Goal: Transaction & Acquisition: Subscribe to service/newsletter

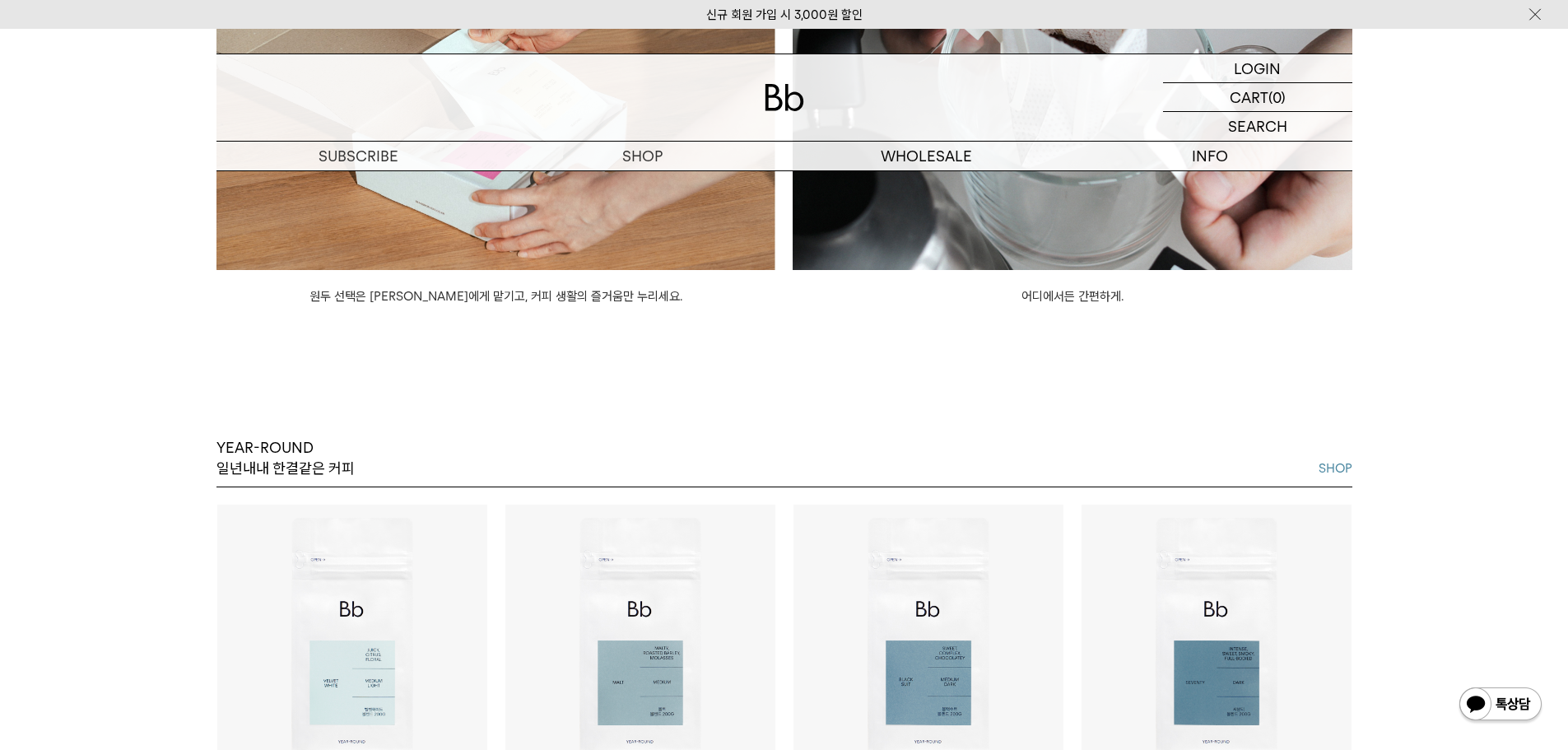
scroll to position [1893, 0]
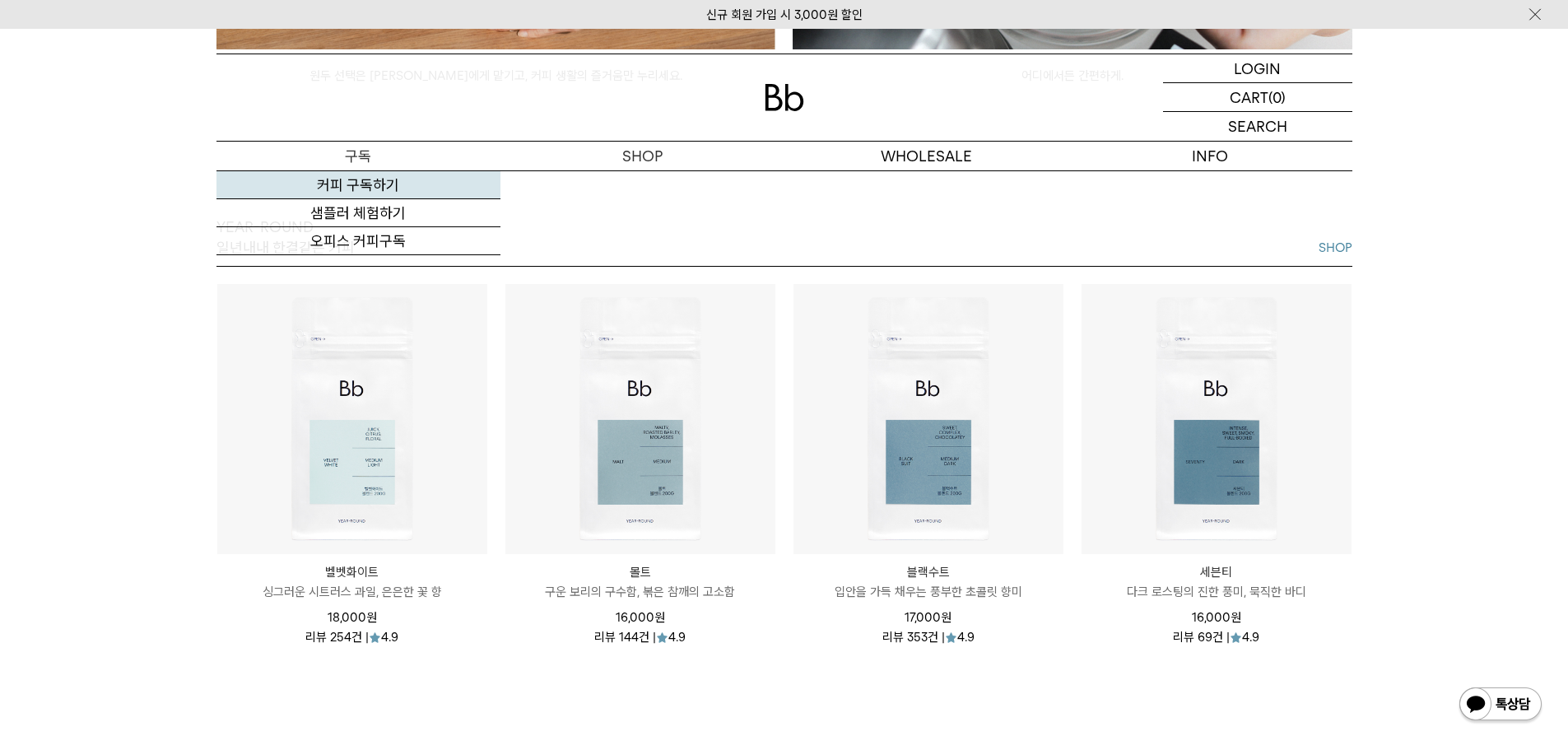
click at [364, 184] on link "커피 구독하기" at bounding box center [358, 186] width 284 height 28
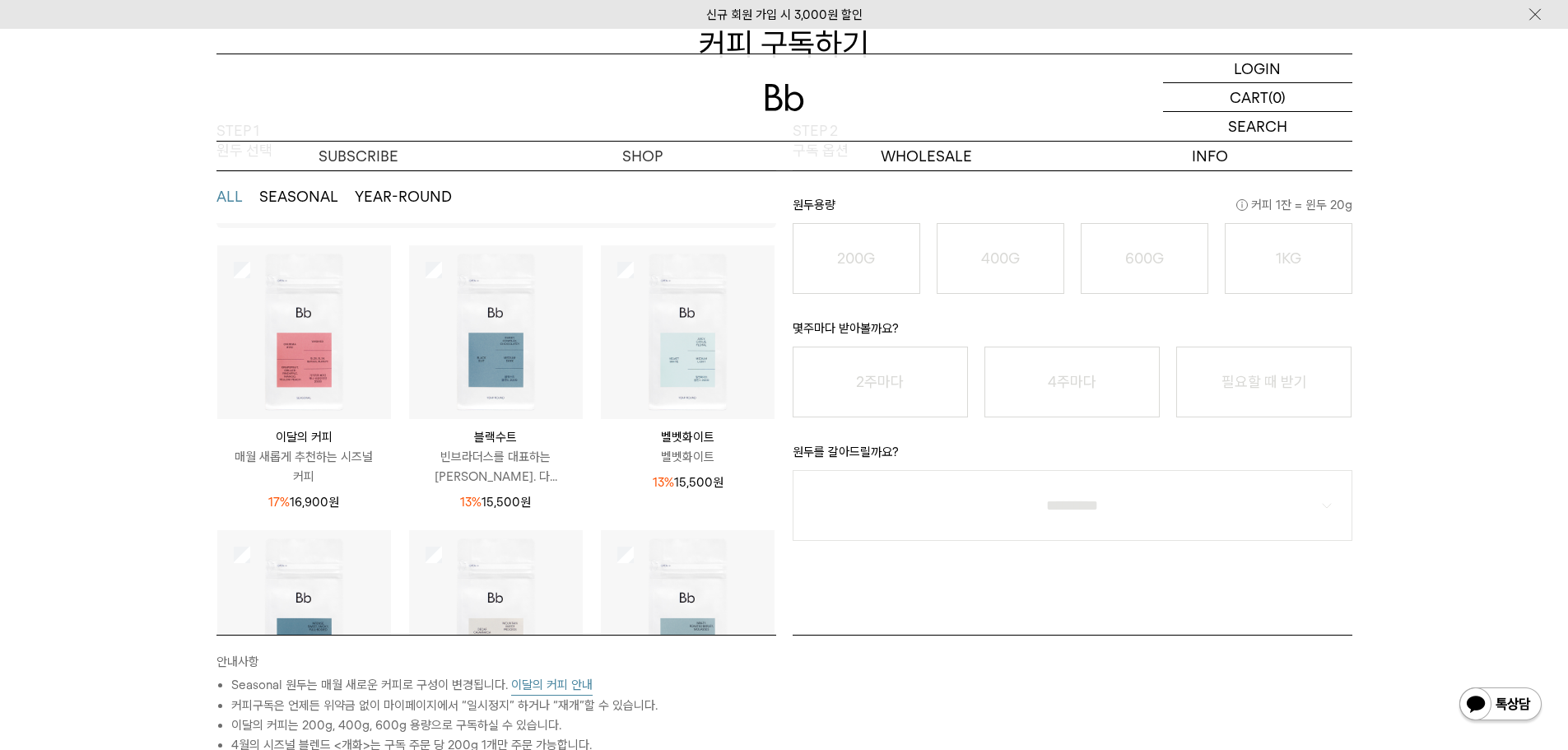
scroll to position [82, 0]
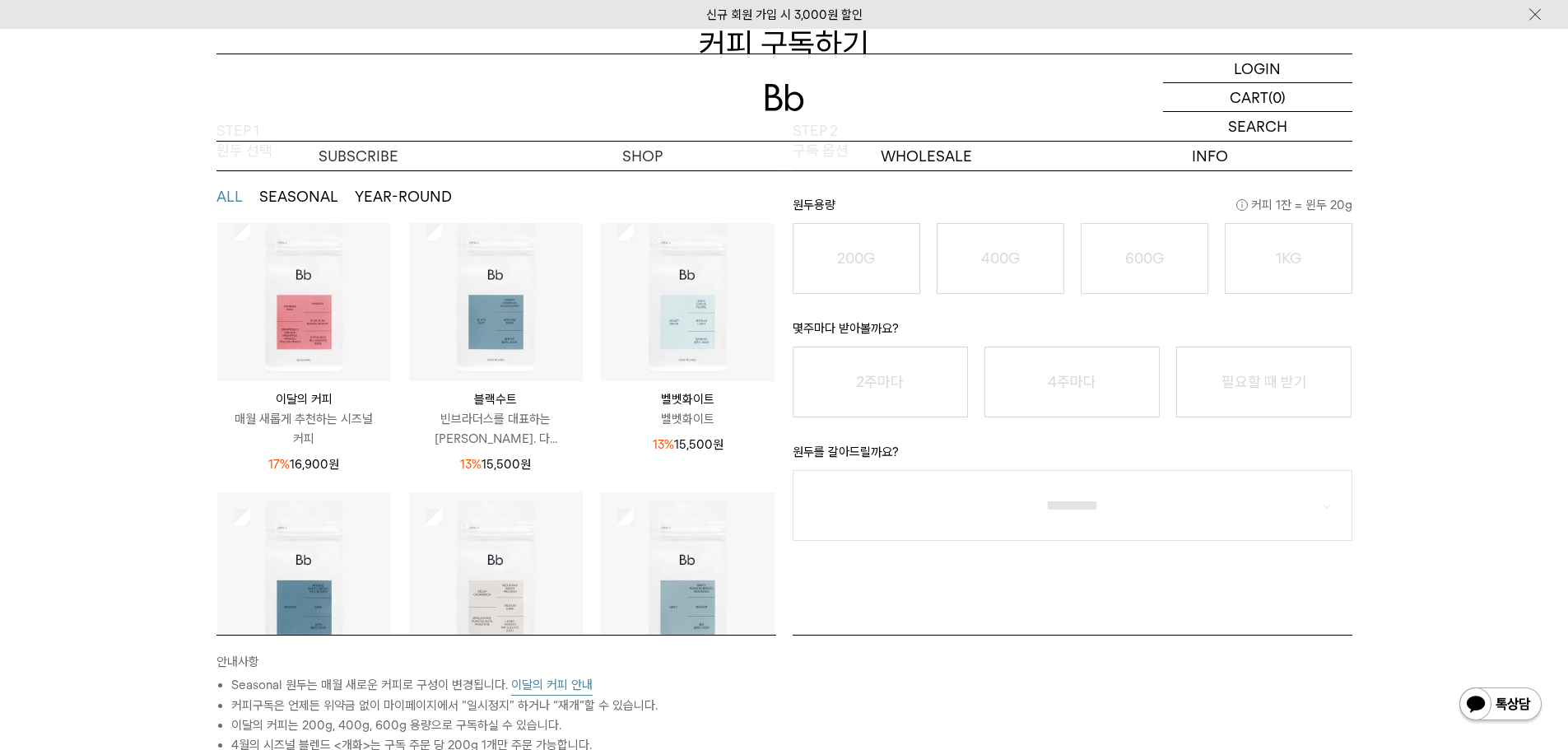
click at [324, 347] on img at bounding box center [304, 294] width 174 height 174
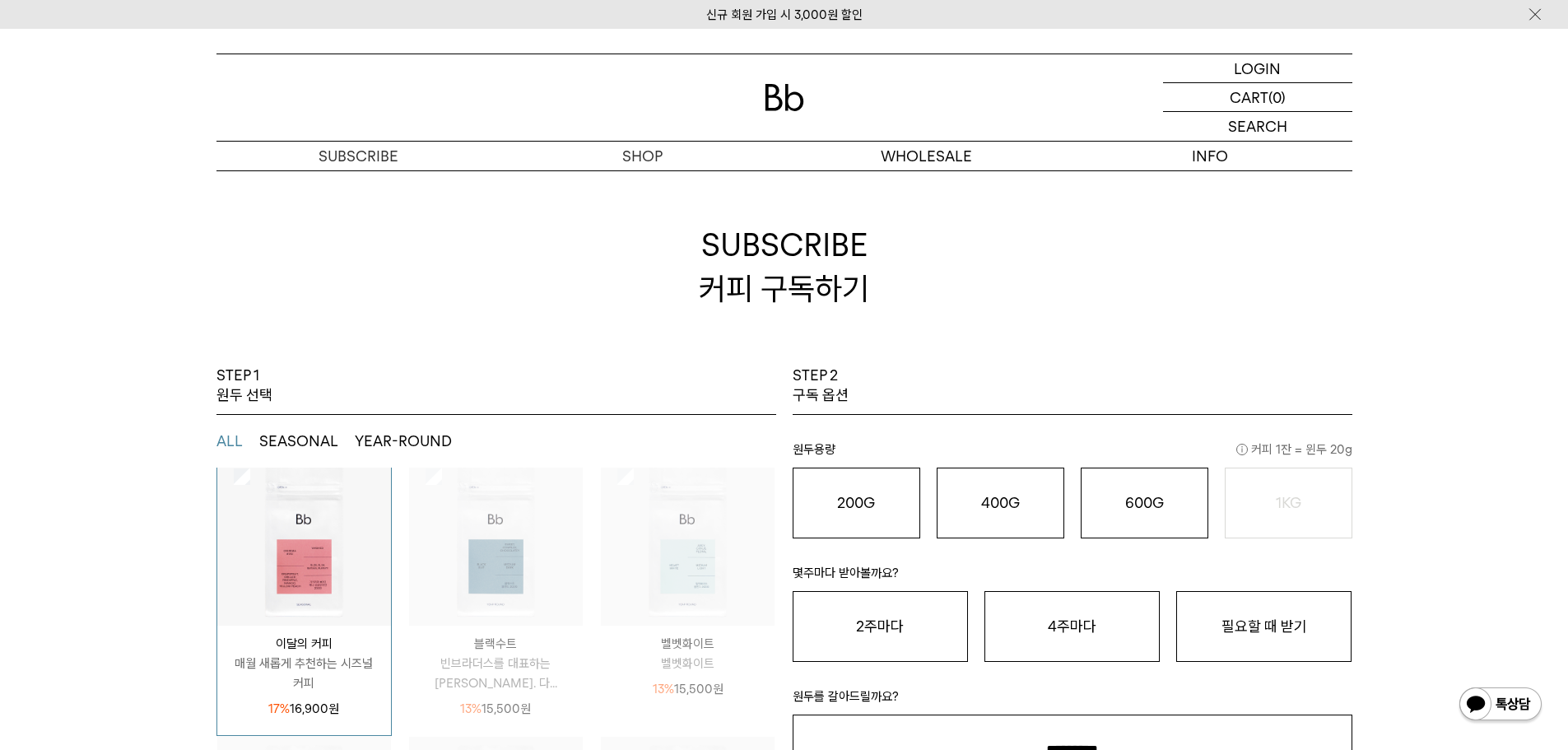
scroll to position [0, 0]
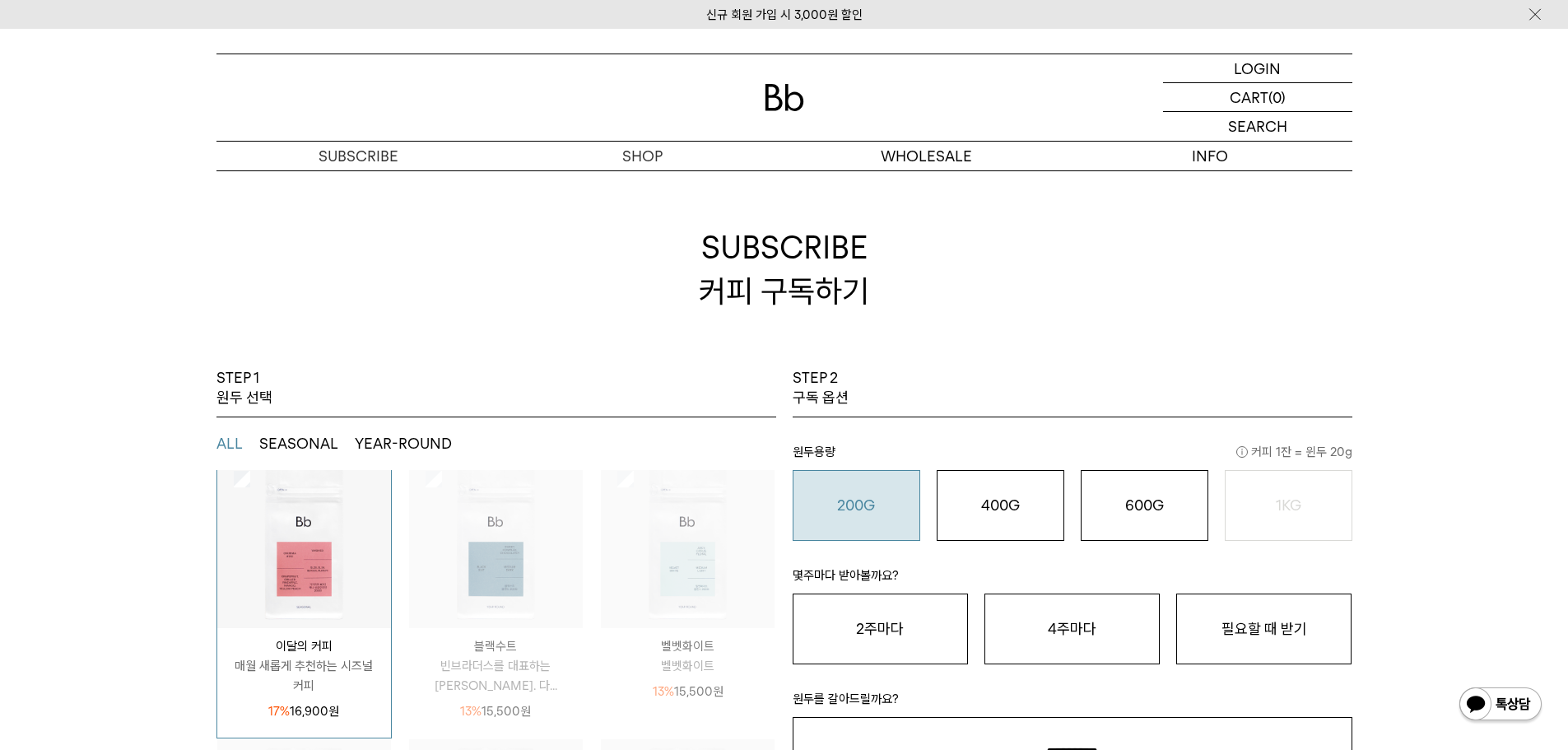
click at [819, 490] on button "200G 16,900 원" at bounding box center [856, 504] width 127 height 71
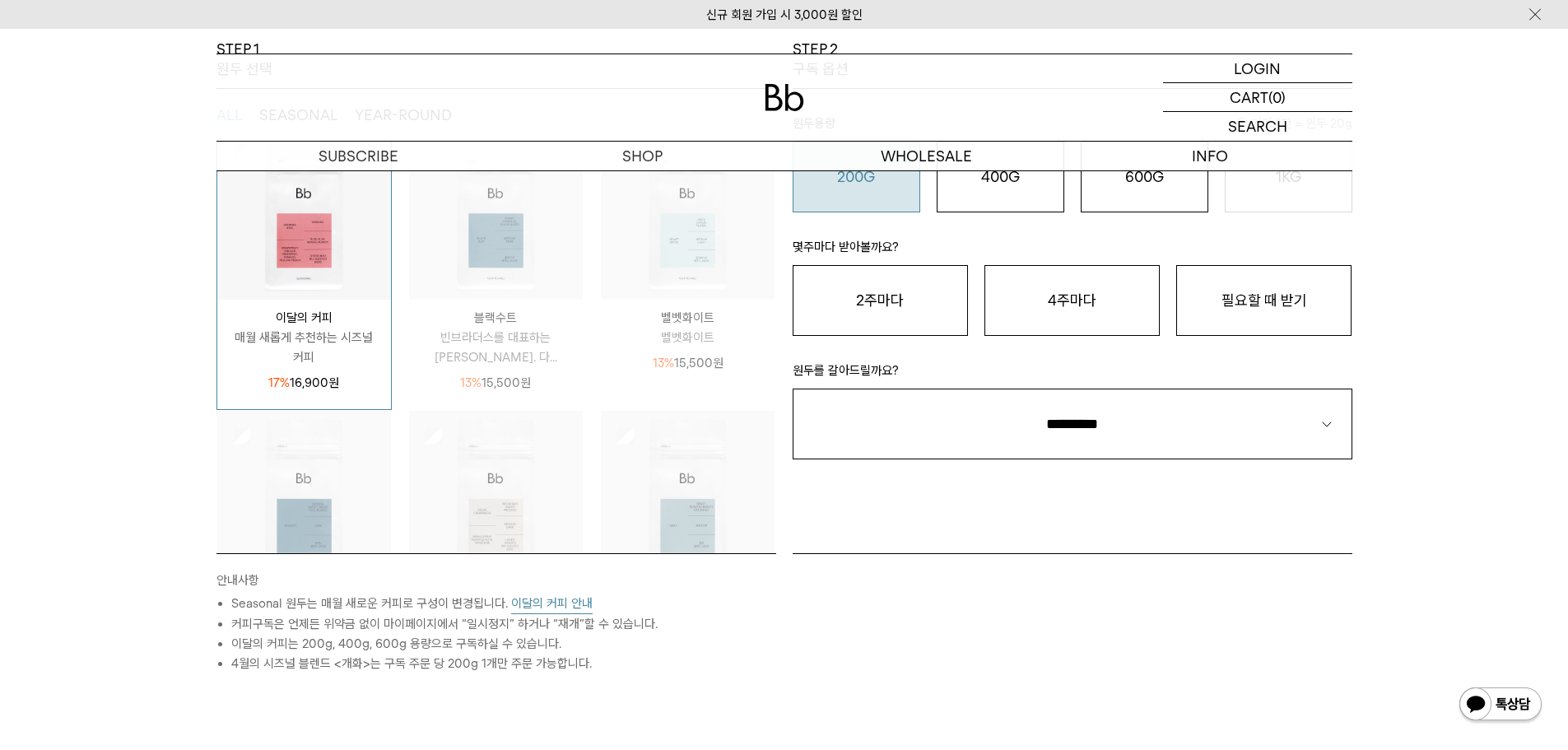
scroll to position [329, 0]
click at [1297, 305] on button "필요할 때 받기" at bounding box center [1264, 299] width 176 height 71
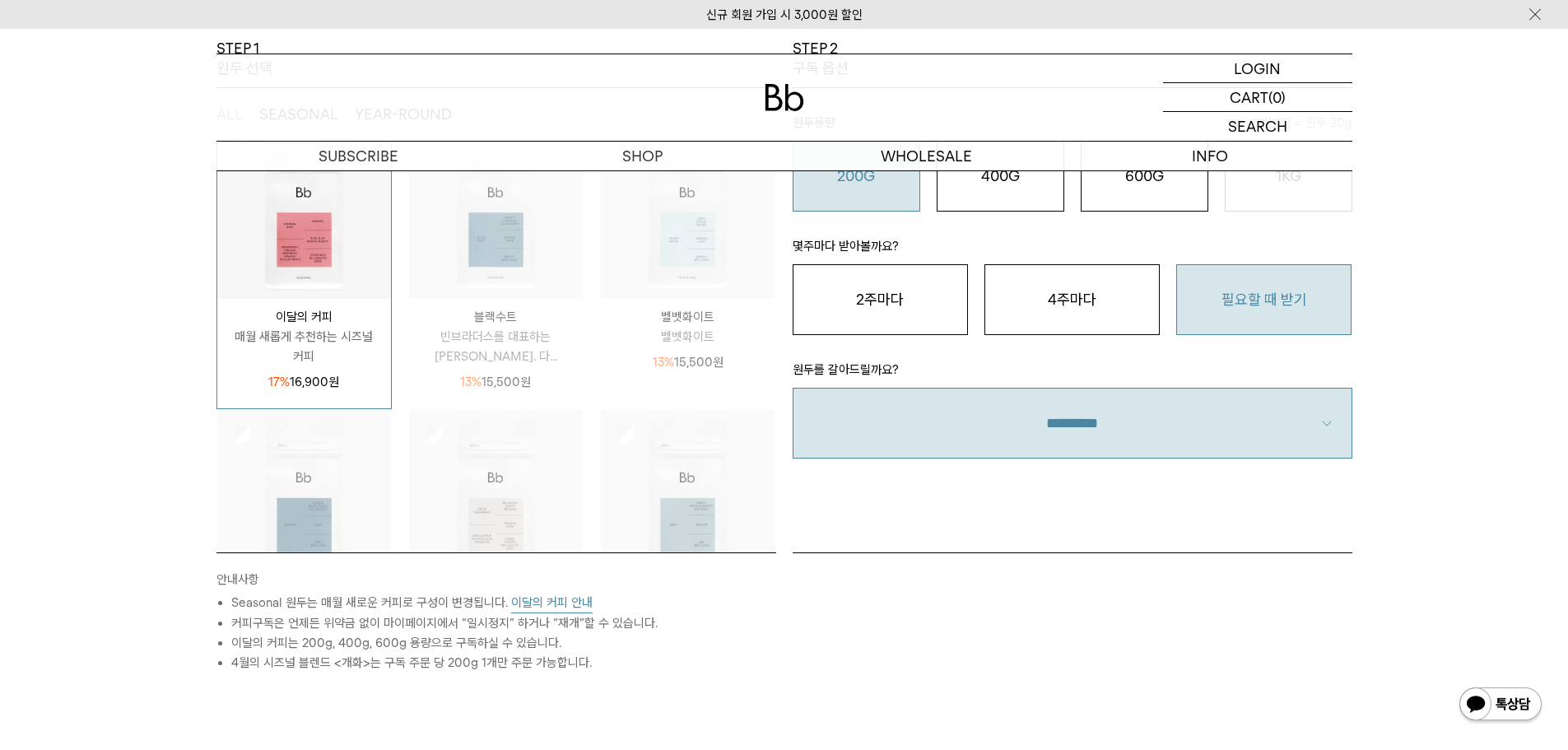
click at [1084, 434] on select "**********" at bounding box center [1073, 423] width 560 height 71
select select "**"
click at [793, 388] on select "**********" at bounding box center [1073, 423] width 560 height 71
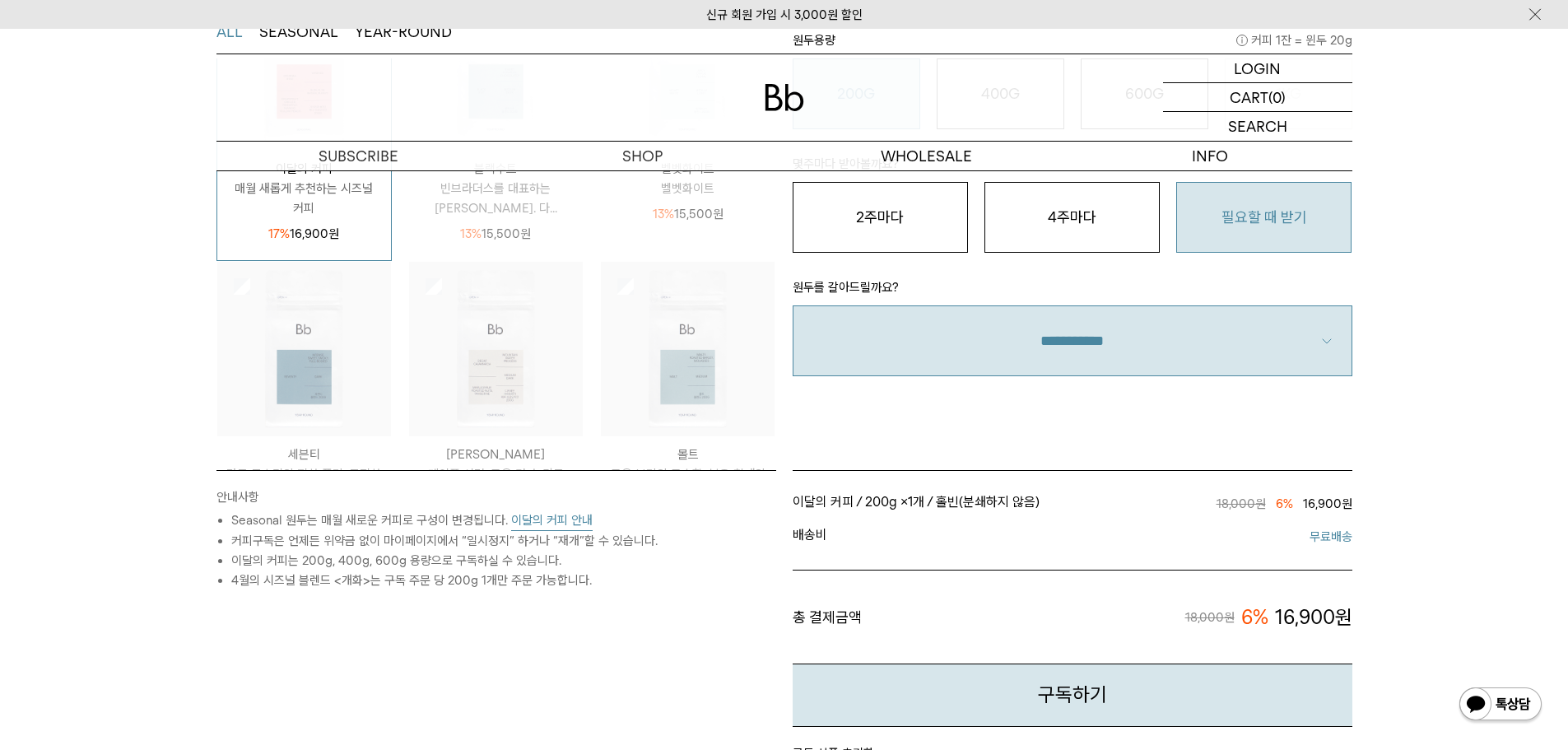
scroll to position [216, 0]
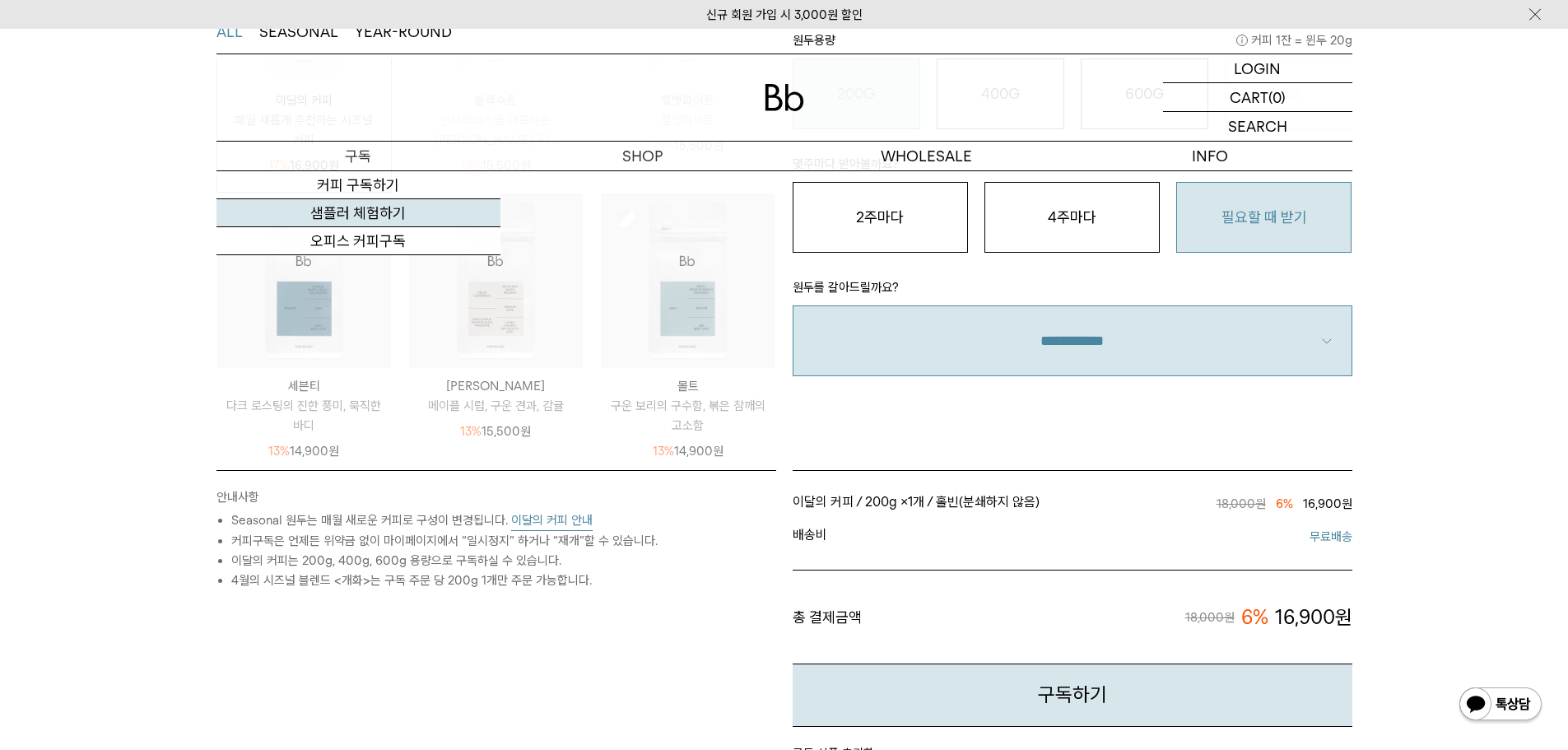
click at [354, 212] on link "샘플러 체험하기" at bounding box center [358, 213] width 284 height 28
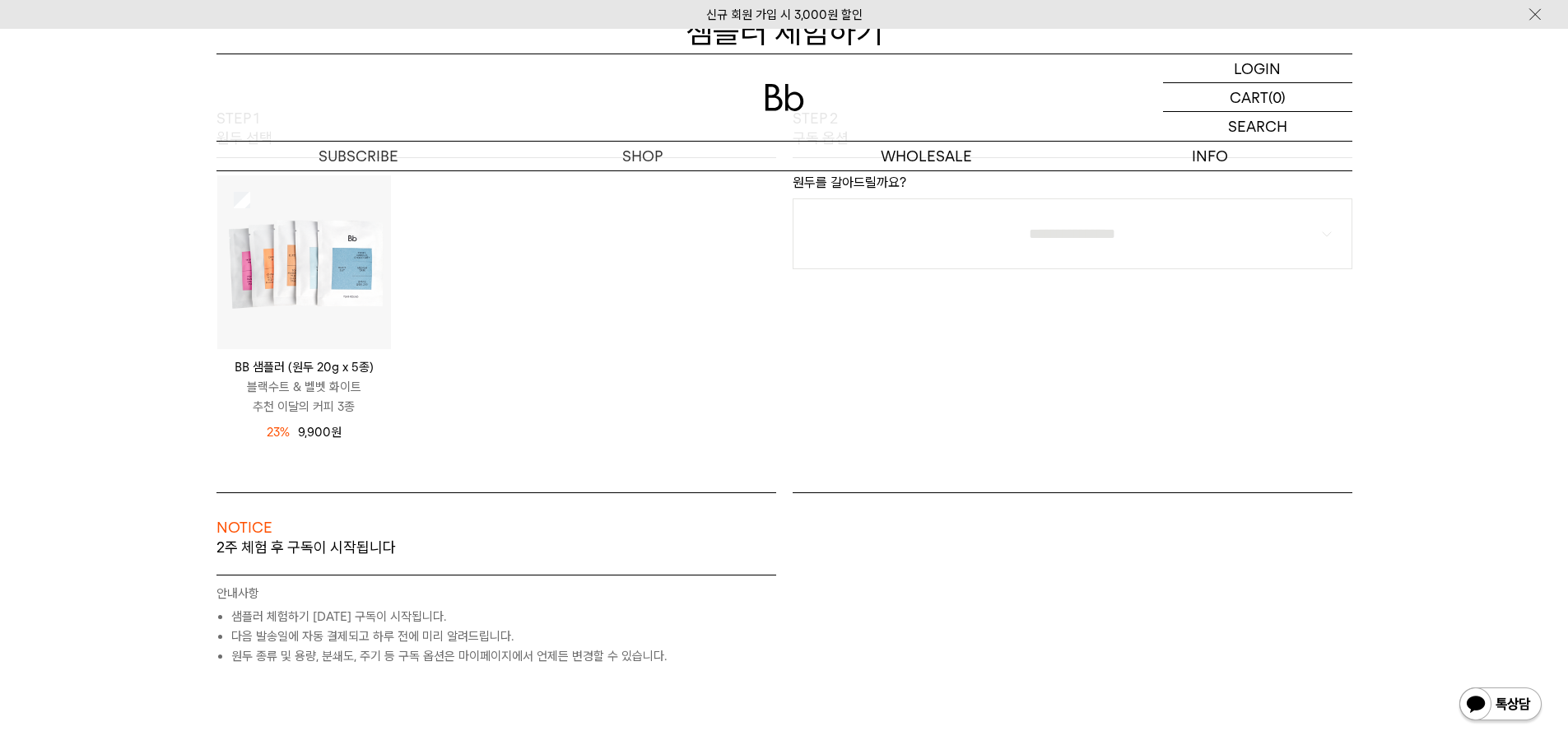
scroll to position [247, 0]
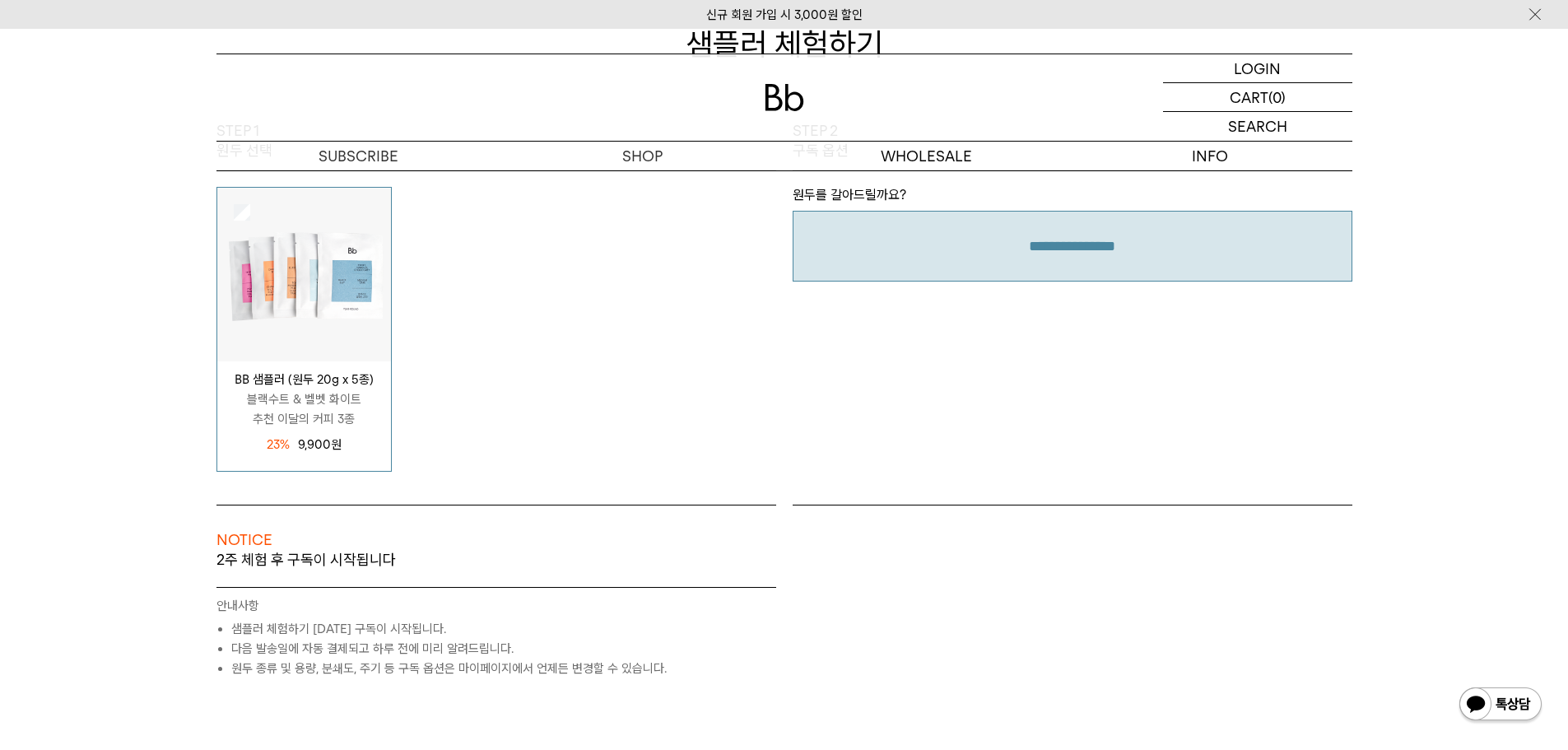
drag, startPoint x: 1148, startPoint y: 282, endPoint x: 1117, endPoint y: 265, distance: 35.4
click at [1148, 283] on div "**********" at bounding box center [1073, 312] width 576 height 384
click at [1046, 253] on select "**********" at bounding box center [1073, 246] width 560 height 71
select select "**"
click at [793, 211] on select "**********" at bounding box center [1073, 246] width 560 height 71
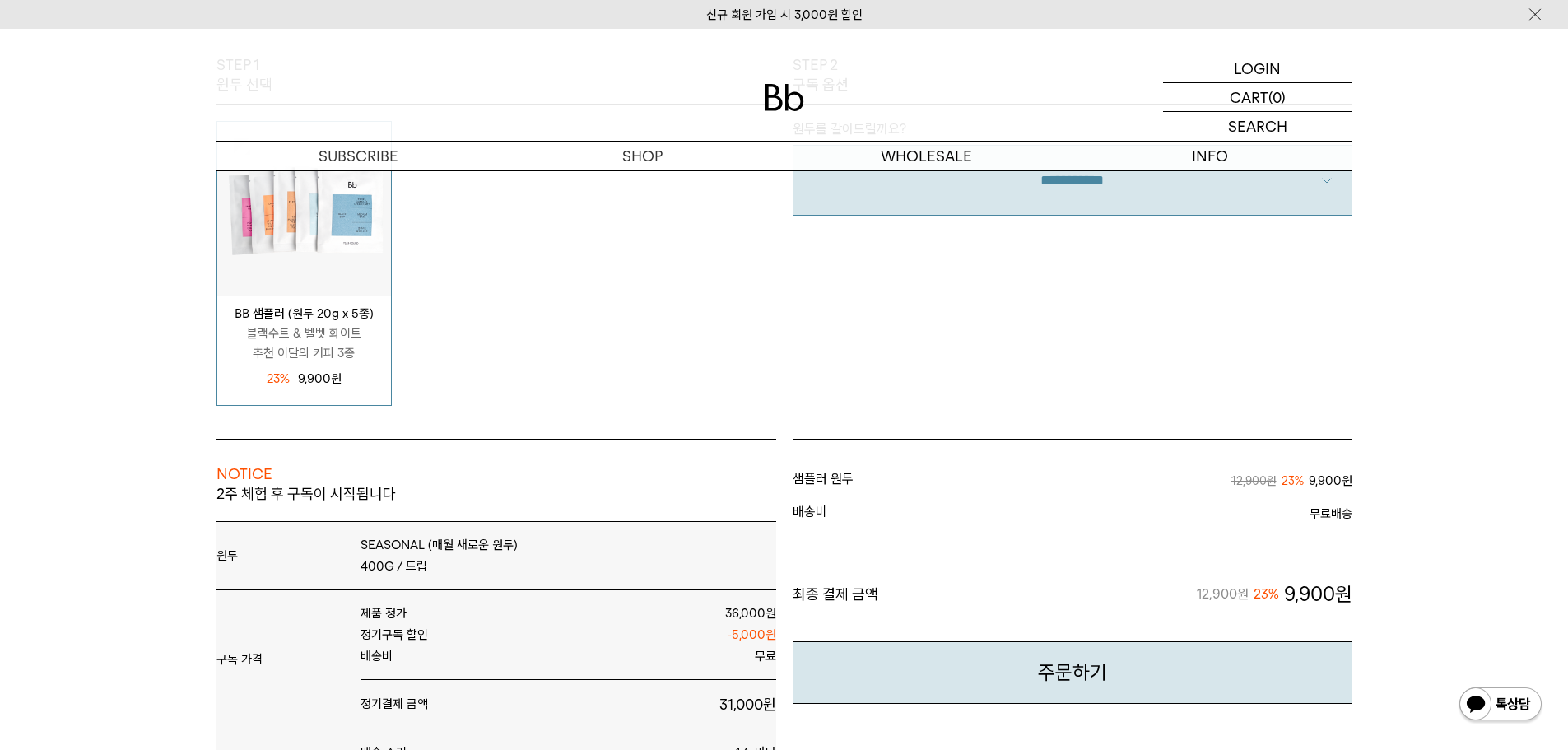
scroll to position [411, 0]
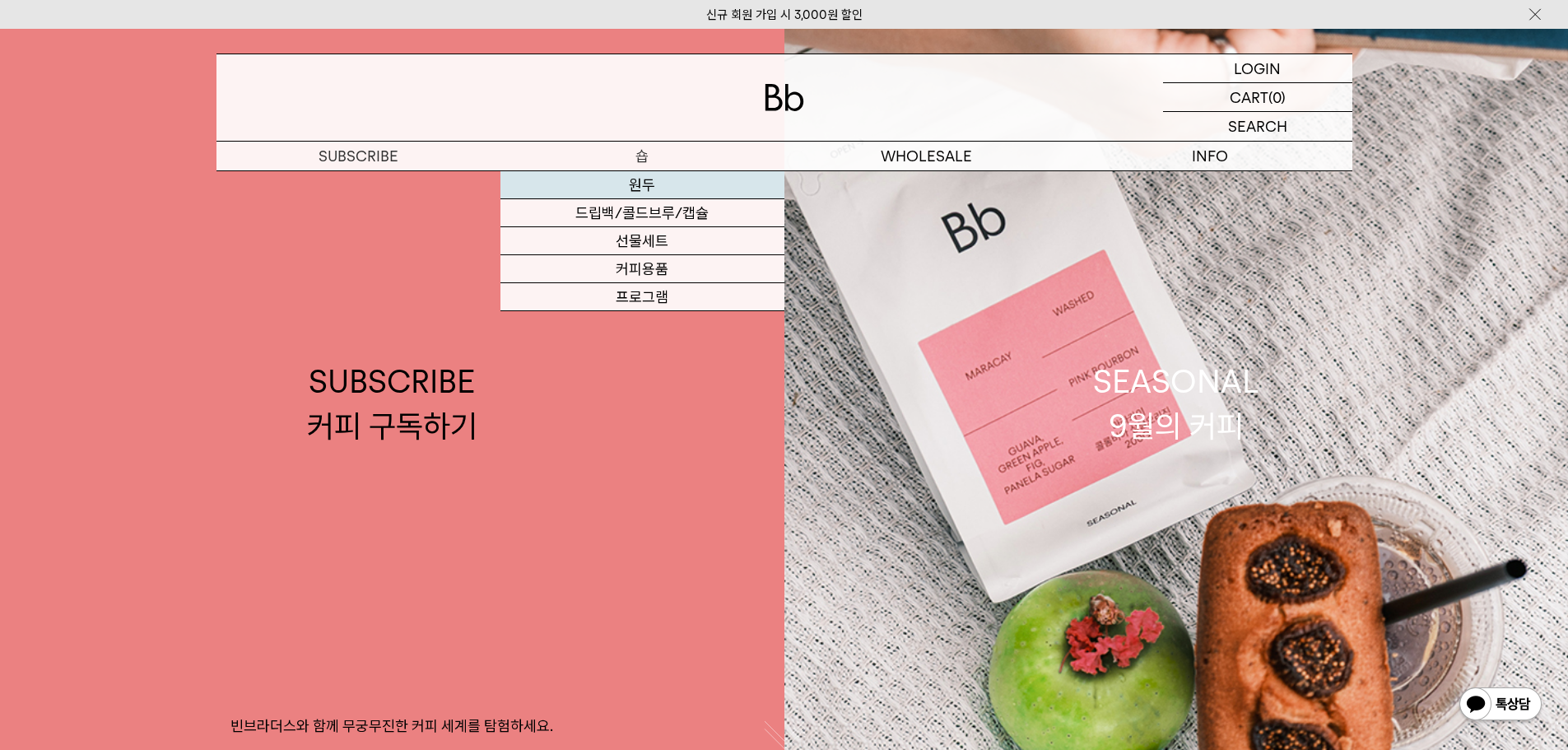
click at [642, 187] on link "원두" at bounding box center [642, 186] width 284 height 28
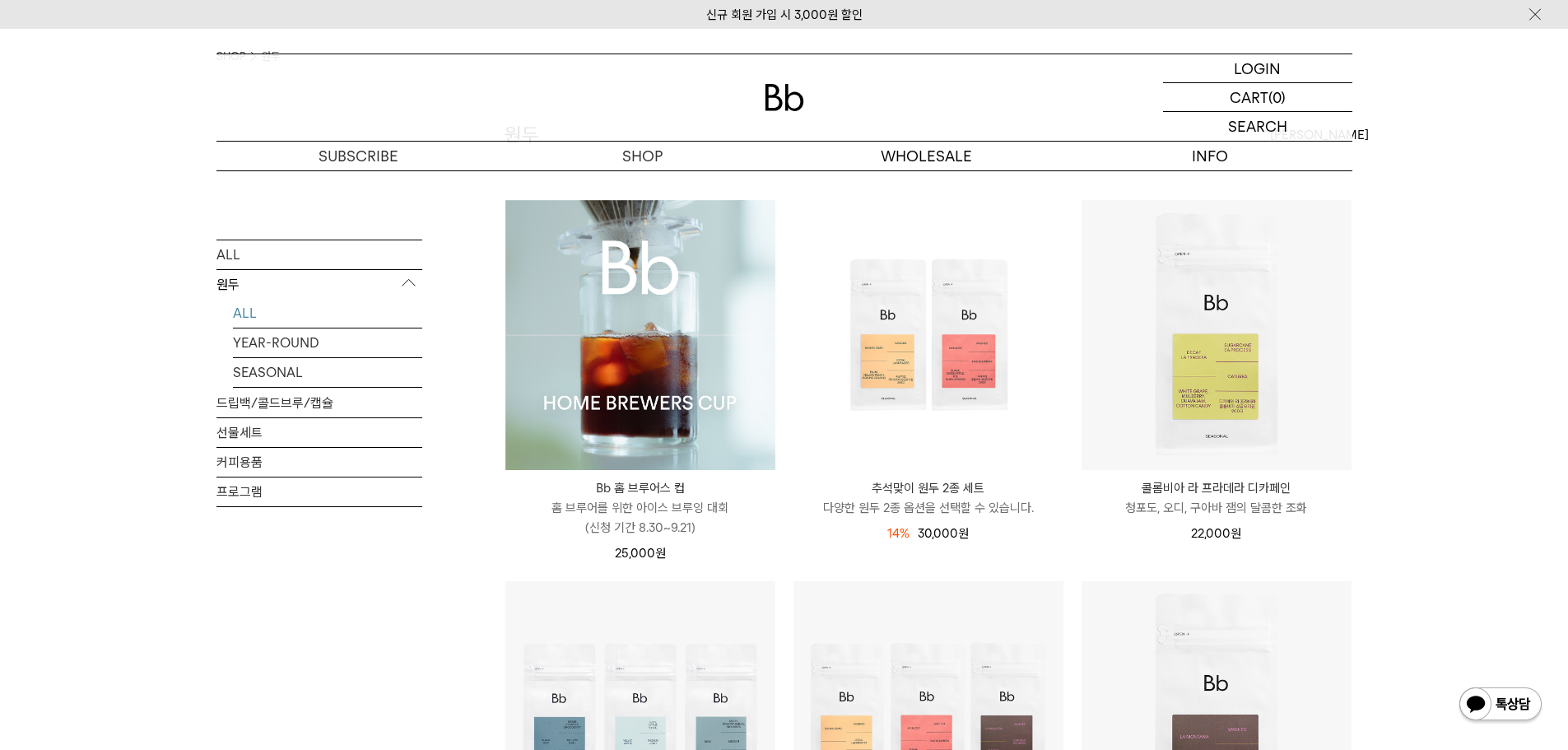
scroll to position [82, 0]
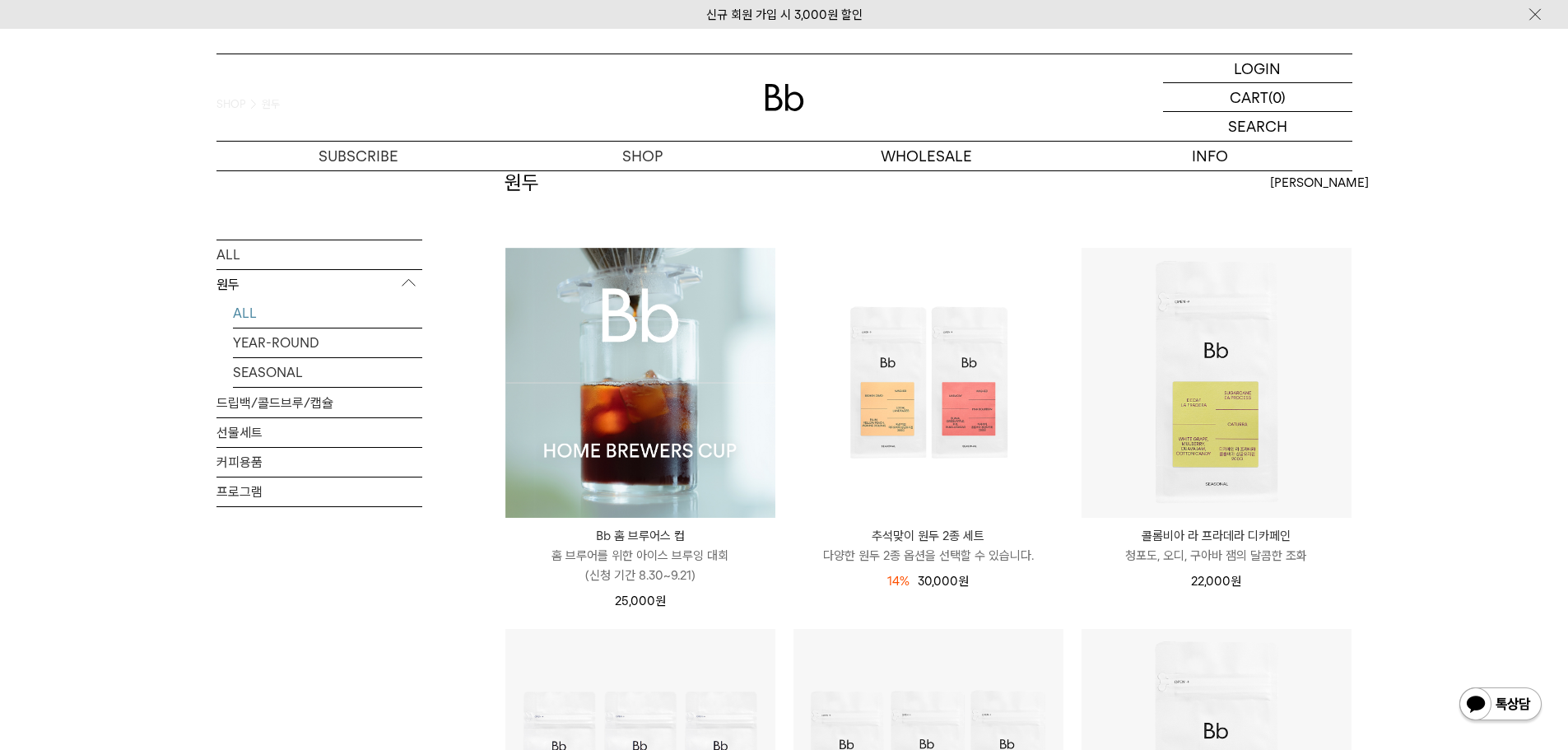
click at [977, 549] on p "다양한 원두 2종 옵션을 선택할 수 있습니다." at bounding box center [928, 555] width 270 height 20
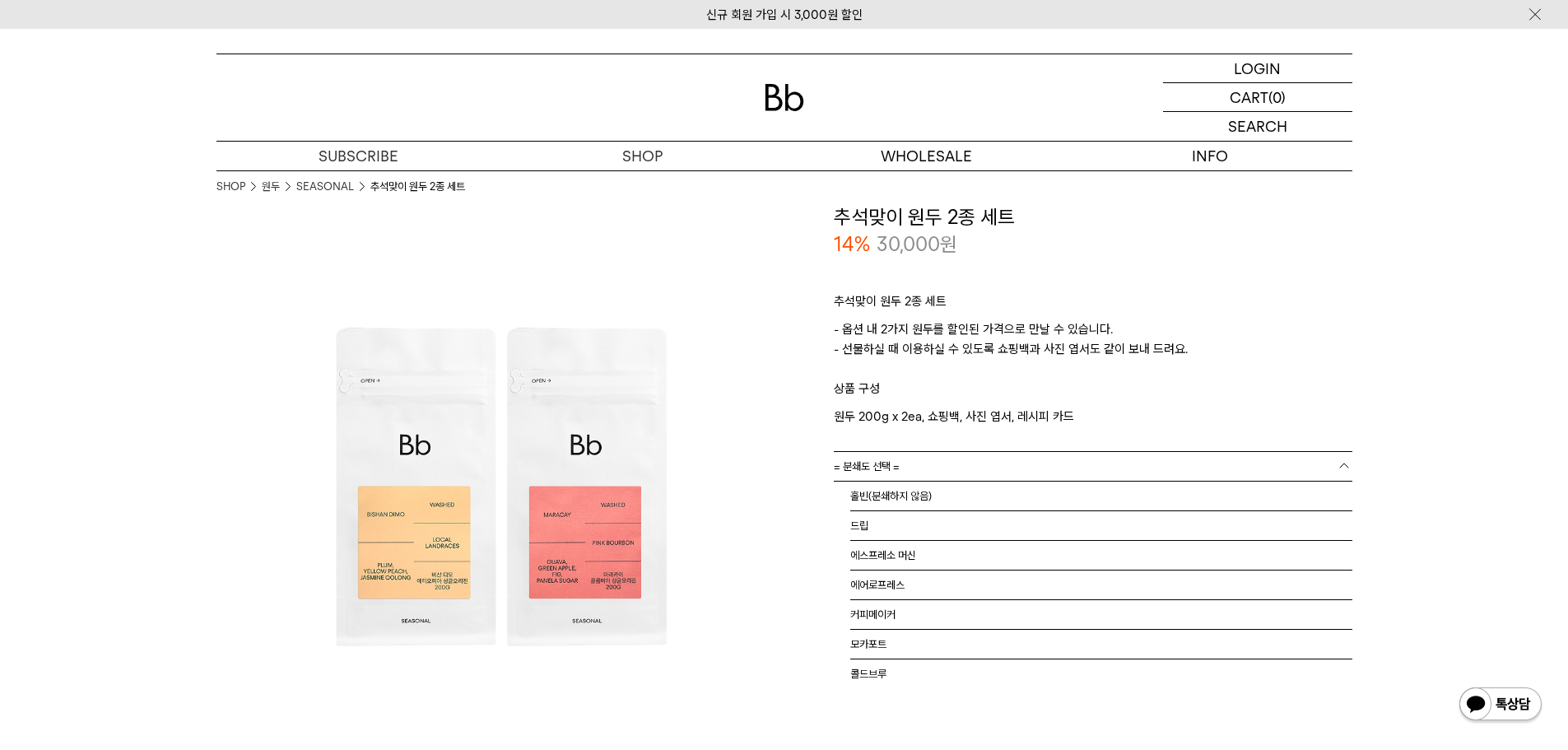
click at [1040, 464] on link "= 분쇄도 선택 =" at bounding box center [1093, 466] width 519 height 29
click at [967, 500] on li "홀빈(분쇄하지 않음)" at bounding box center [1101, 496] width 502 height 30
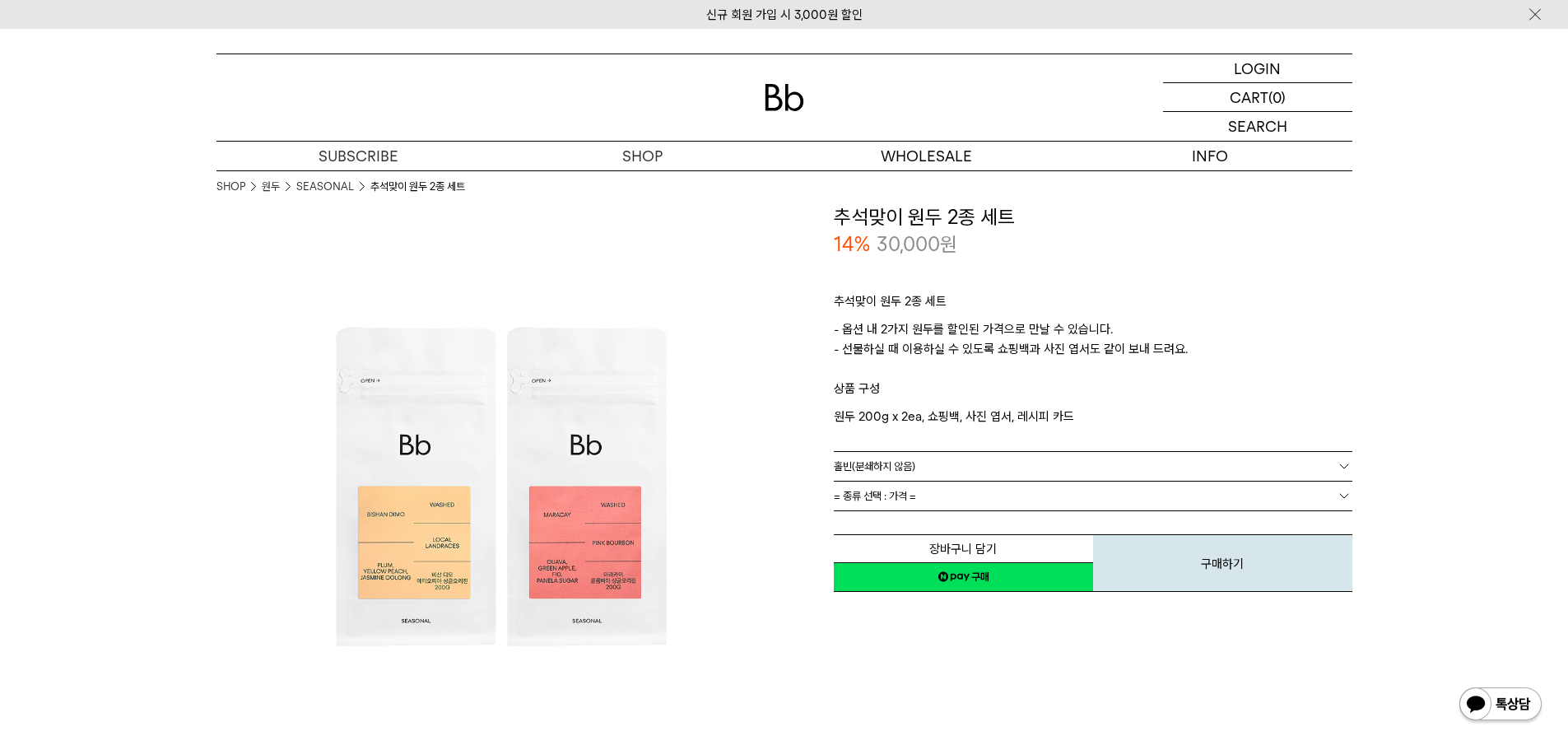
click at [1035, 503] on link "= 종류 선택 : 가격 =" at bounding box center [1093, 495] width 519 height 29
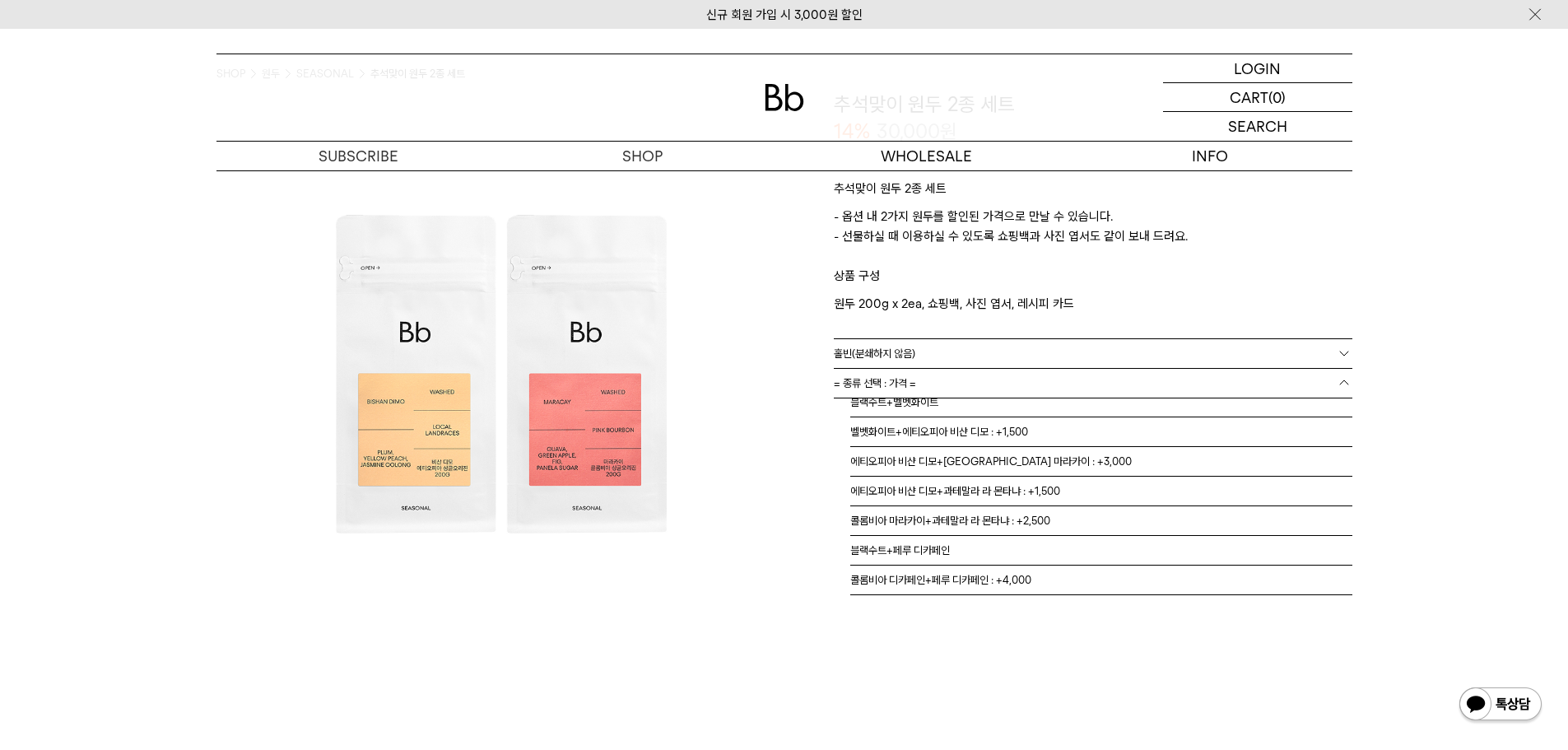
scroll to position [165, 0]
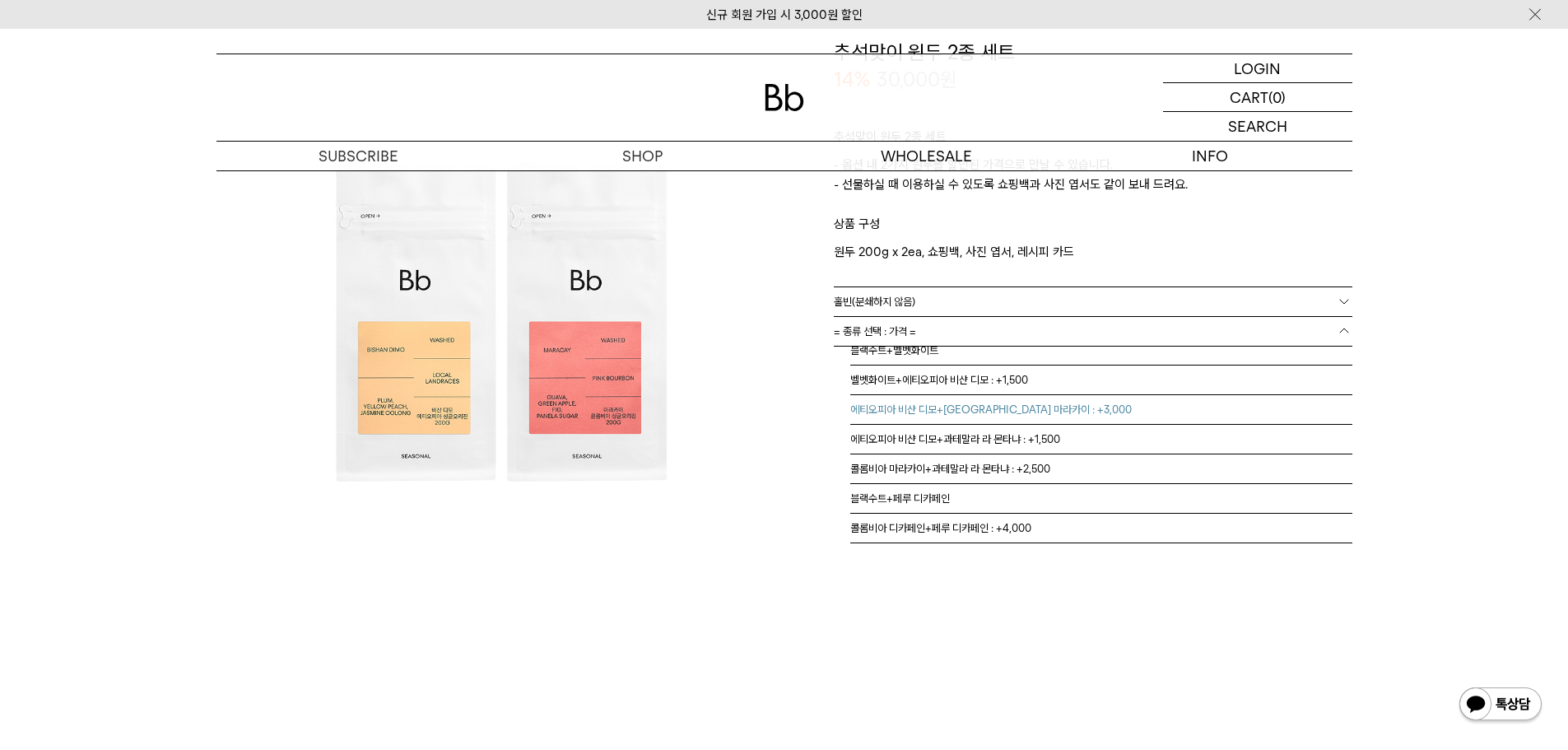
click at [1027, 410] on li "에티오피아 비샨 디모+콜롬비아 마라카이 : +3,000" at bounding box center [1101, 410] width 502 height 30
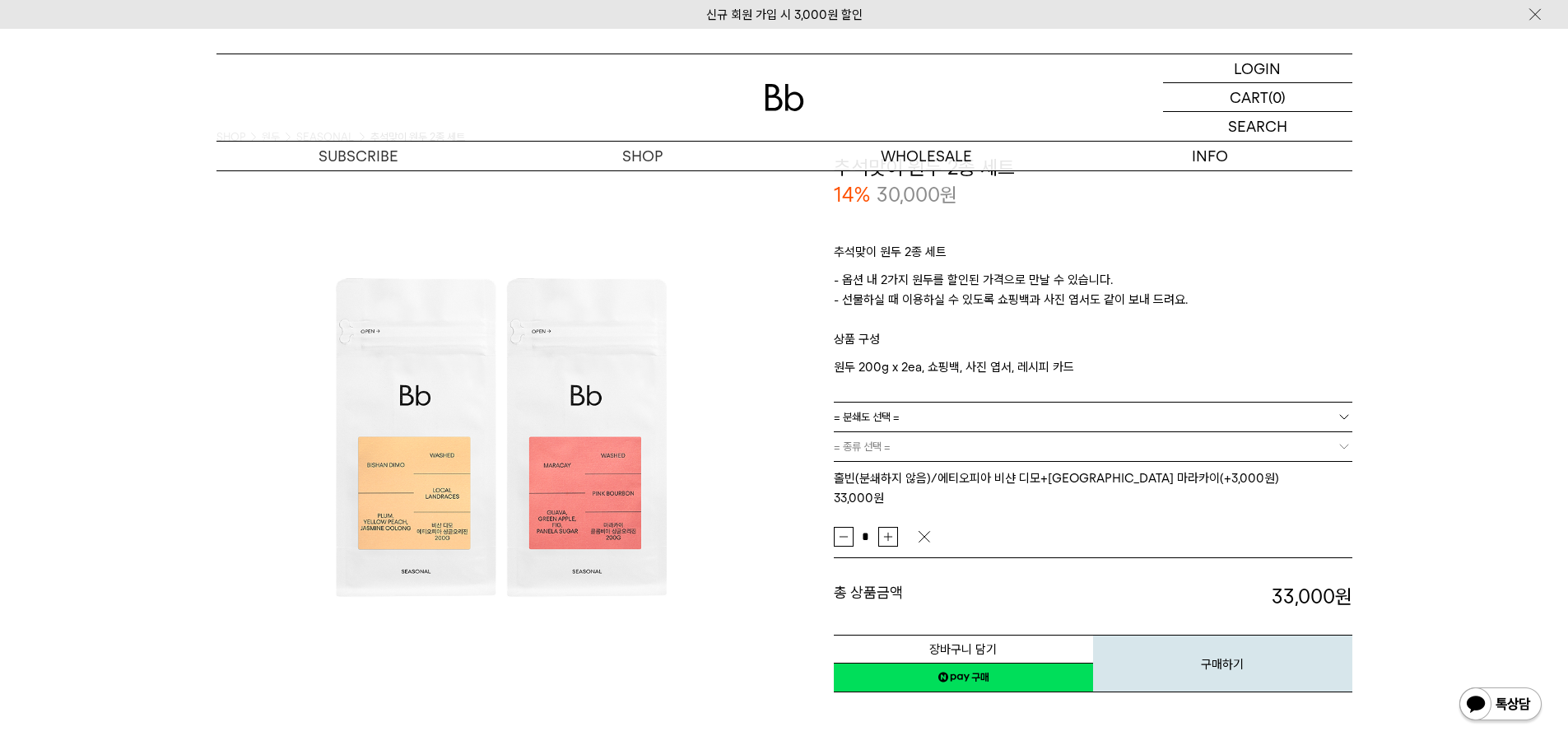
scroll to position [0, 0]
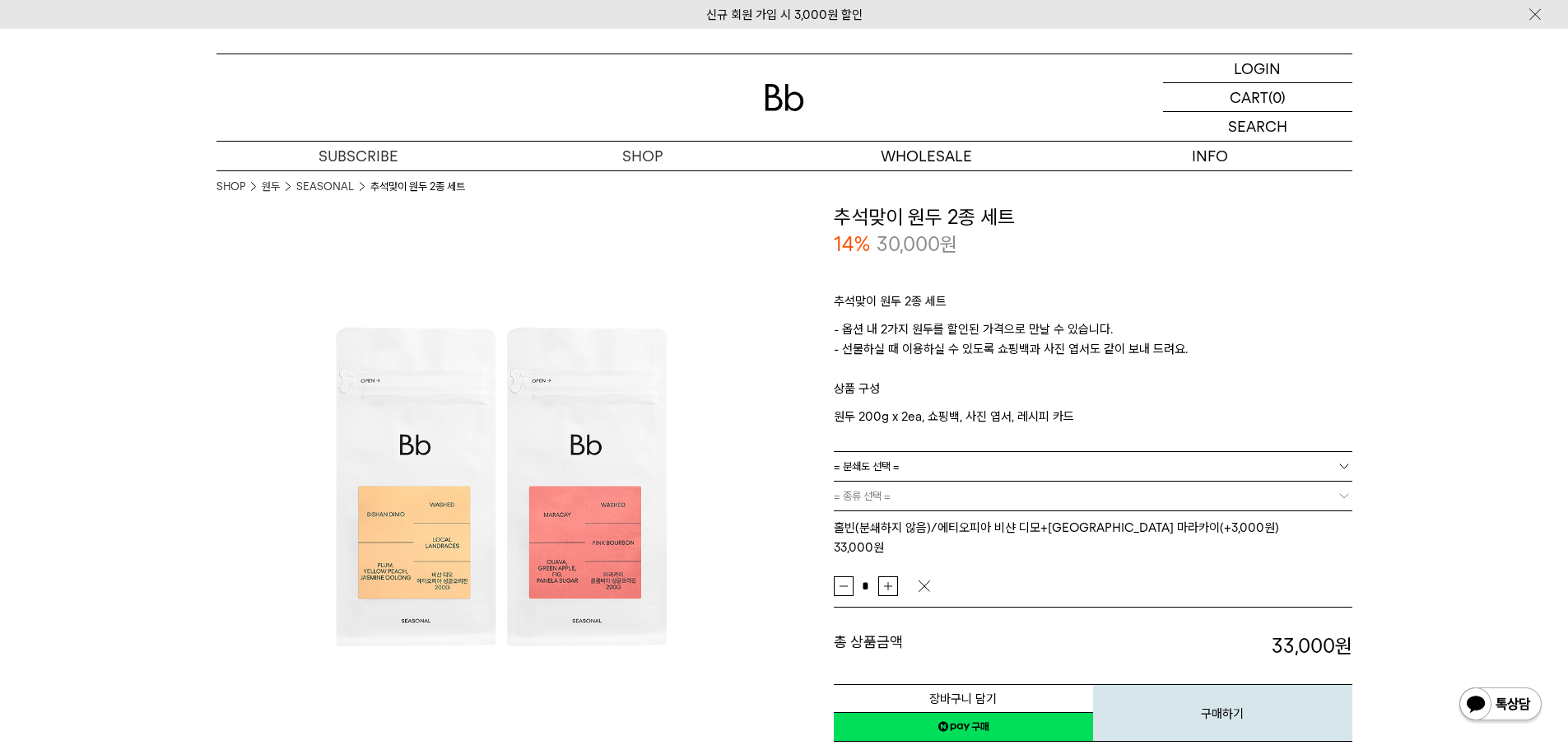
click at [937, 712] on link "네이버페이 구매하기" at bounding box center [963, 727] width 259 height 30
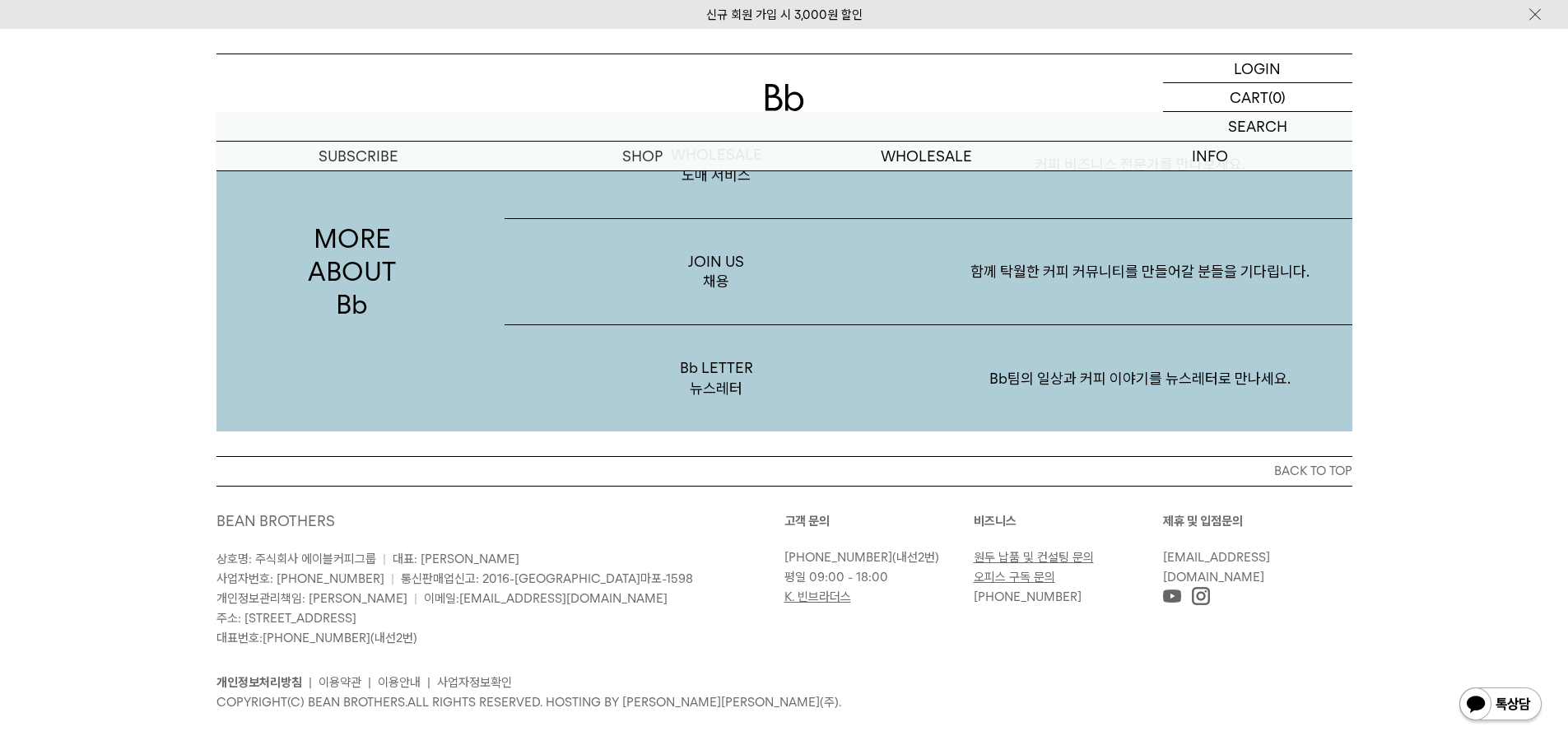
drag, startPoint x: 1441, startPoint y: 544, endPoint x: 1405, endPoint y: 386, distance: 162.0
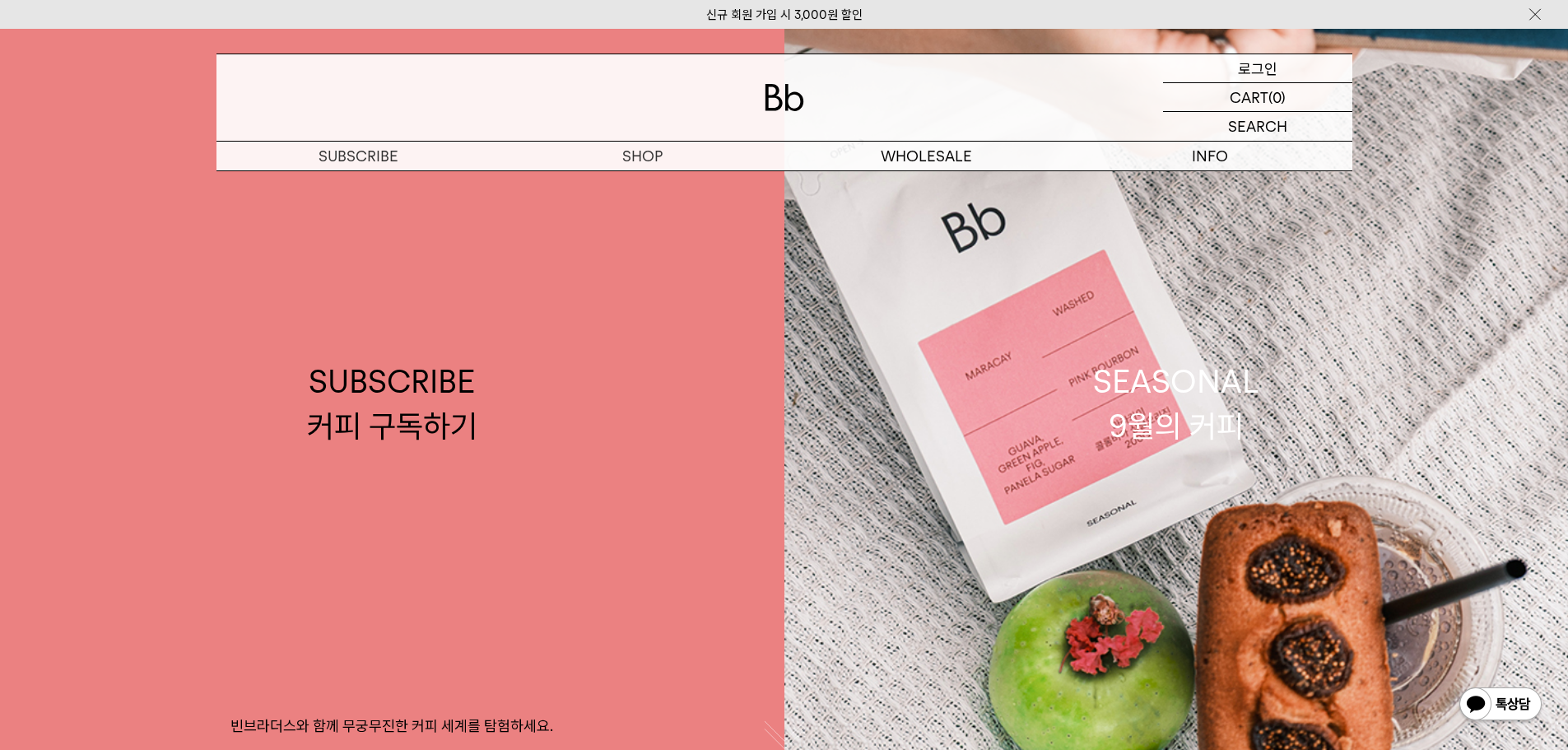
click at [1260, 67] on p "로그인" at bounding box center [1257, 68] width 39 height 28
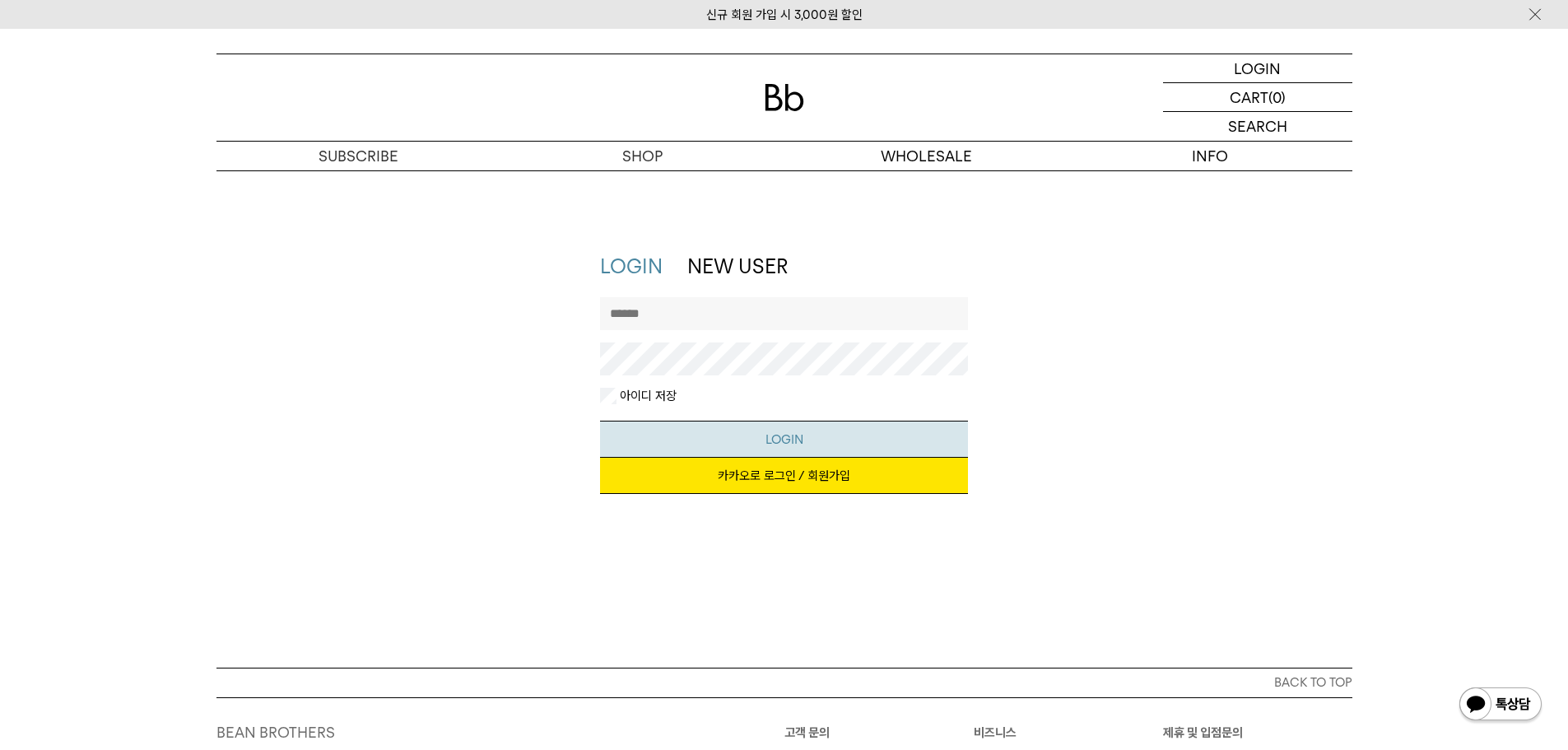
type input "**********"
click at [769, 441] on button "LOGIN" at bounding box center [784, 439] width 368 height 37
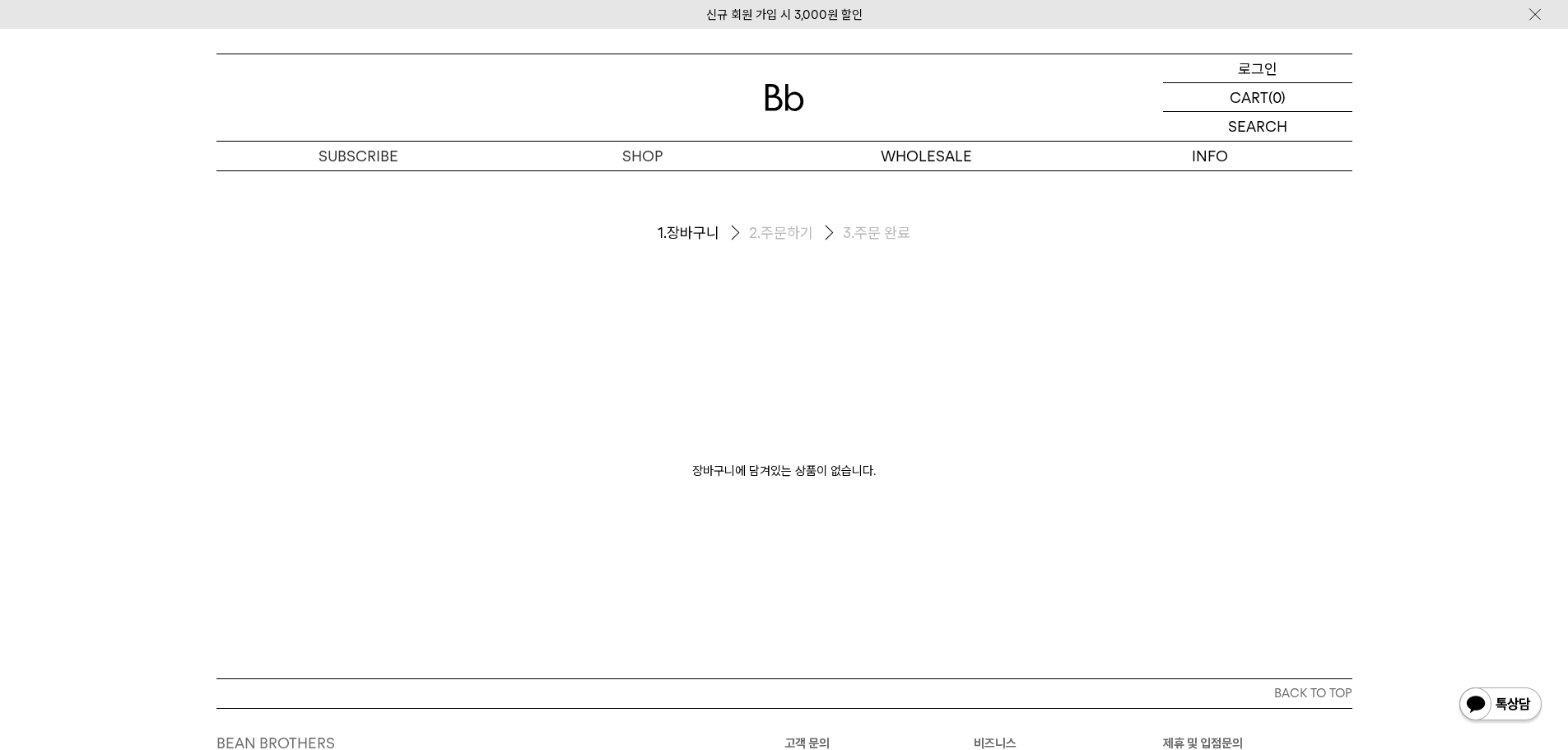
click at [1264, 61] on p "로그인" at bounding box center [1257, 68] width 39 height 28
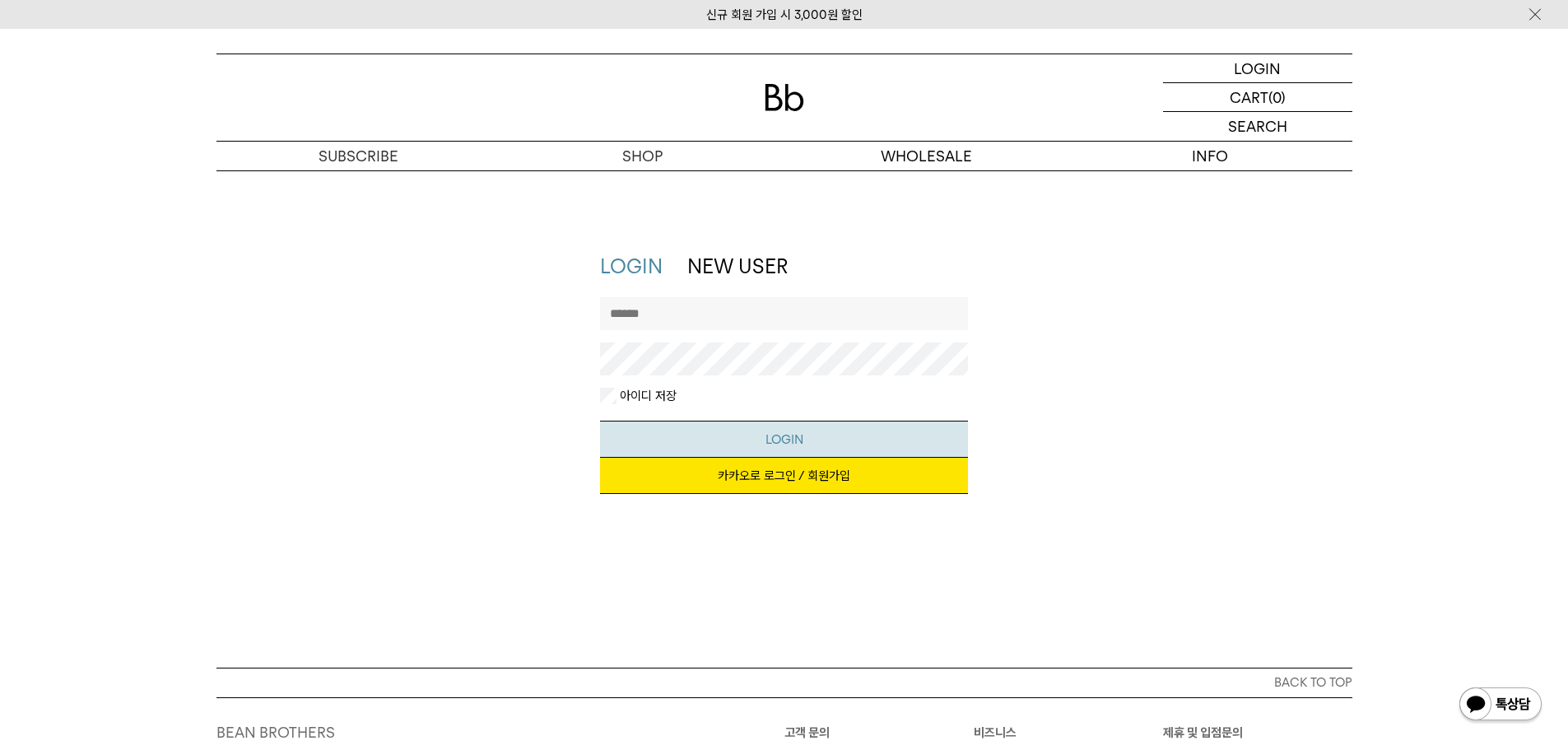
type input "**********"
click at [787, 436] on button "LOGIN" at bounding box center [784, 439] width 368 height 37
click at [794, 482] on link "카카오로 로그인 / 회원가입" at bounding box center [784, 475] width 368 height 36
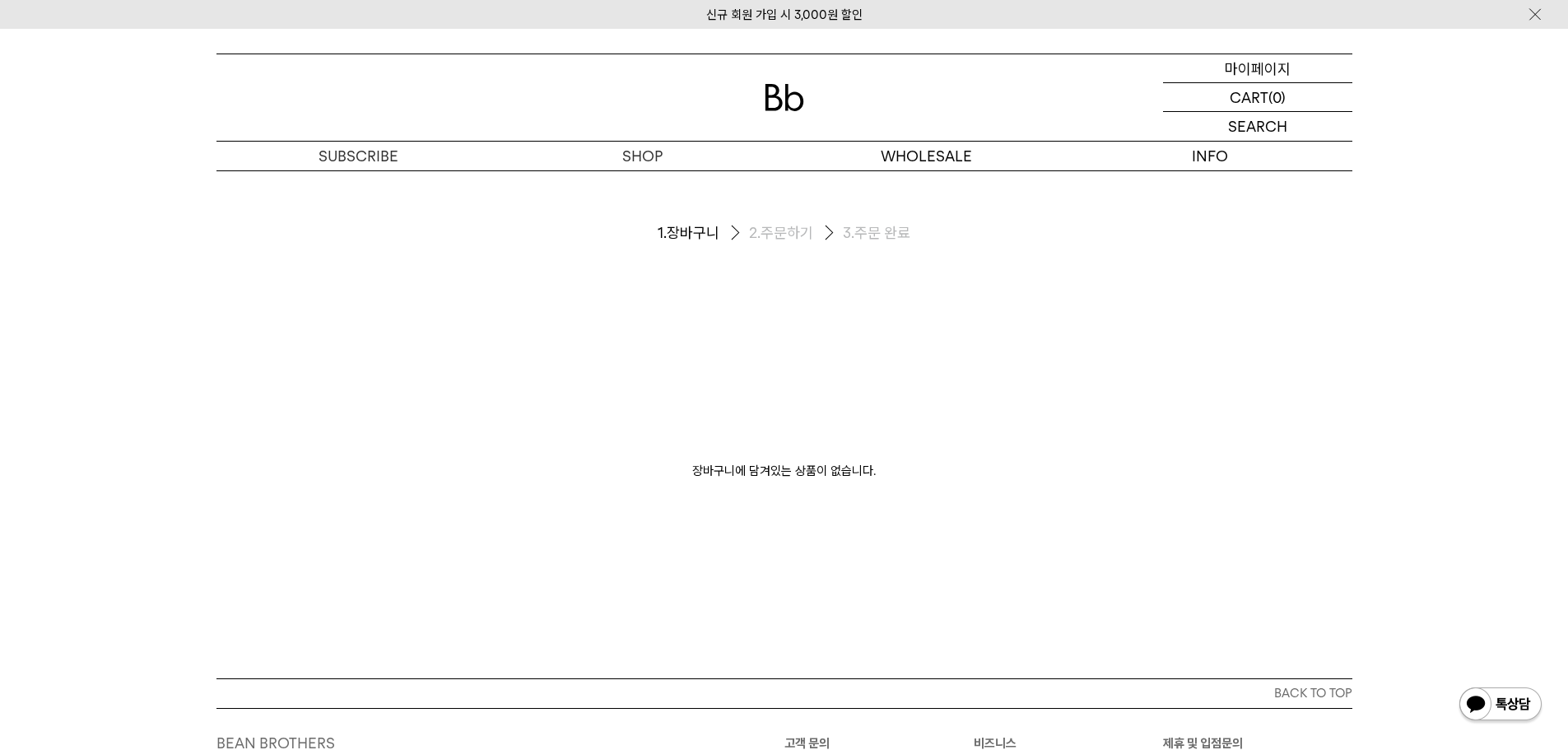
click at [1274, 63] on p "마이페이지" at bounding box center [1257, 68] width 66 height 28
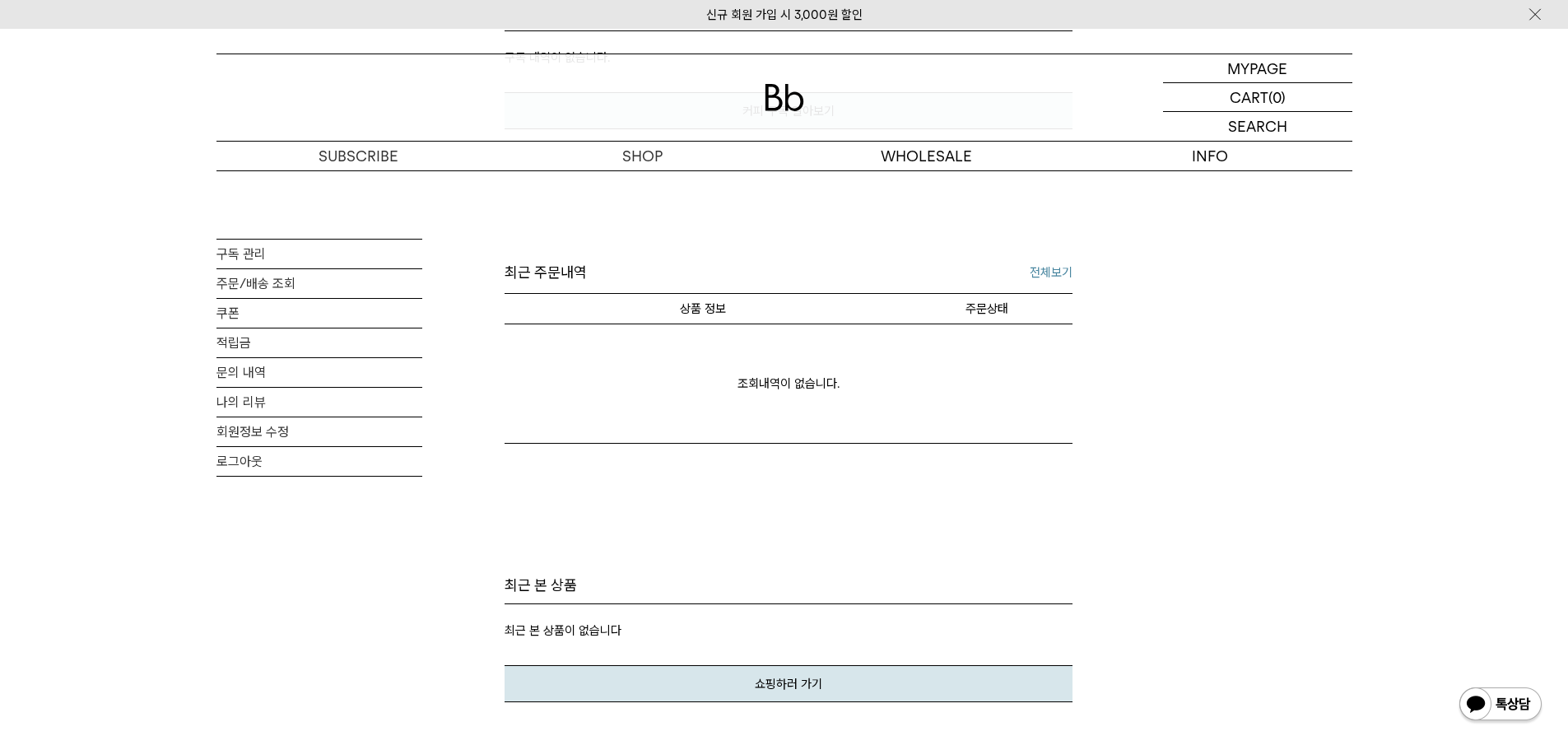
scroll to position [576, 0]
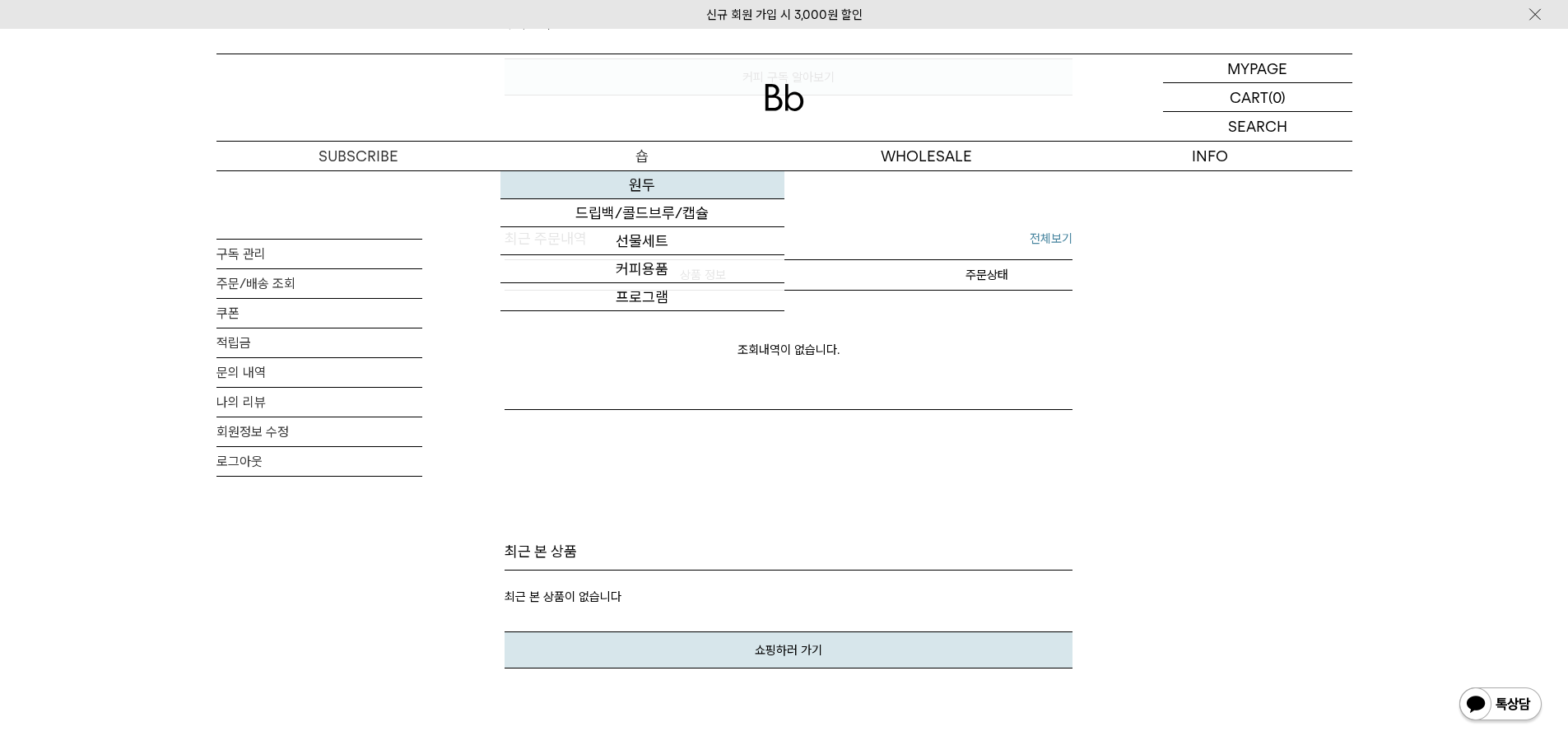
click at [641, 181] on link "원두" at bounding box center [642, 186] width 284 height 28
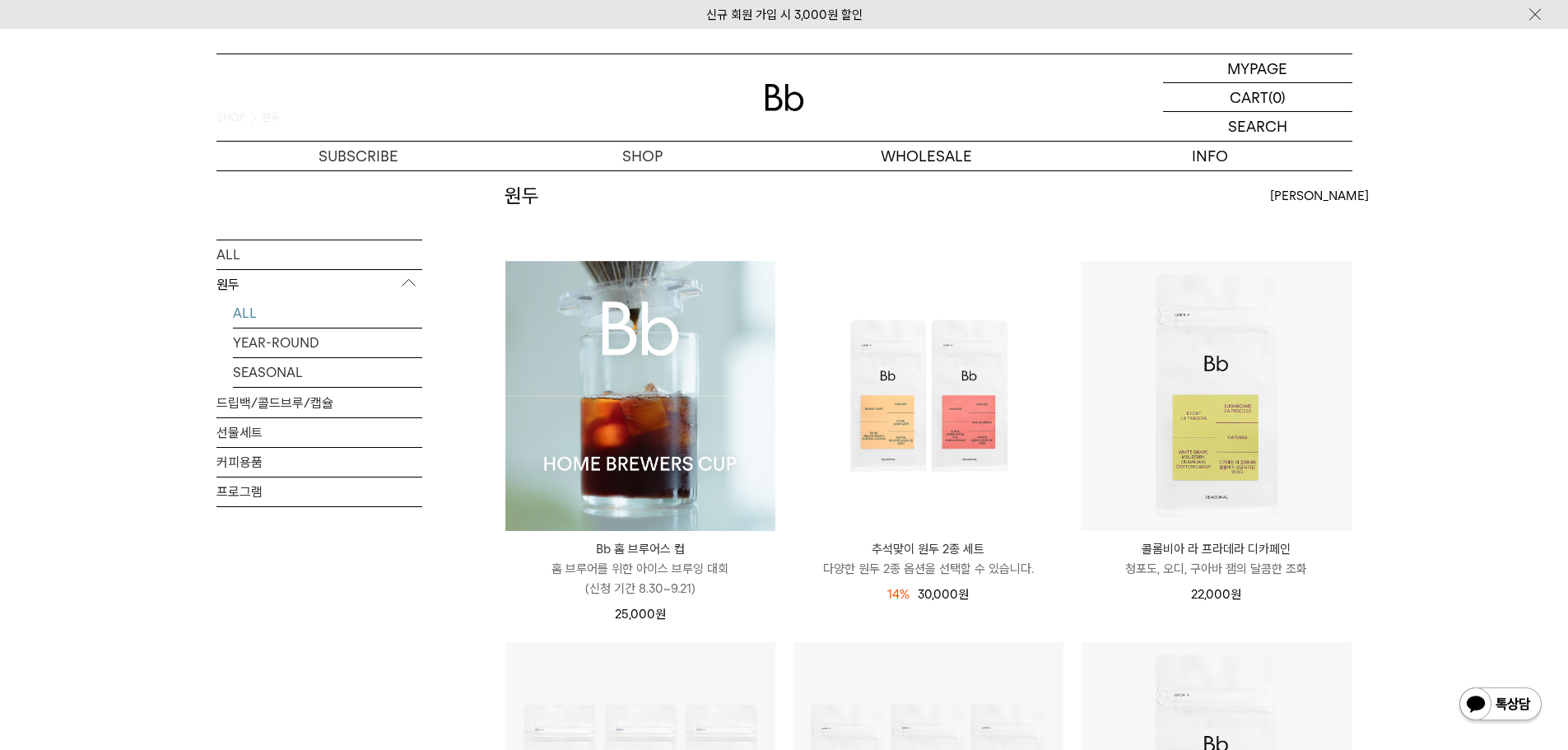
scroll to position [165, 0]
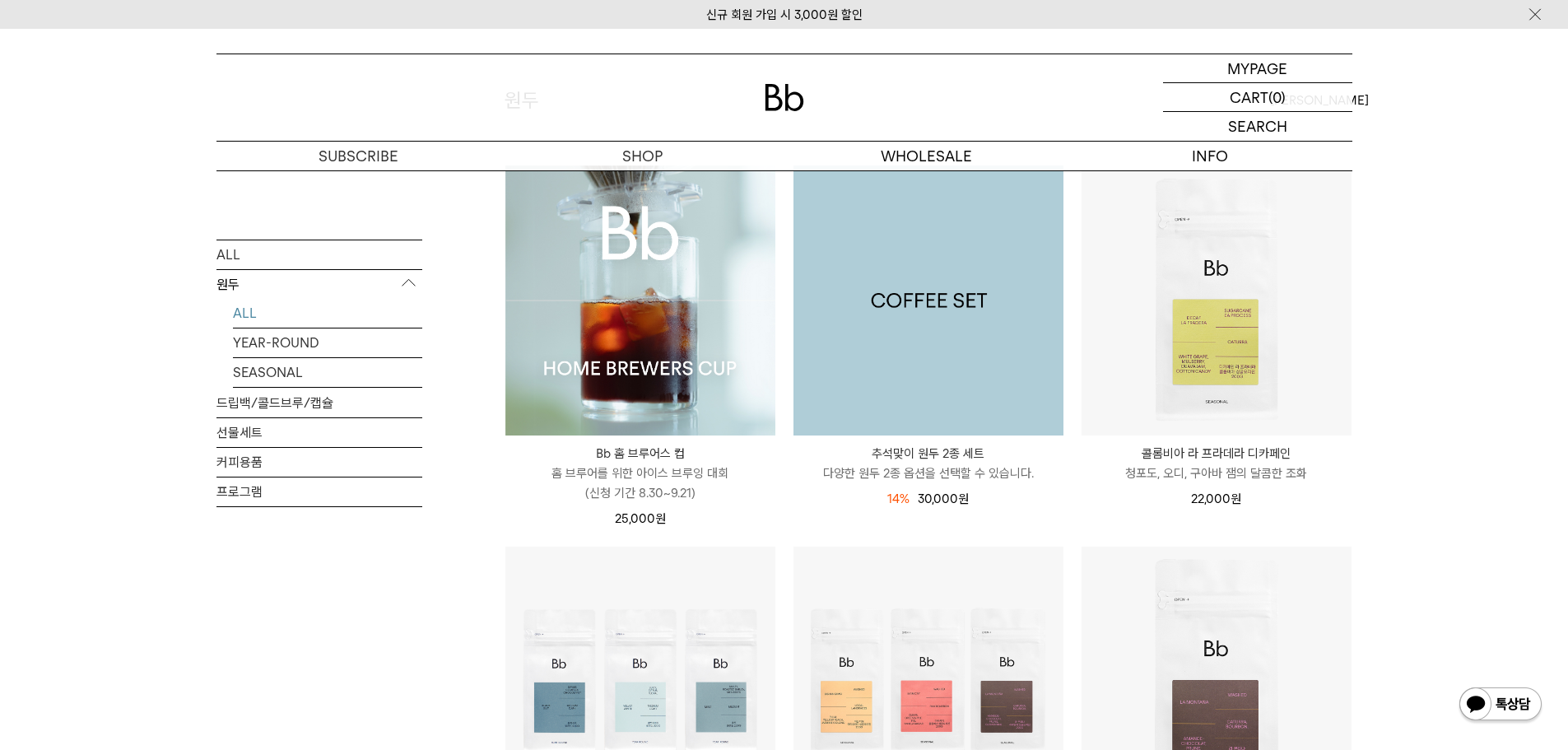
click at [963, 315] on img at bounding box center [928, 300] width 270 height 270
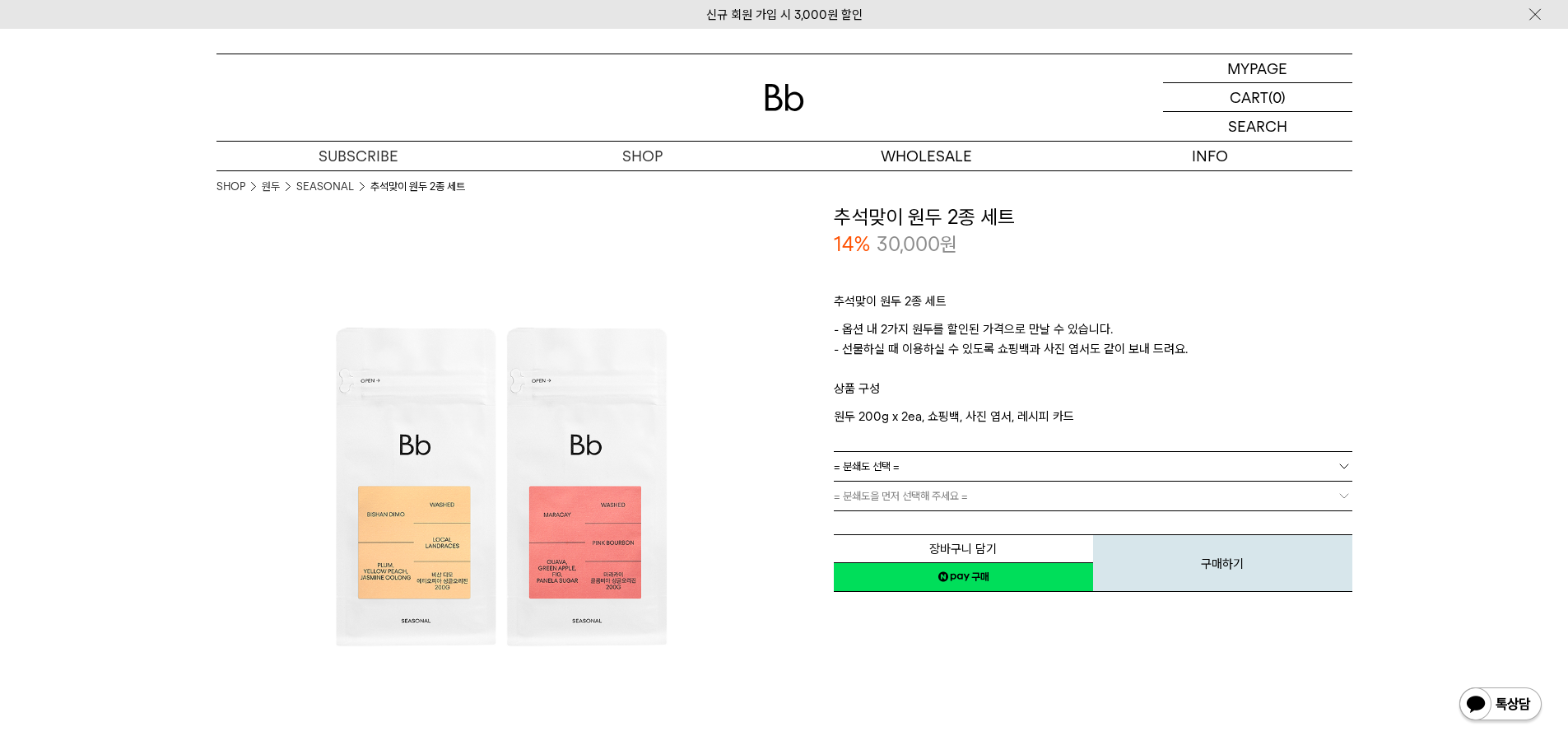
click at [945, 502] on span "= 분쇄도을 먼저 선택해 주세요 =" at bounding box center [900, 495] width 134 height 29
click at [977, 459] on link "= 분쇄도 선택 =" at bounding box center [1093, 466] width 519 height 29
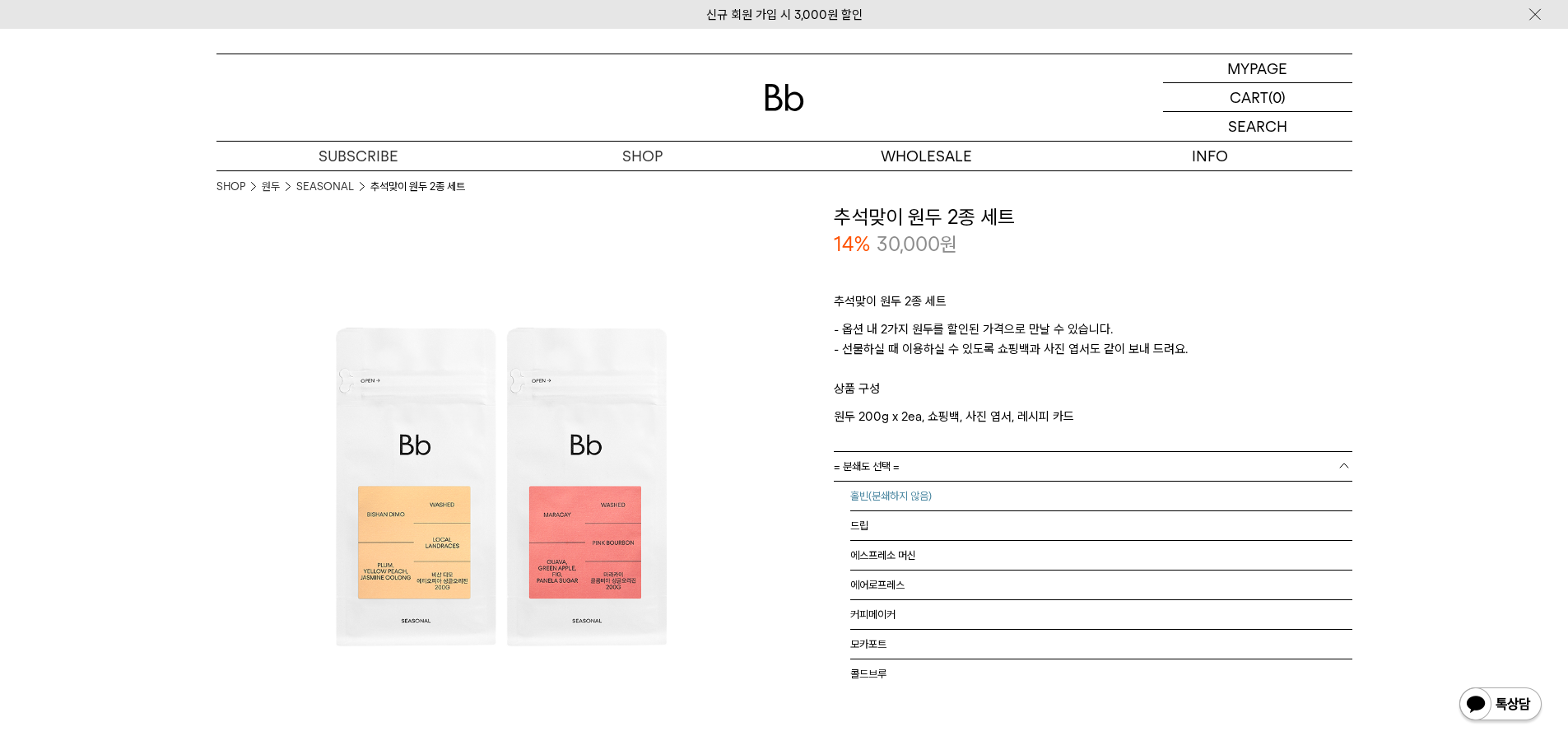
drag, startPoint x: 949, startPoint y: 490, endPoint x: 944, endPoint y: 498, distance: 9.4
click at [948, 490] on li "홀빈(분쇄하지 않음)" at bounding box center [1101, 496] width 502 height 30
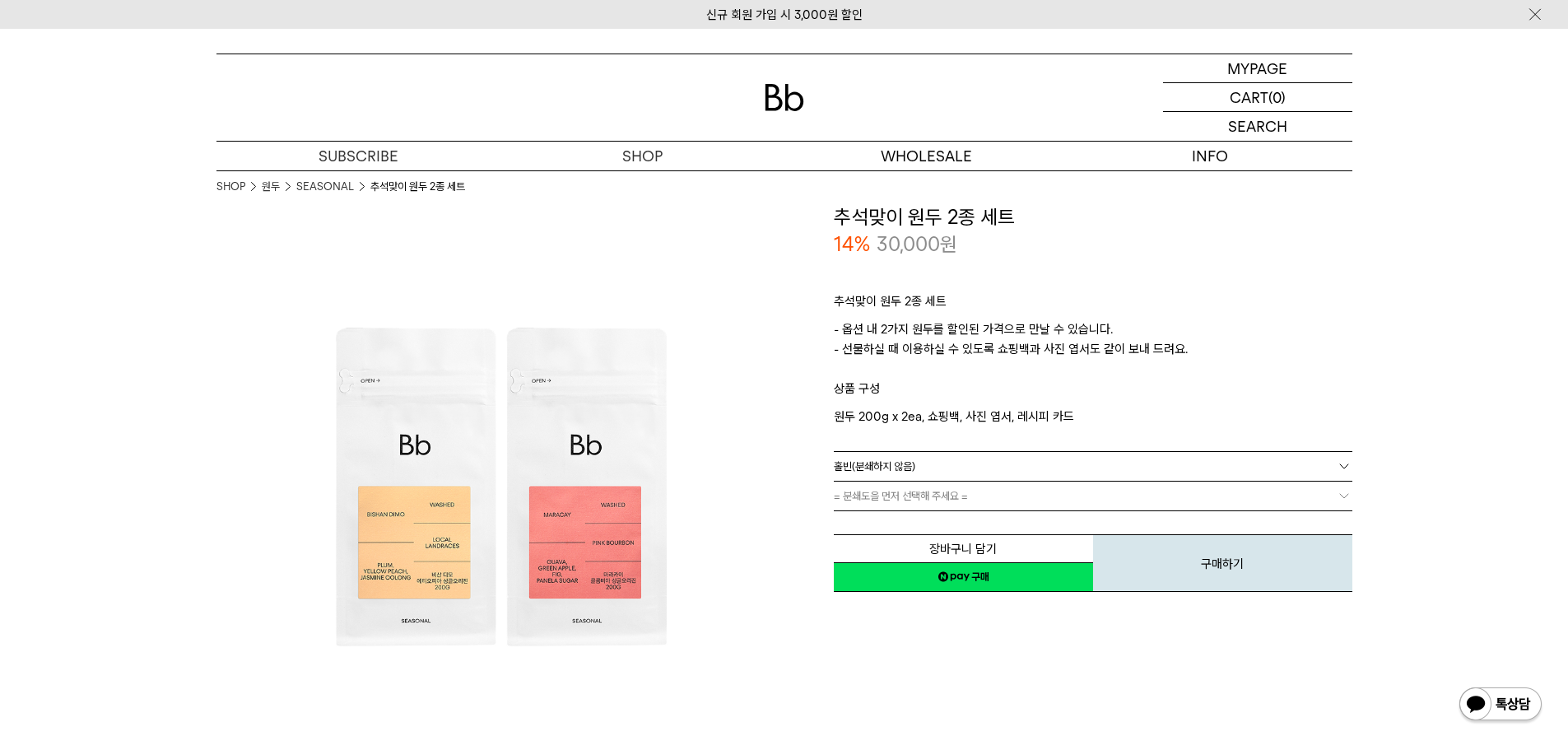
click at [942, 502] on link "= 분쇄도을 먼저 선택해 주세요 =" at bounding box center [1093, 495] width 519 height 29
click at [939, 497] on link "= 종류 선택 : 가격 =" at bounding box center [1093, 495] width 519 height 29
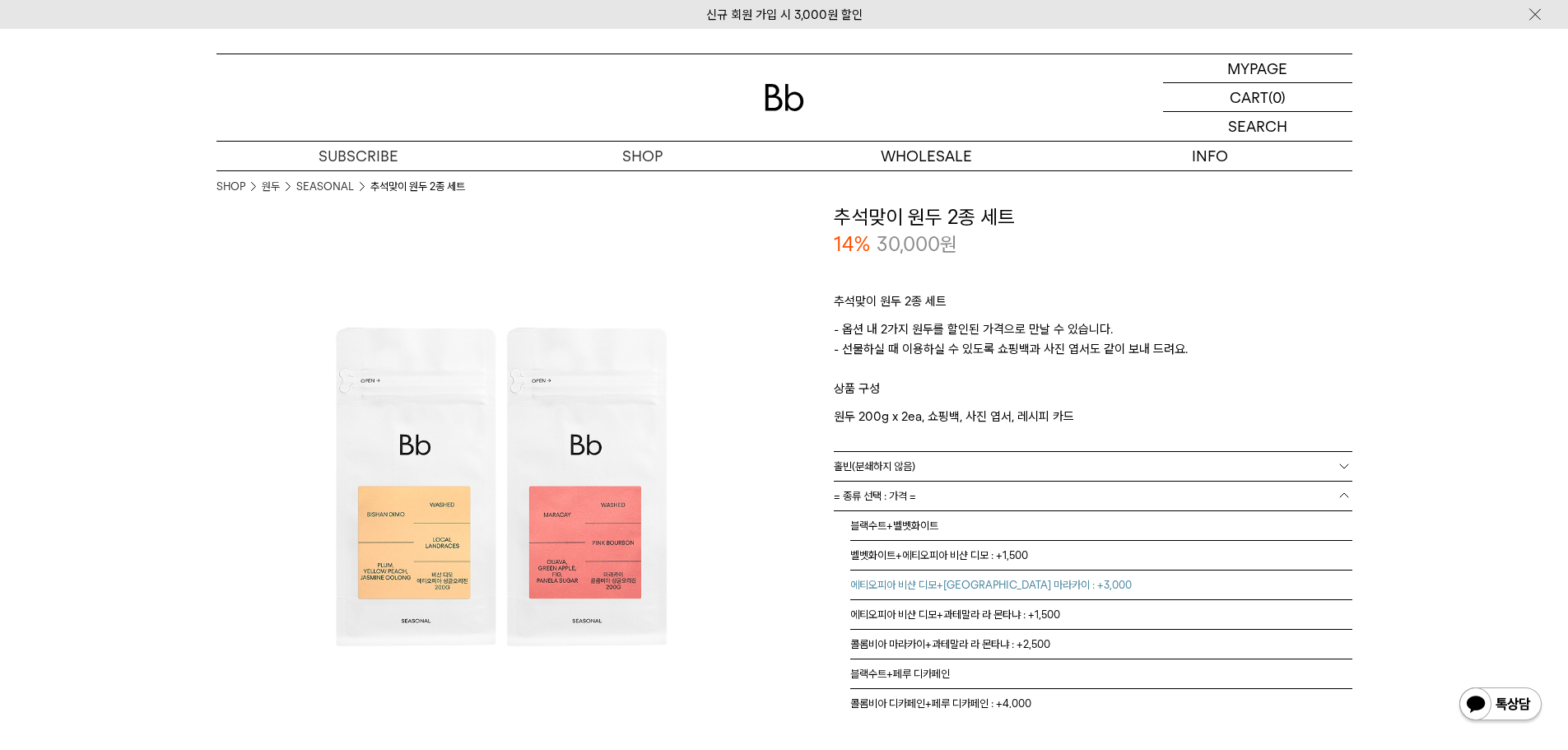
click at [977, 588] on li "에티오피아 비샨 디모+콜롬비아 마라카이 : +3,000" at bounding box center [1101, 585] width 502 height 30
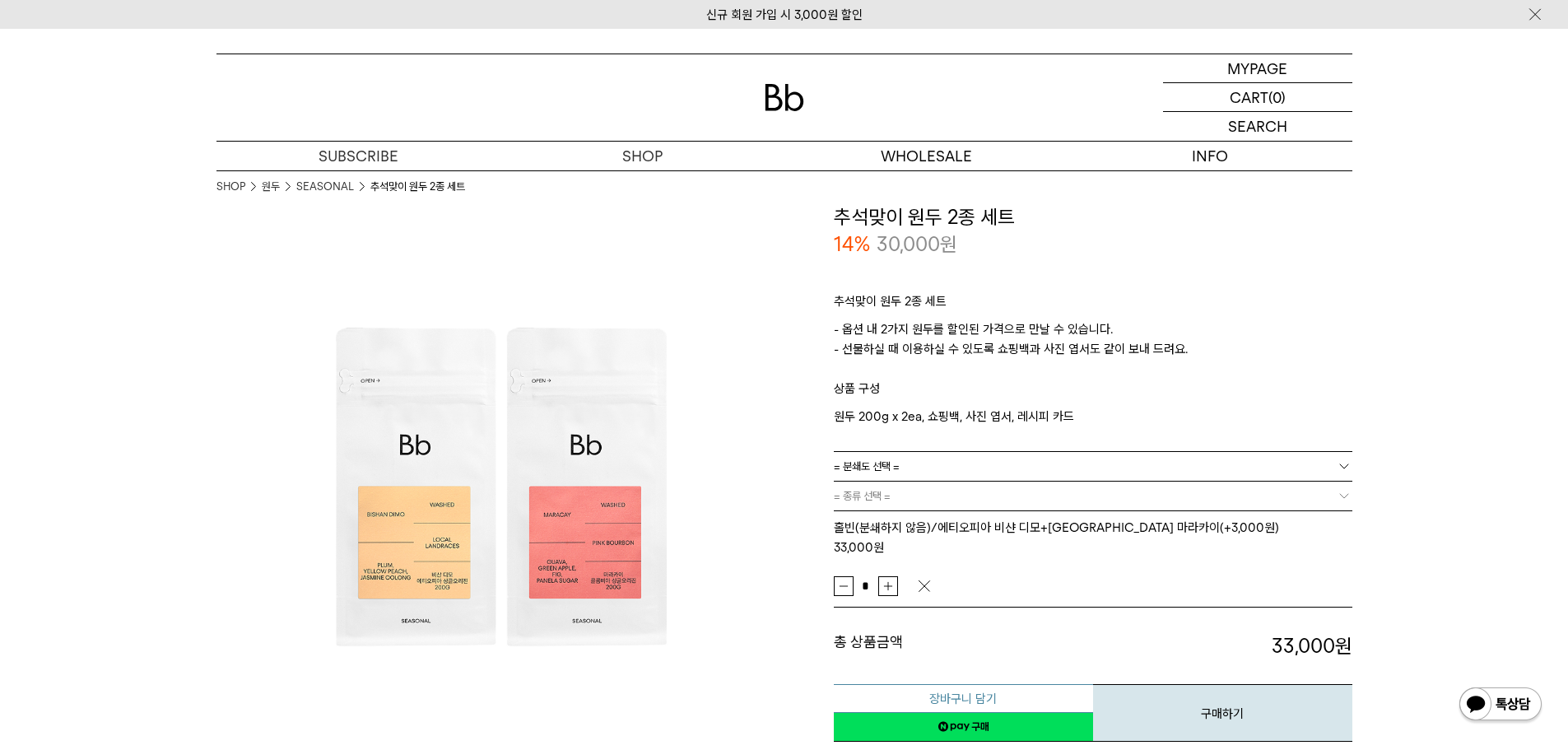
click at [960, 684] on button "장바구니 담기" at bounding box center [963, 698] width 259 height 29
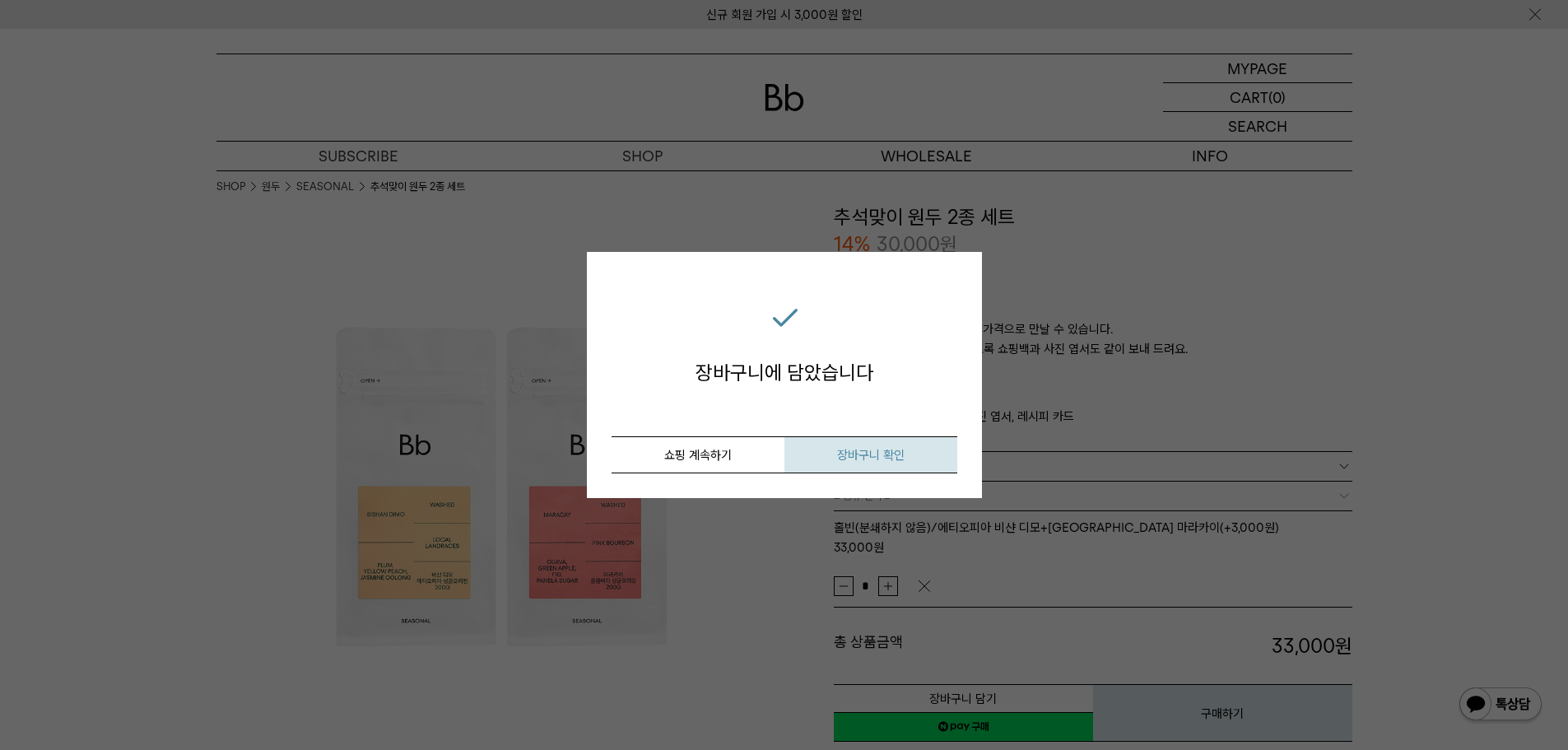
click at [824, 444] on button "장바구니 확인" at bounding box center [871, 454] width 173 height 37
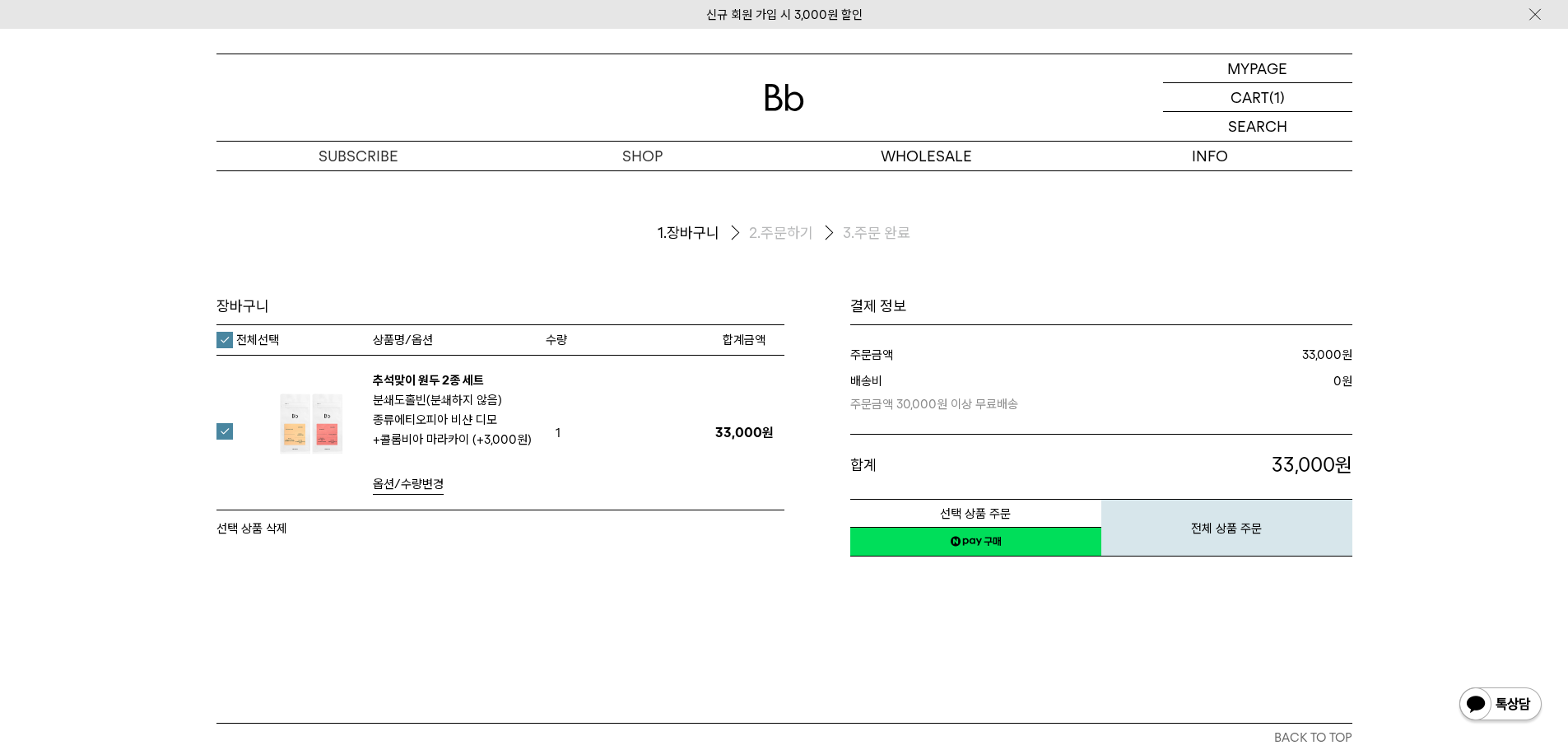
click at [951, 544] on link "네이버페이 구매하기" at bounding box center [976, 542] width 251 height 30
click at [1209, 524] on button "전체 상품 주문" at bounding box center [1227, 527] width 251 height 57
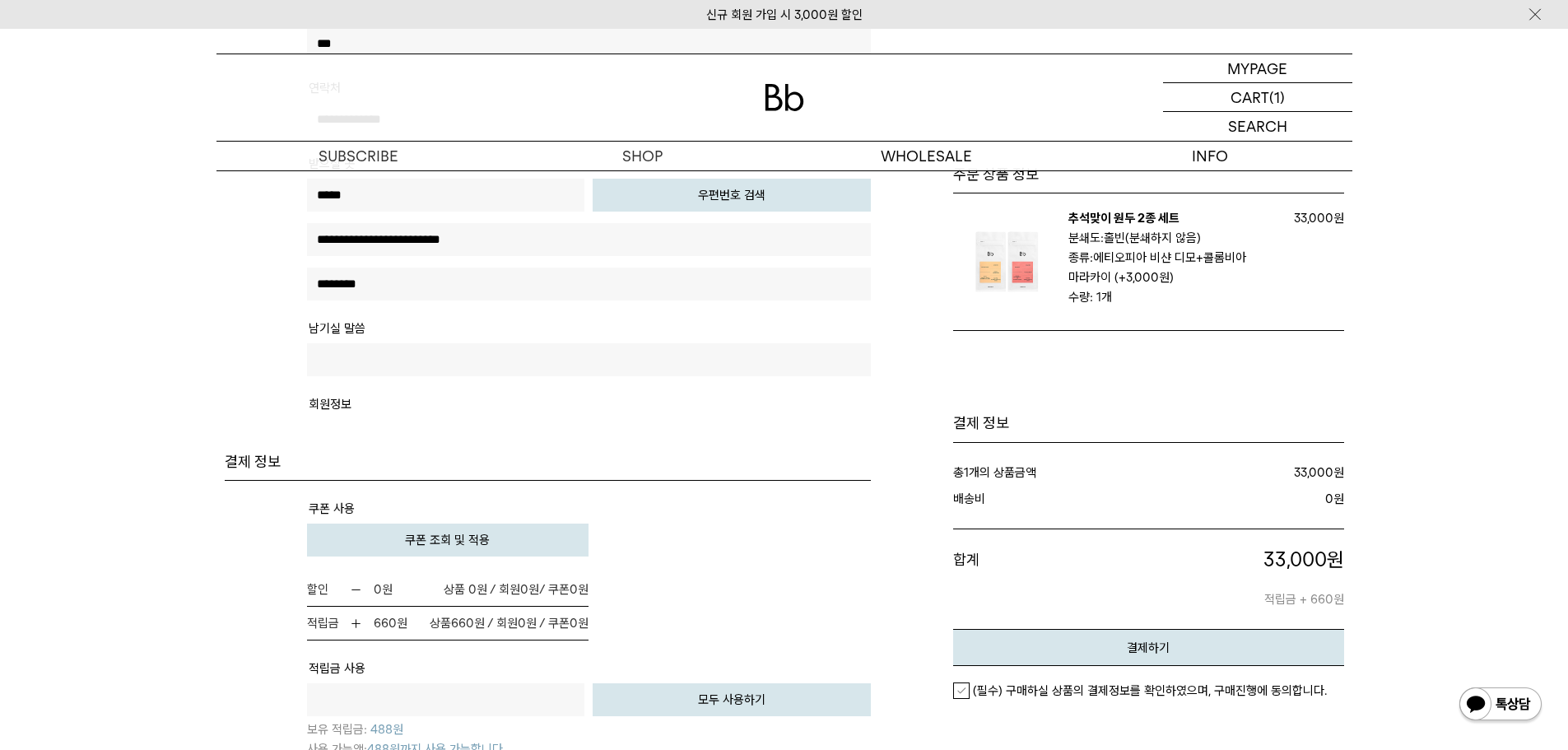
scroll to position [905, 0]
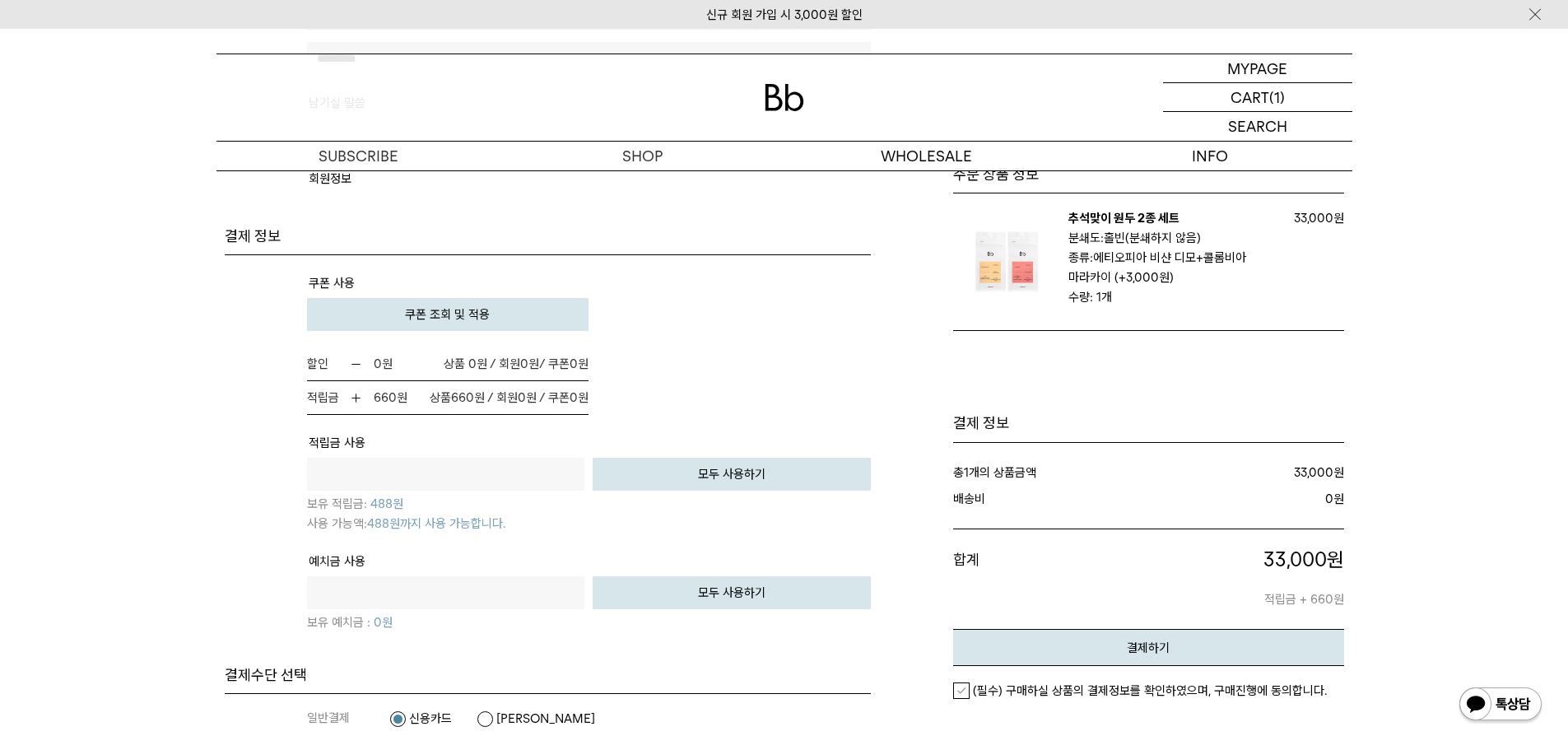
click at [501, 311] on button "쿠폰 조회 및 적용" at bounding box center [448, 315] width 282 height 33
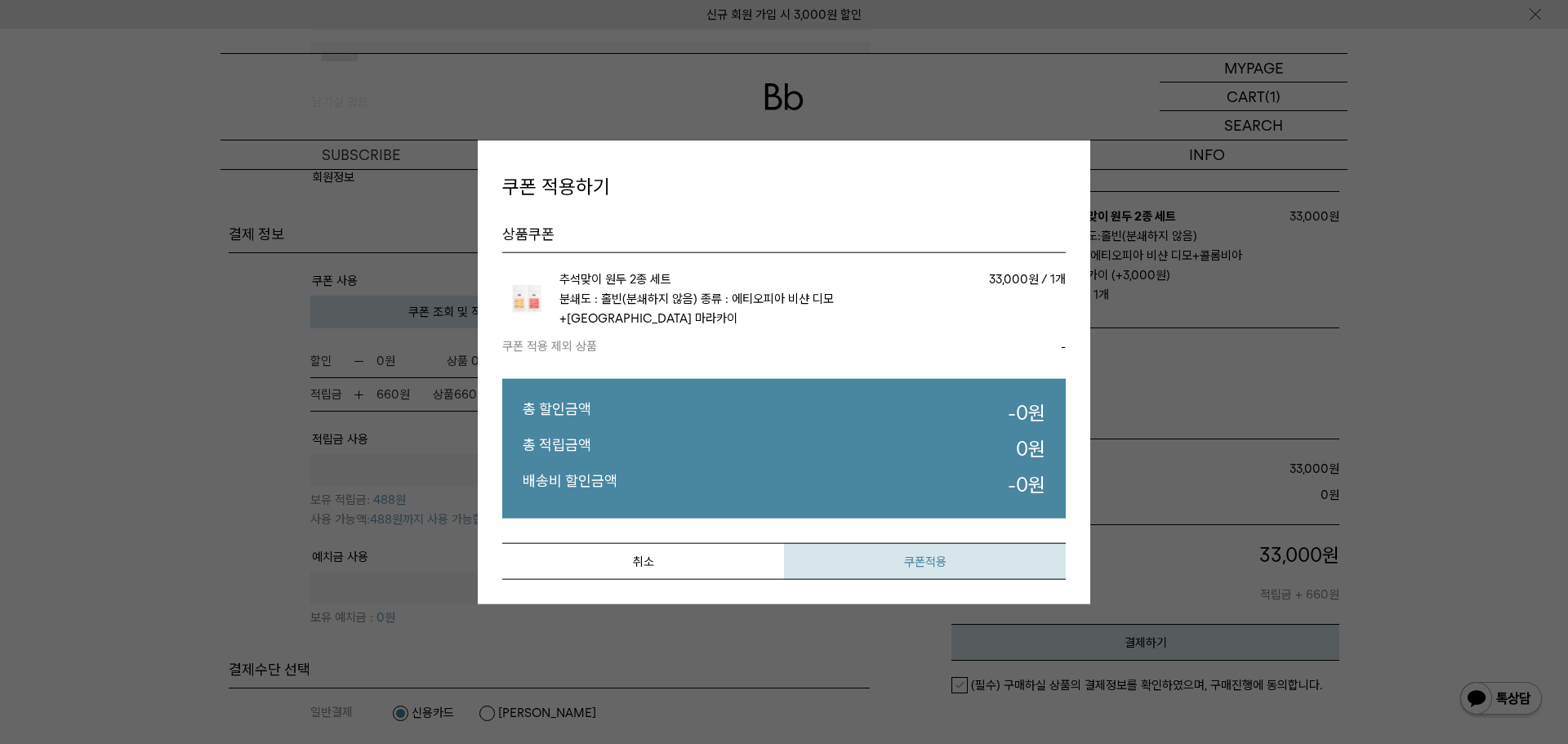
click at [910, 558] on button "쿠폰적용" at bounding box center [924, 561] width 282 height 36
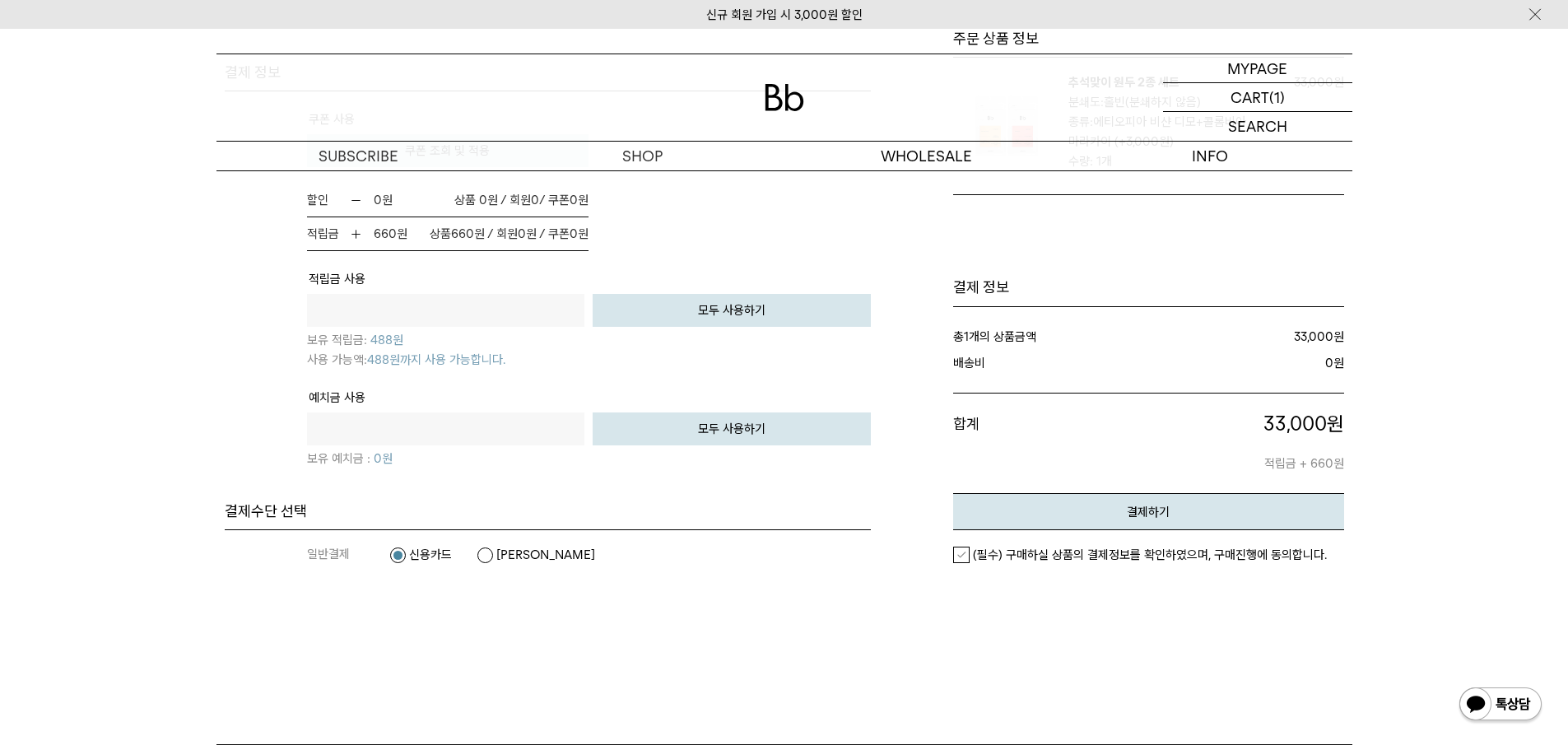
scroll to position [1070, 0]
click at [810, 317] on button "모두 사용하기" at bounding box center [732, 310] width 278 height 33
type input "***"
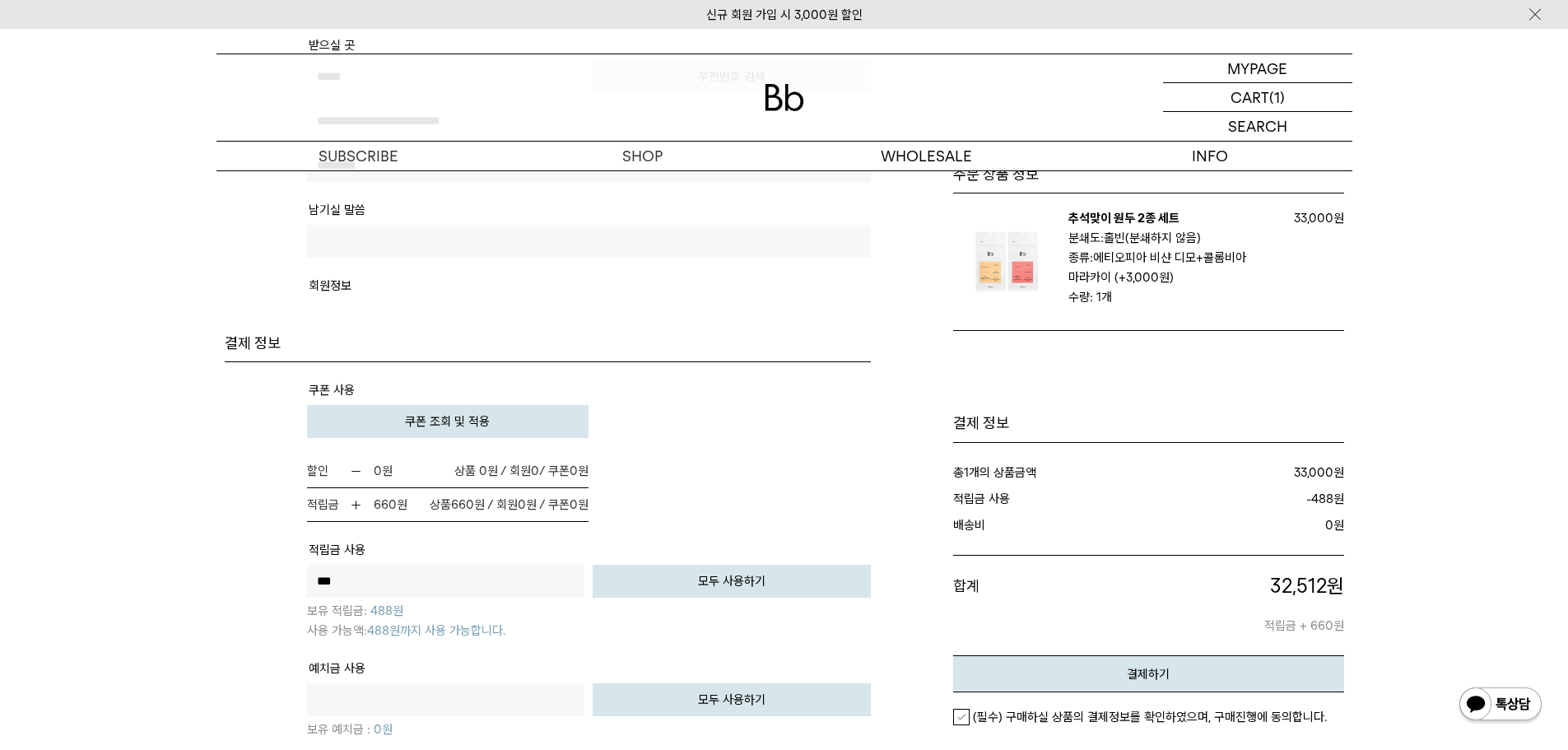
scroll to position [823, 0]
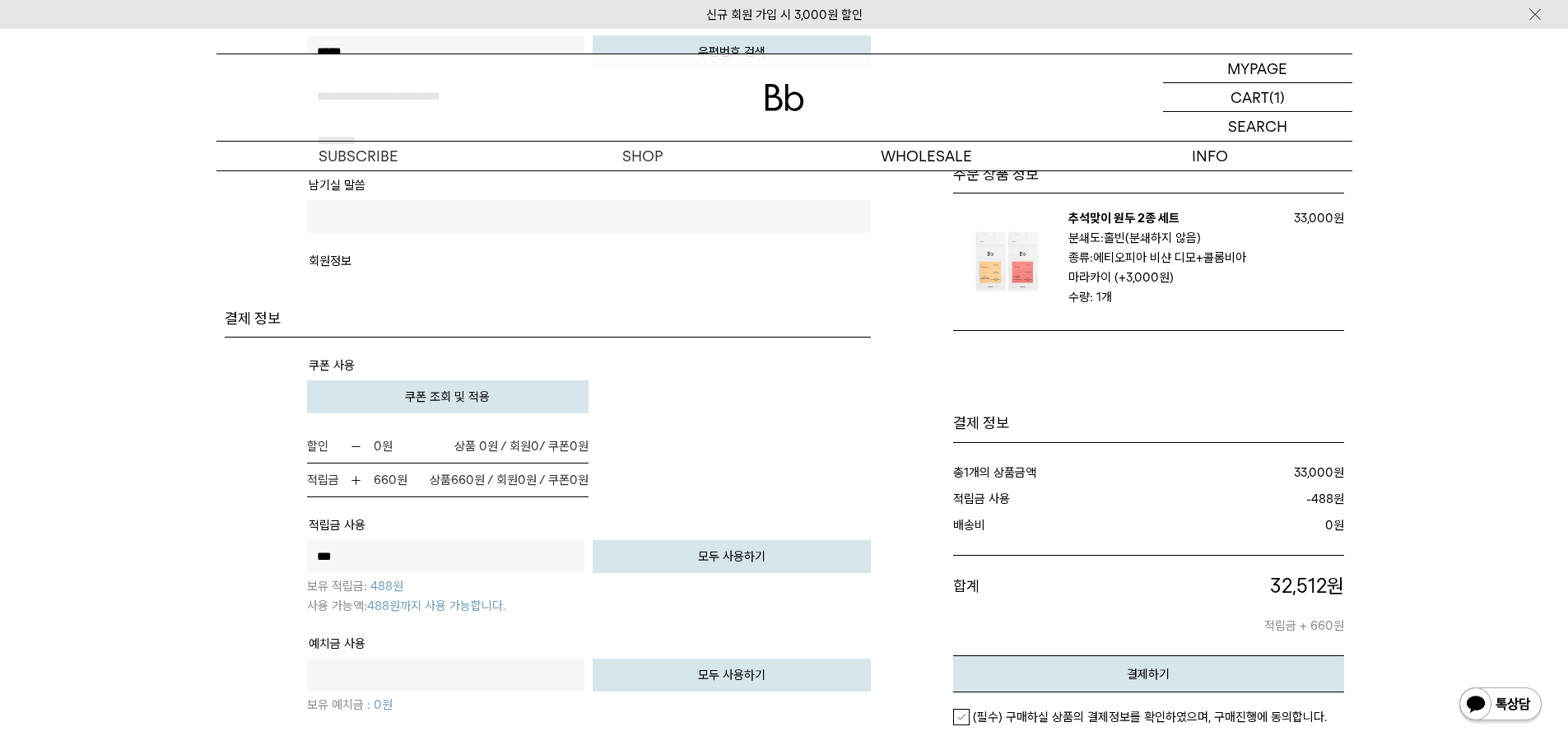
click at [716, 561] on button "모두 사용하기" at bounding box center [732, 557] width 278 height 33
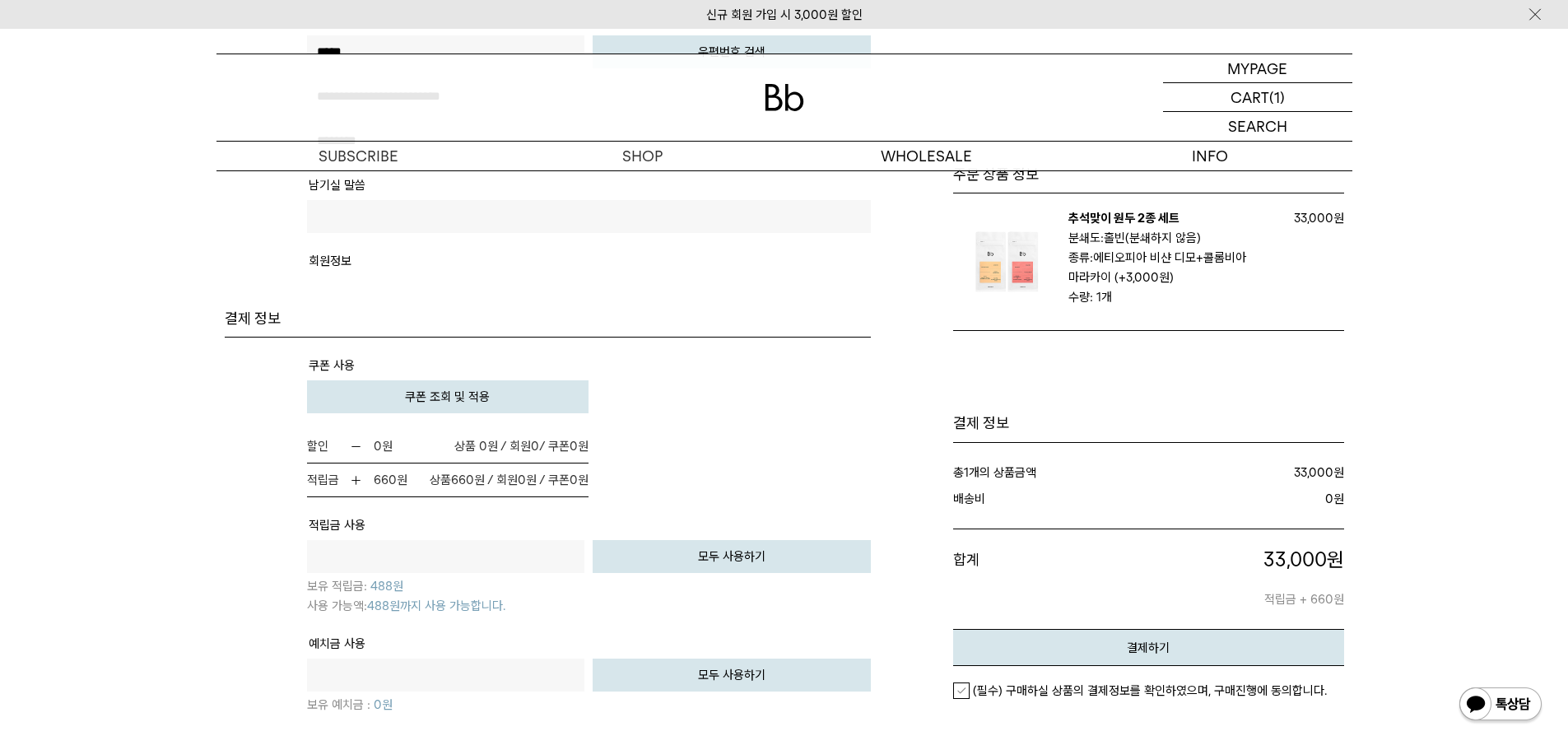
click at [716, 561] on button "모두 사용하기" at bounding box center [732, 557] width 278 height 33
type input "***"
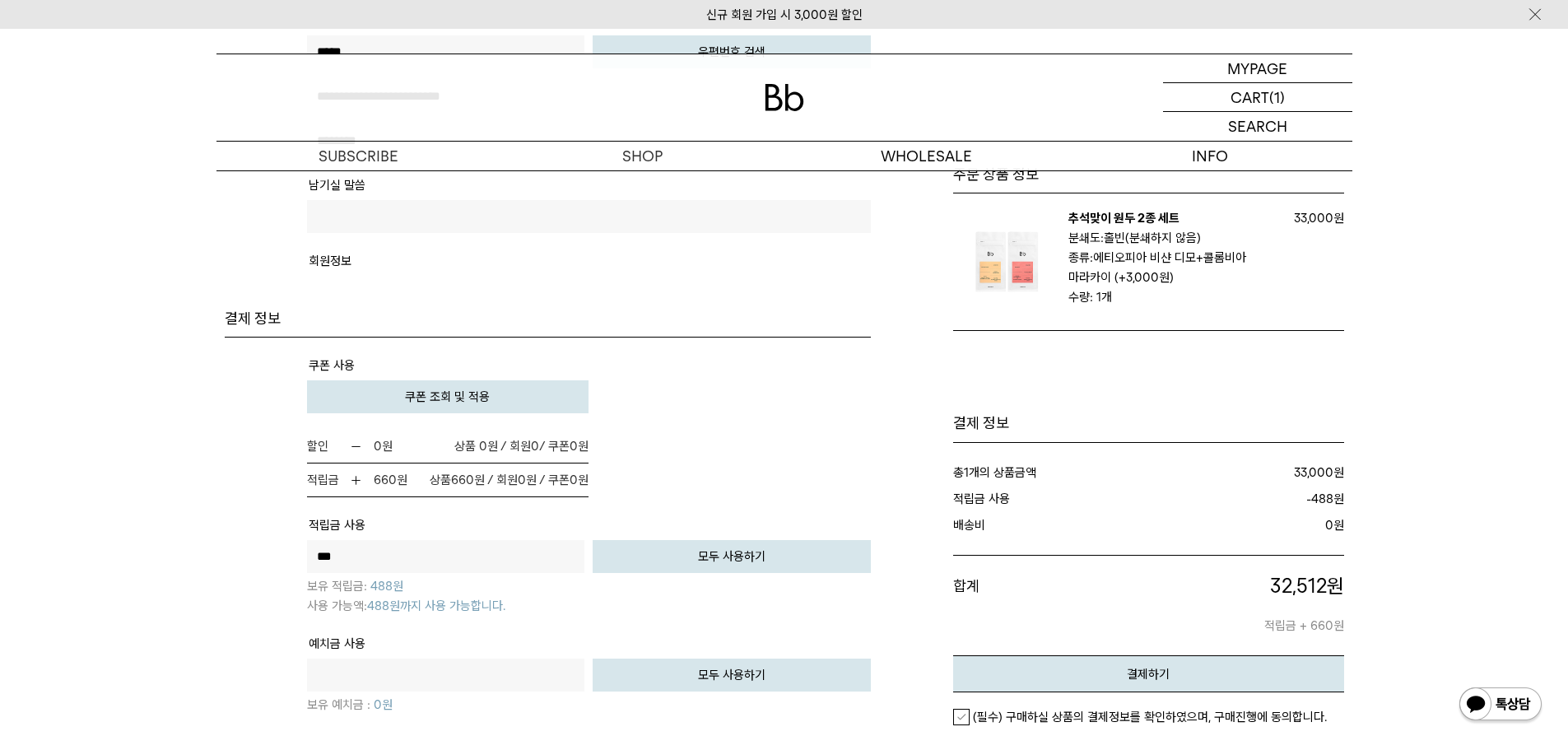
click at [515, 382] on button "쿠폰 조회 및 적용" at bounding box center [448, 397] width 282 height 33
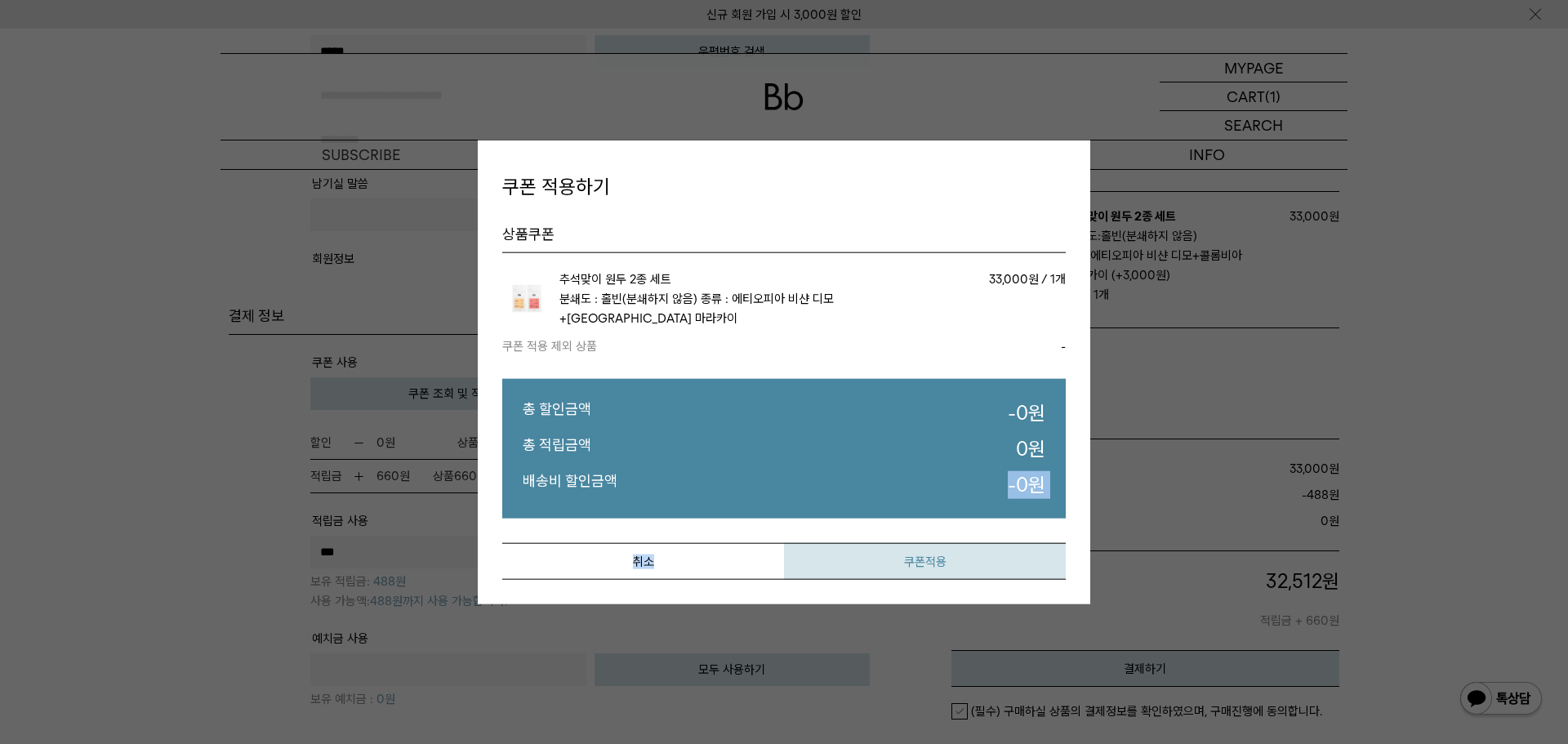
click at [871, 556] on div "상품쿠폰 상품/옵션 정보 상품금액/수량 쿠폰 적용 쿠폰 혜택 추석맞이 원두 2종 세트 할인 적립" at bounding box center [784, 394] width 563 height 372
click at [954, 564] on button "쿠폰적용" at bounding box center [924, 561] width 282 height 36
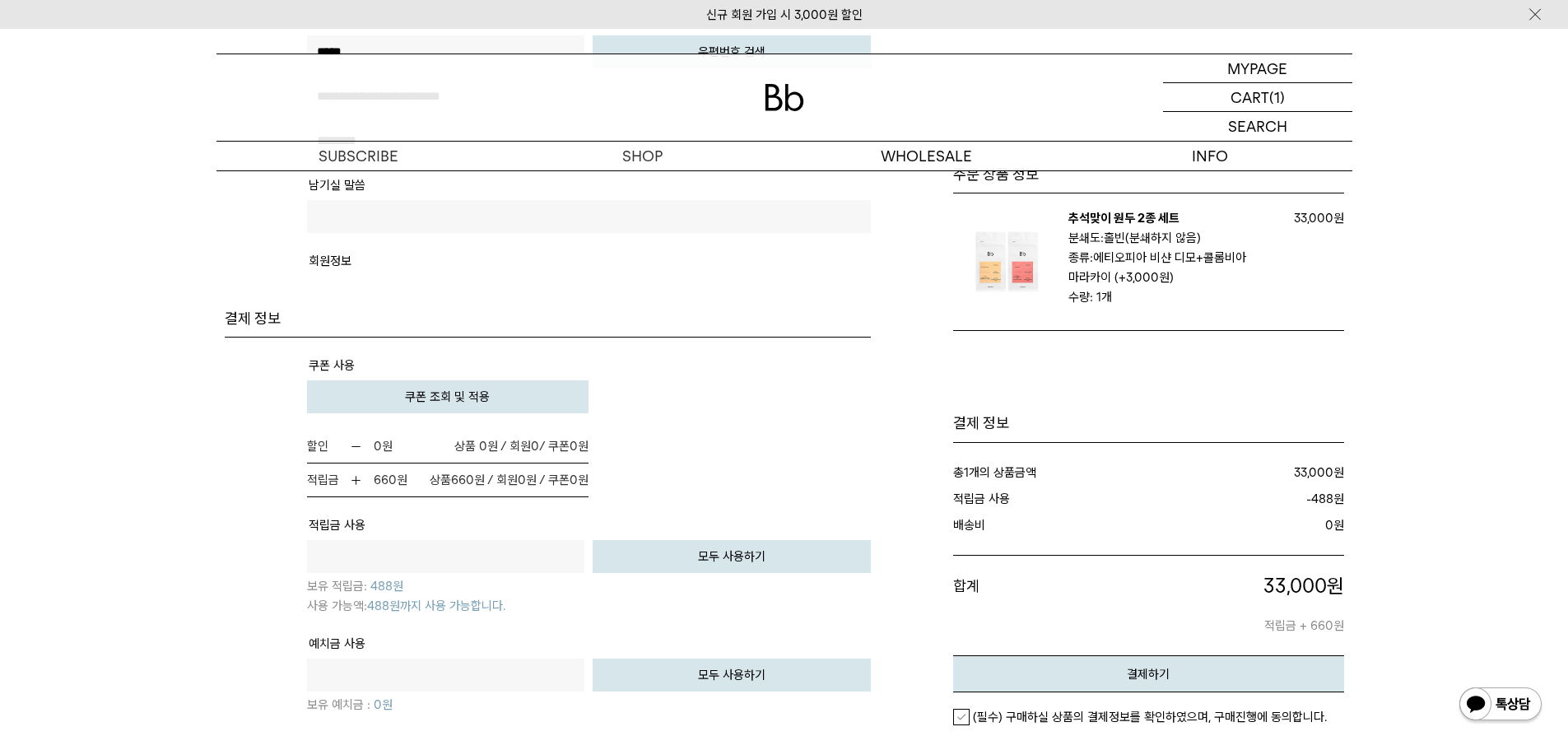
click at [724, 561] on button "모두 사용하기" at bounding box center [732, 557] width 278 height 33
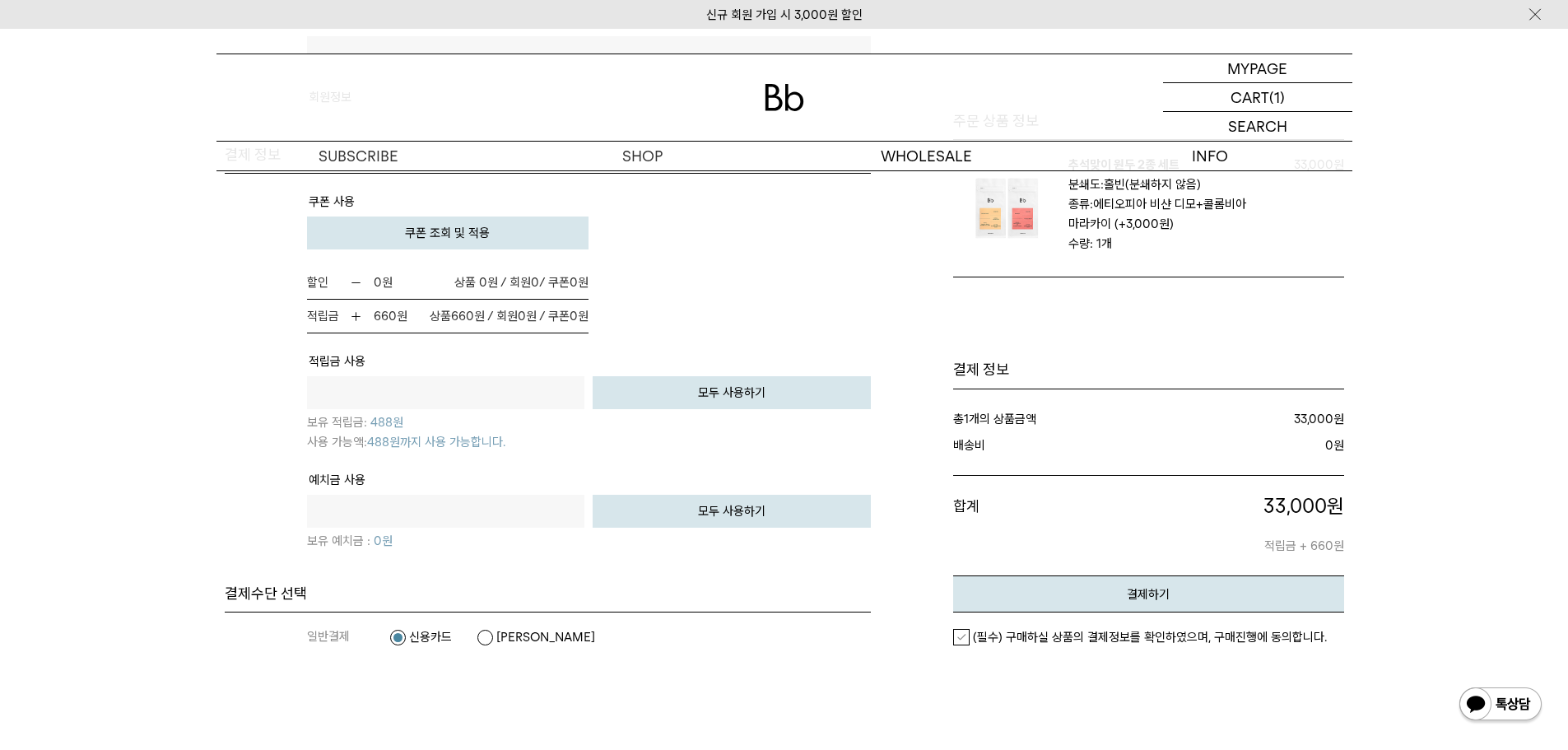
scroll to position [987, 0]
click at [764, 514] on button "모두 사용하기" at bounding box center [732, 510] width 278 height 33
click at [769, 420] on p "보유 적립금: 488 원" at bounding box center [589, 420] width 564 height 23
click at [789, 396] on button "모두 사용하기" at bounding box center [732, 392] width 278 height 33
type input "***"
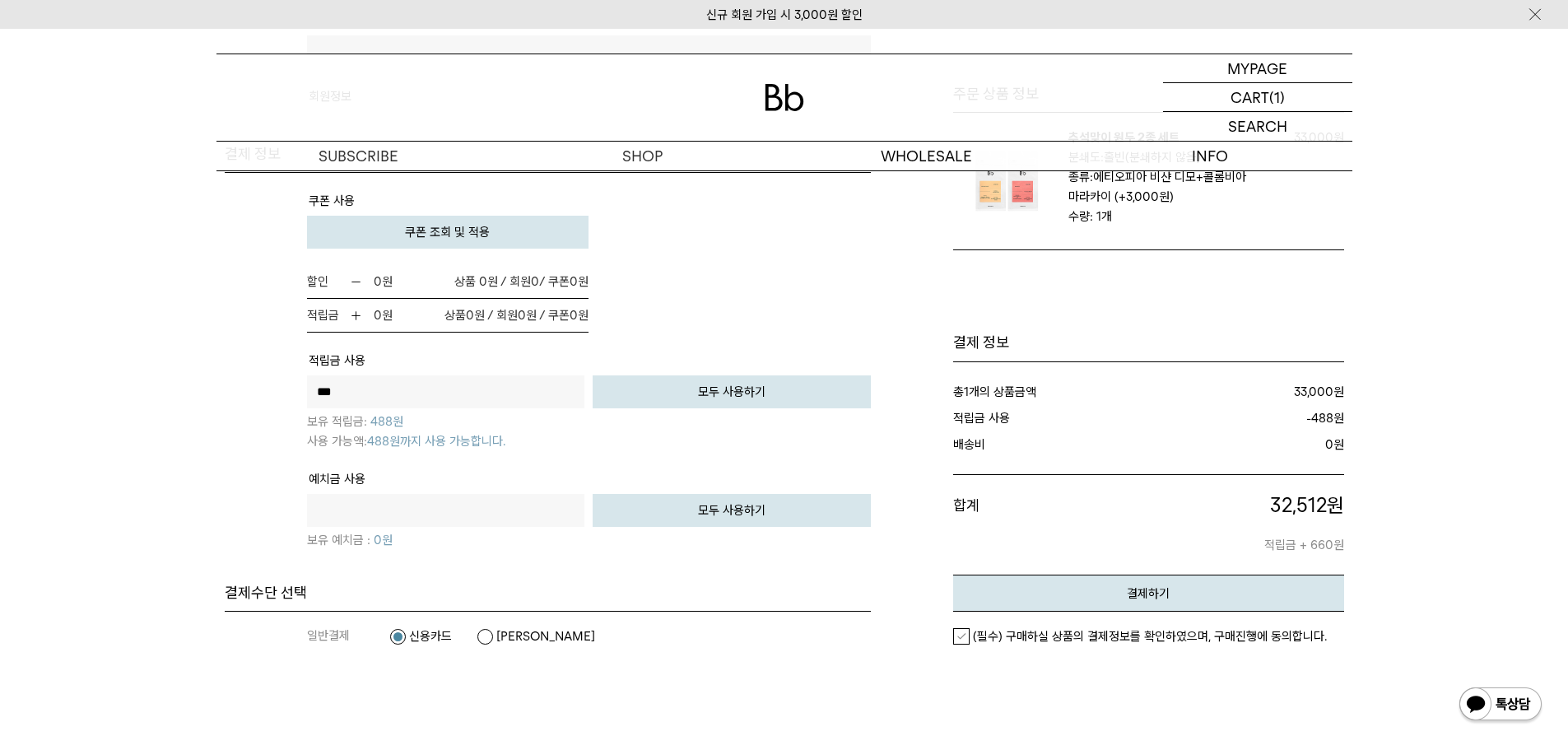
click at [789, 379] on button "모두 사용하기" at bounding box center [732, 392] width 278 height 33
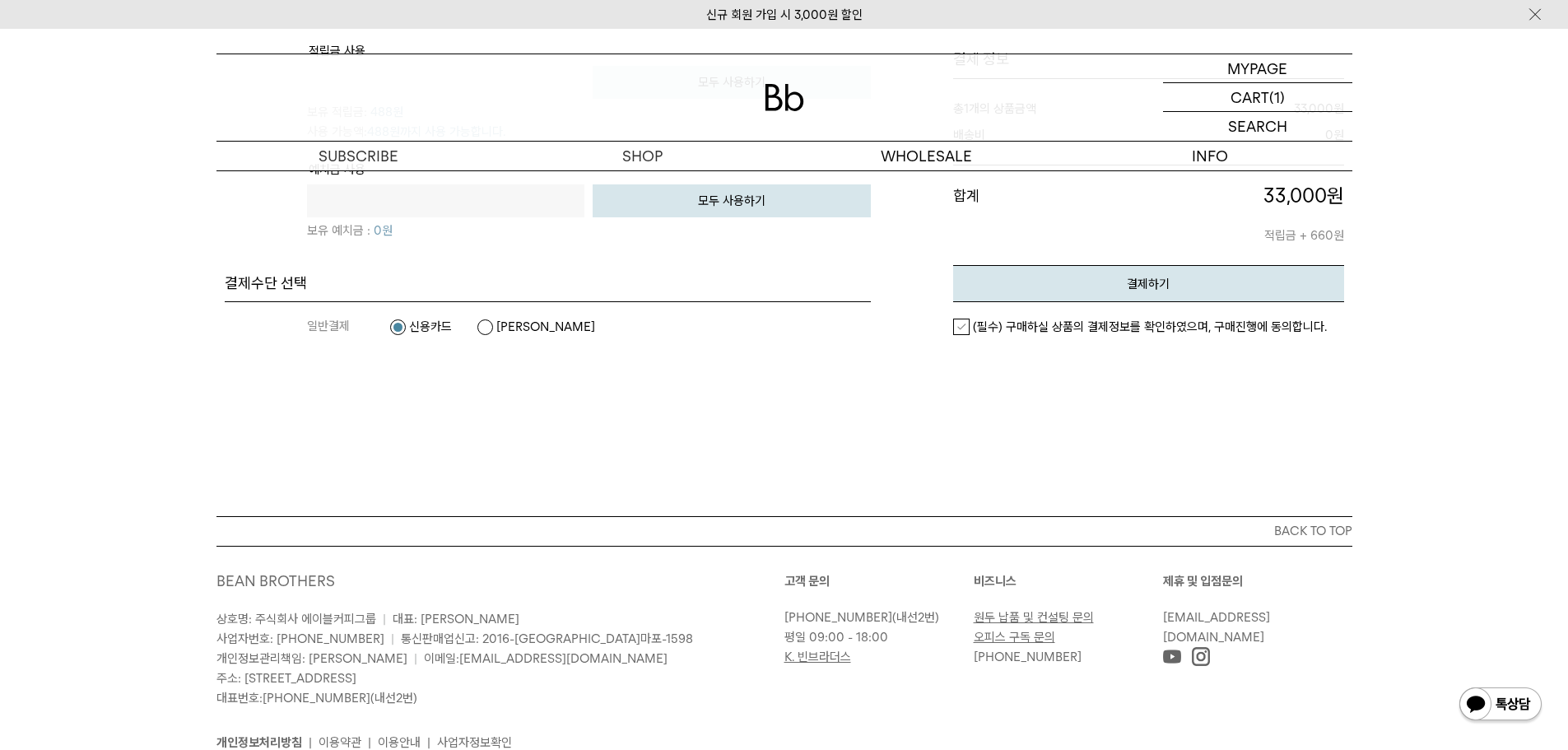
scroll to position [1130, 0]
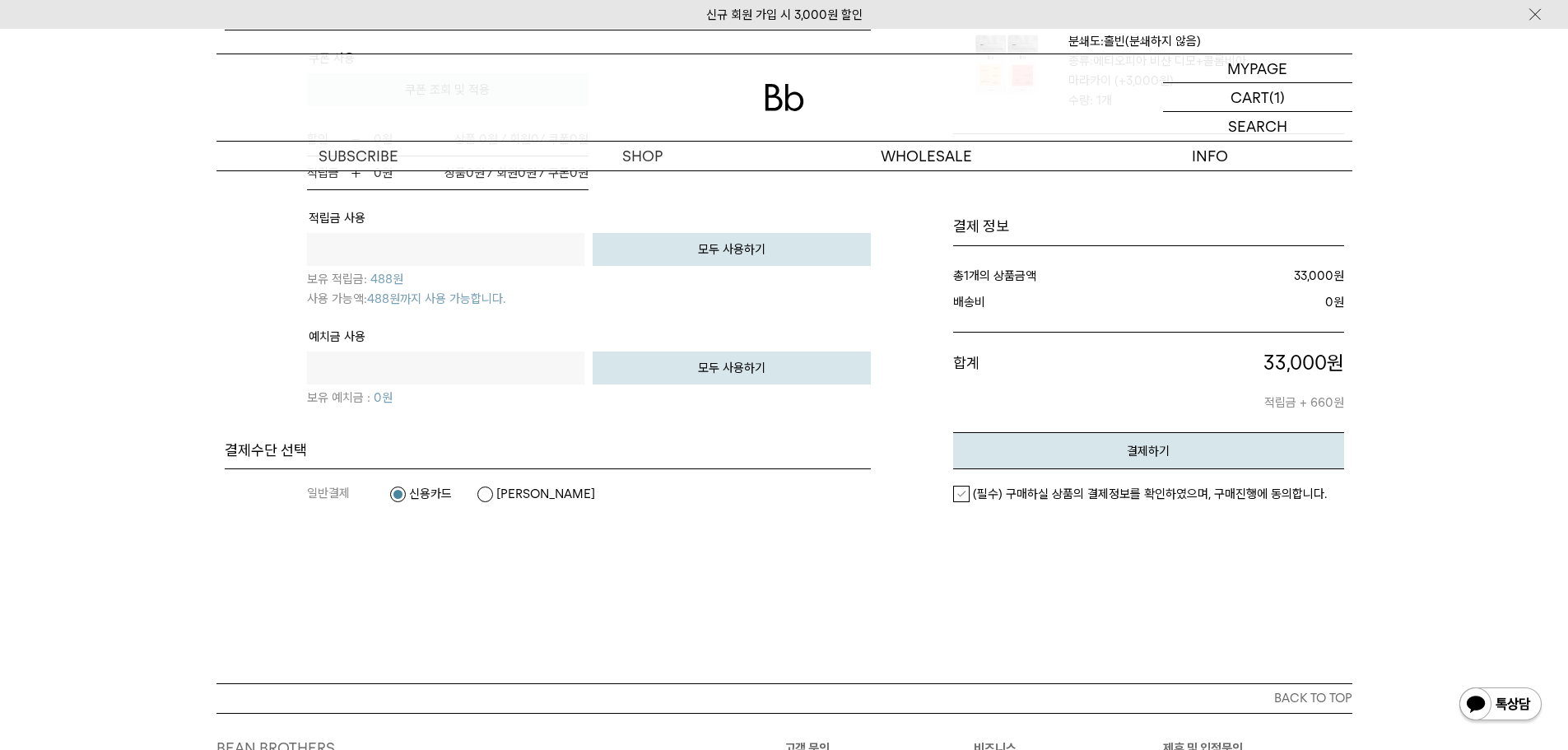
click at [541, 493] on label "카카오페이" at bounding box center [535, 494] width 118 height 17
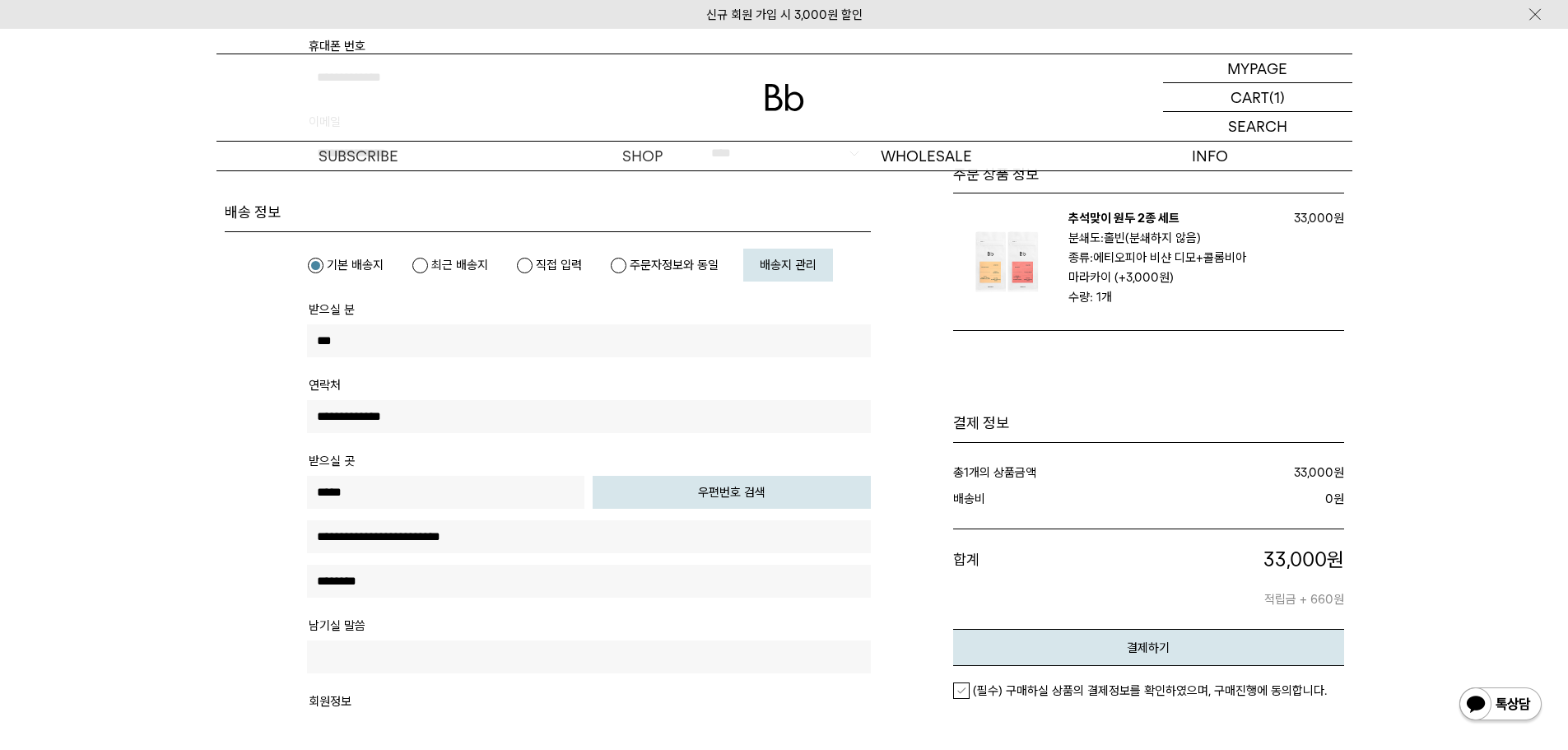
scroll to position [0, 0]
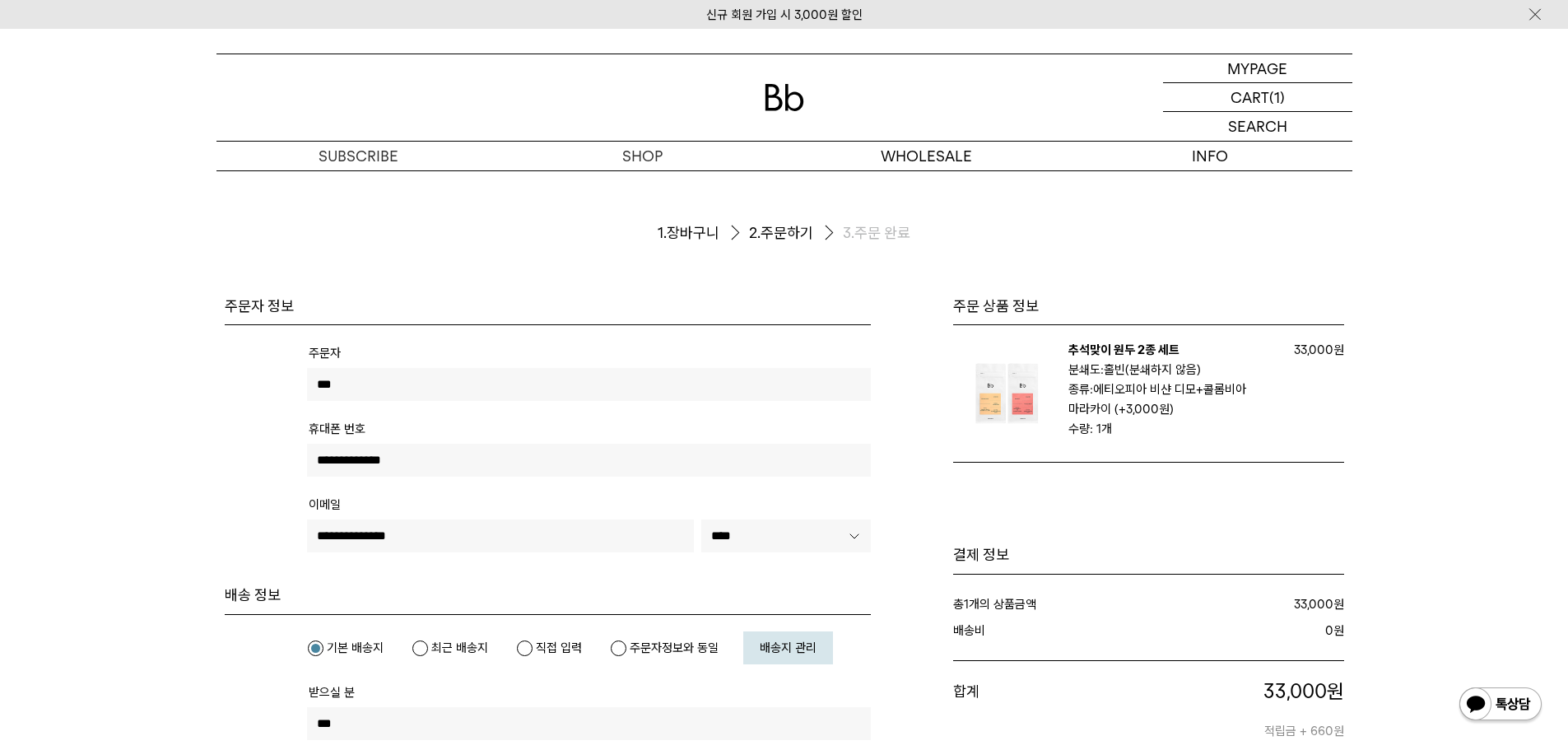
drag, startPoint x: 887, startPoint y: 591, endPoint x: 983, endPoint y: 97, distance: 503.2
click at [809, 102] on div at bounding box center [784, 97] width 1136 height 87
click at [789, 99] on img at bounding box center [784, 97] width 39 height 27
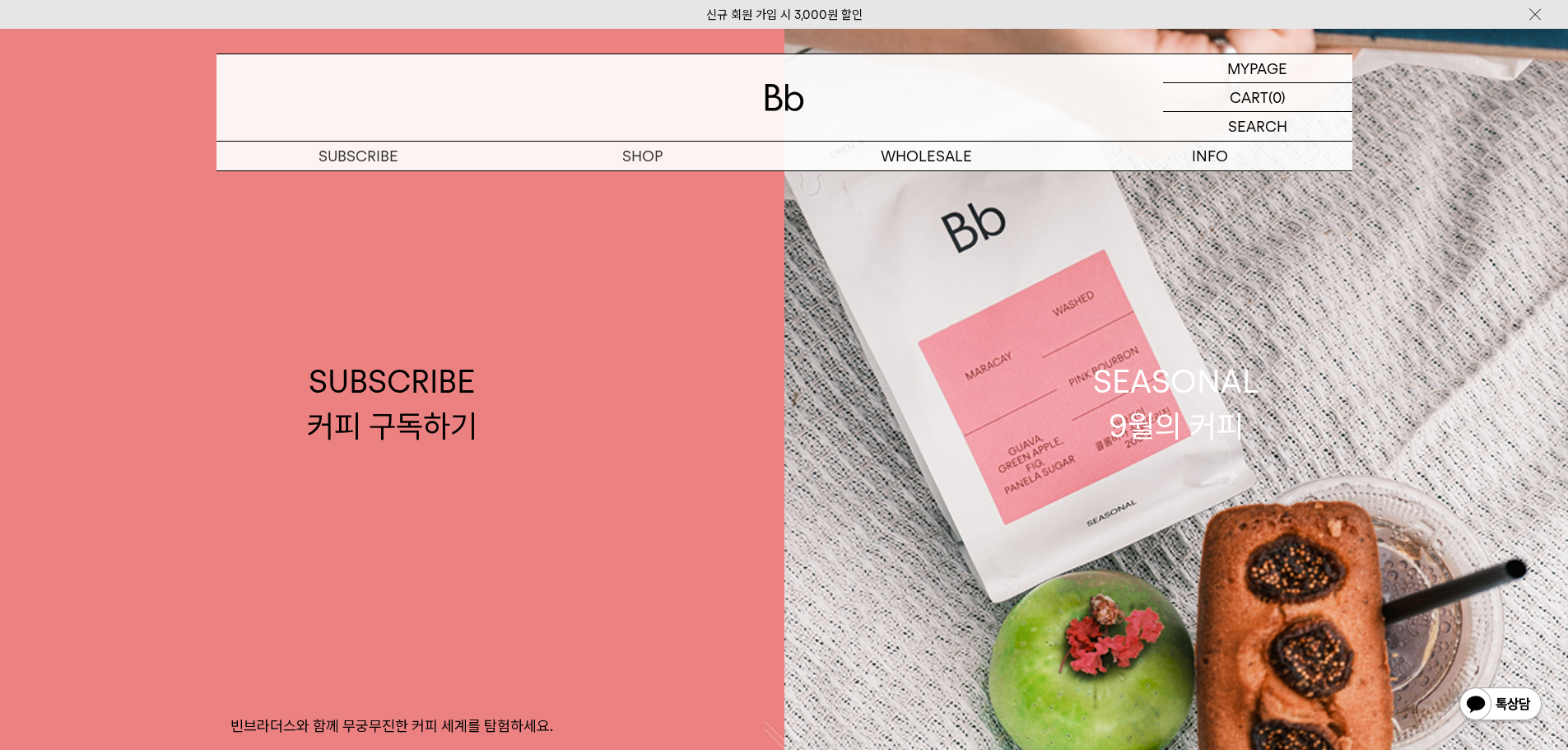
click at [837, 8] on link "신규 회원 가입 시 3,000원 할인" at bounding box center [784, 15] width 157 height 15
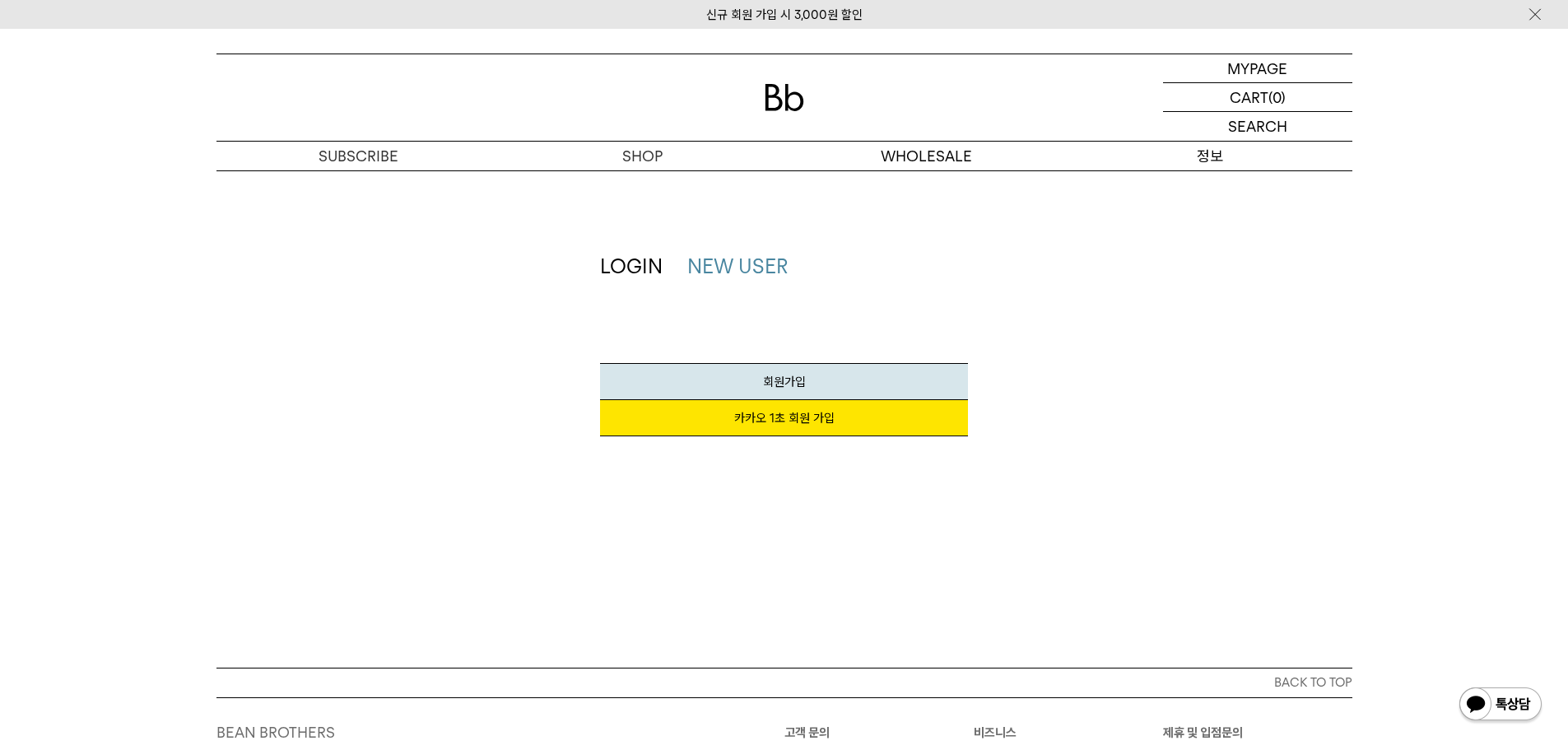
click at [1188, 156] on p "정보" at bounding box center [1210, 156] width 284 height 29
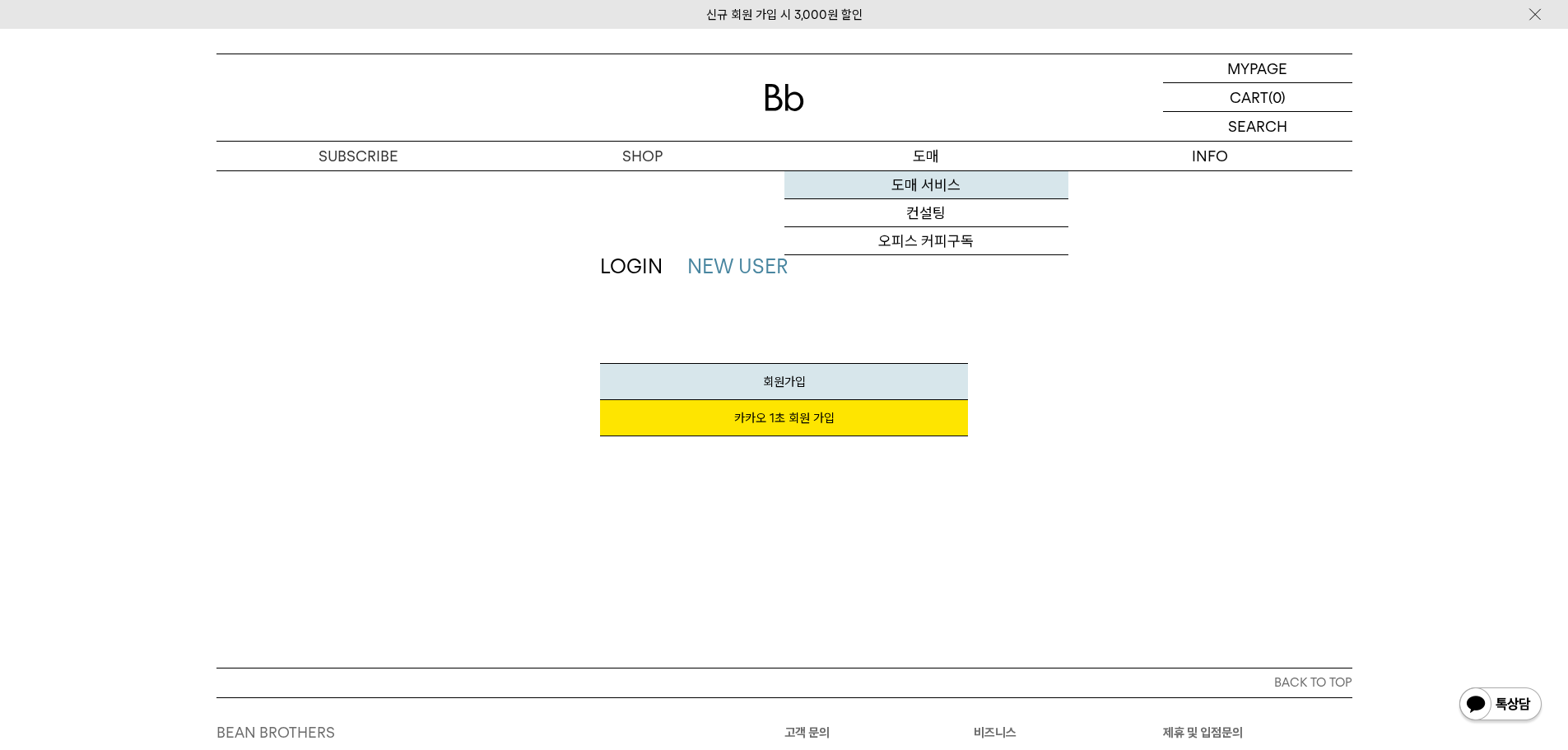
click at [919, 190] on link "도매 서비스" at bounding box center [926, 186] width 284 height 28
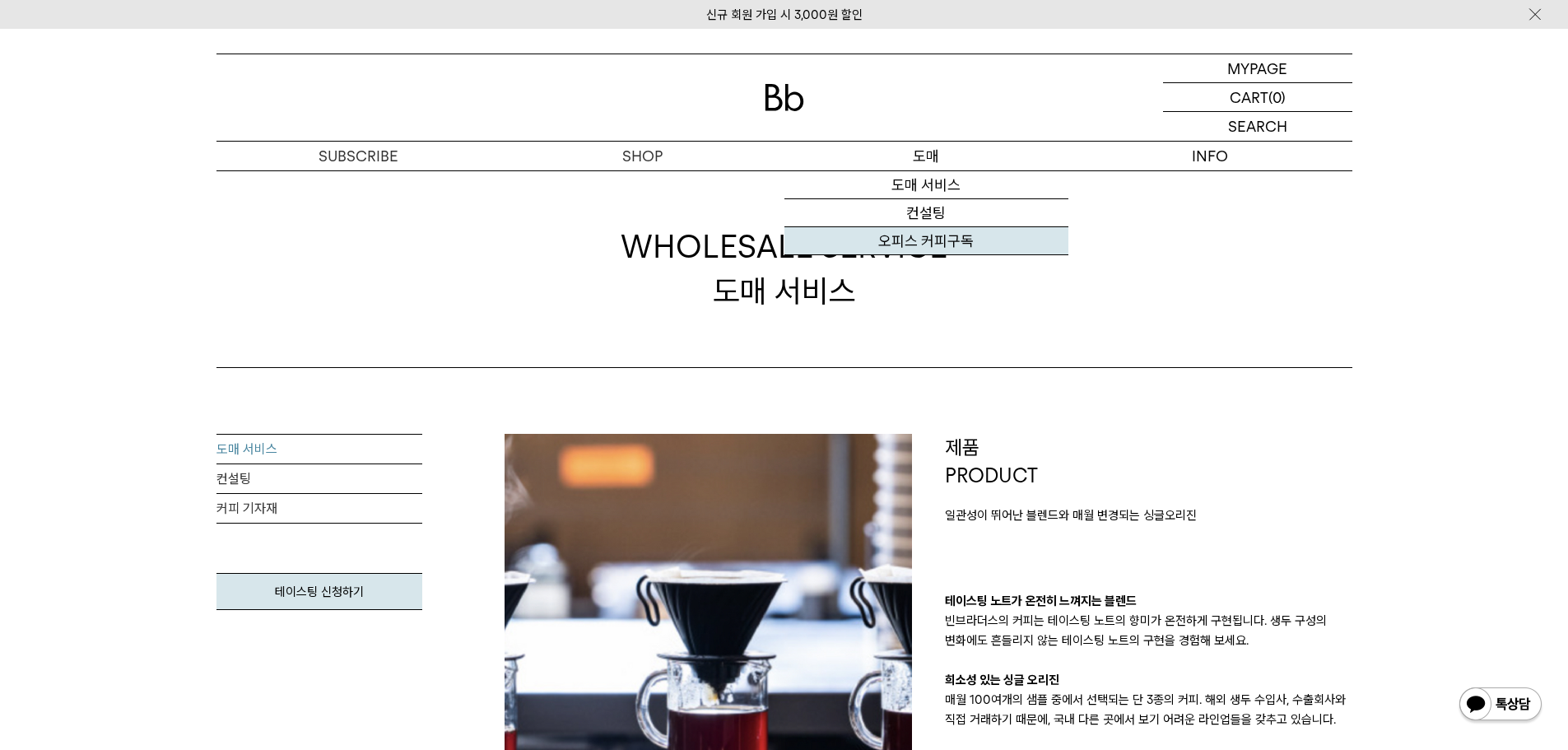
click at [925, 239] on link "오피스 커피구독" at bounding box center [926, 241] width 284 height 28
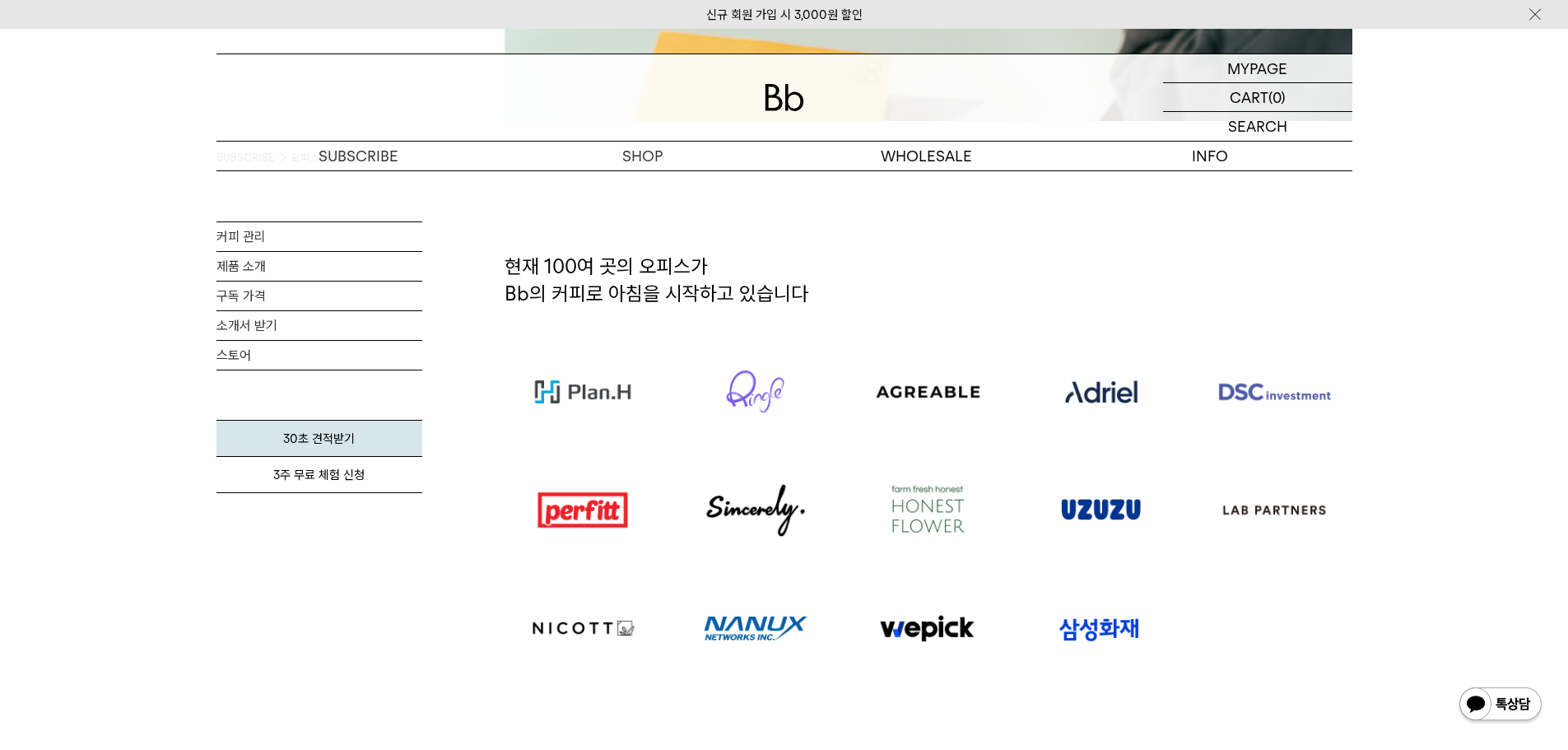
scroll to position [905, 0]
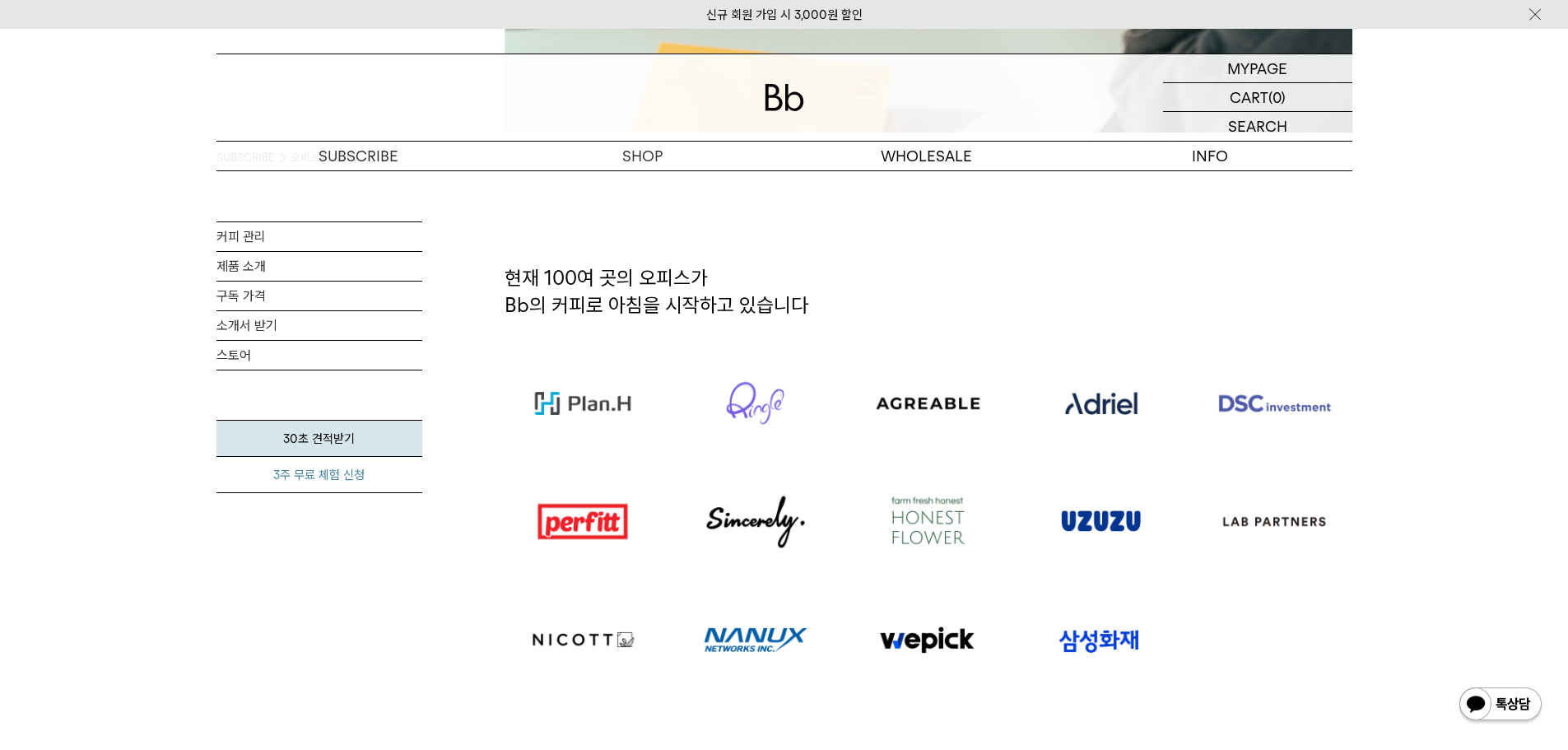
click at [349, 482] on link "3주 무료 체험 신청" at bounding box center [319, 474] width 206 height 36
click at [316, 440] on link "30초 견적받기" at bounding box center [319, 438] width 206 height 37
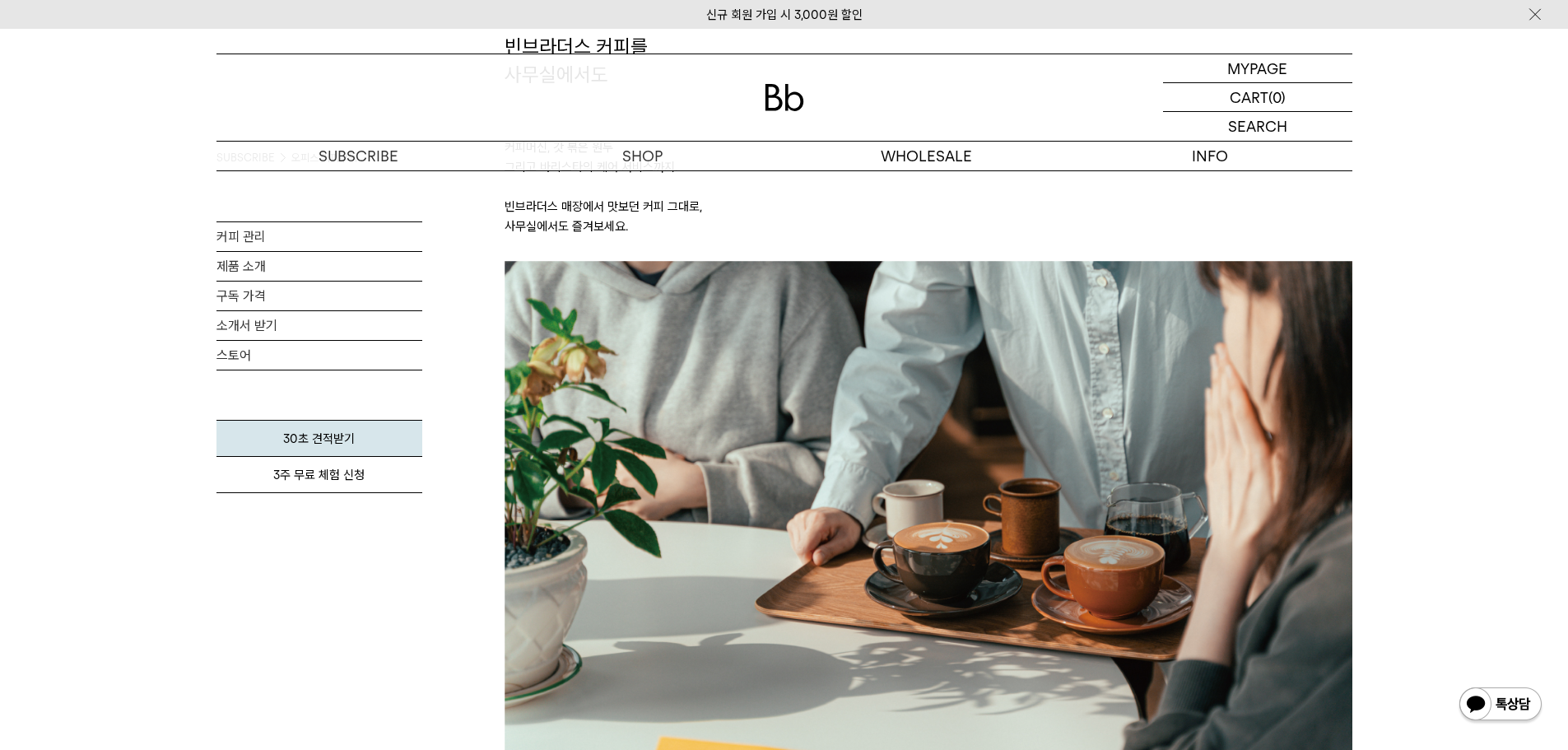
scroll to position [0, 0]
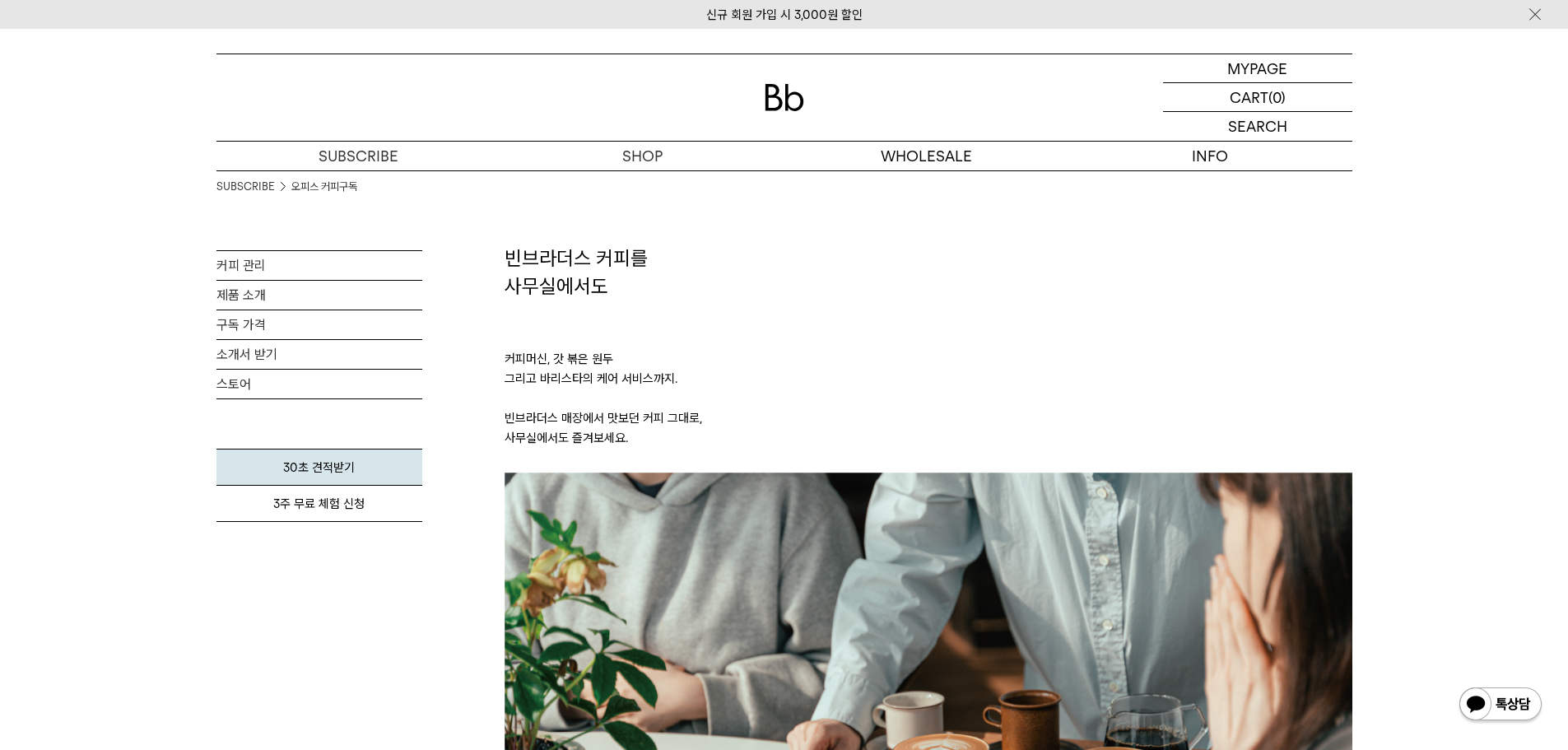
drag, startPoint x: 1561, startPoint y: 625, endPoint x: 1542, endPoint y: 168, distance: 457.4
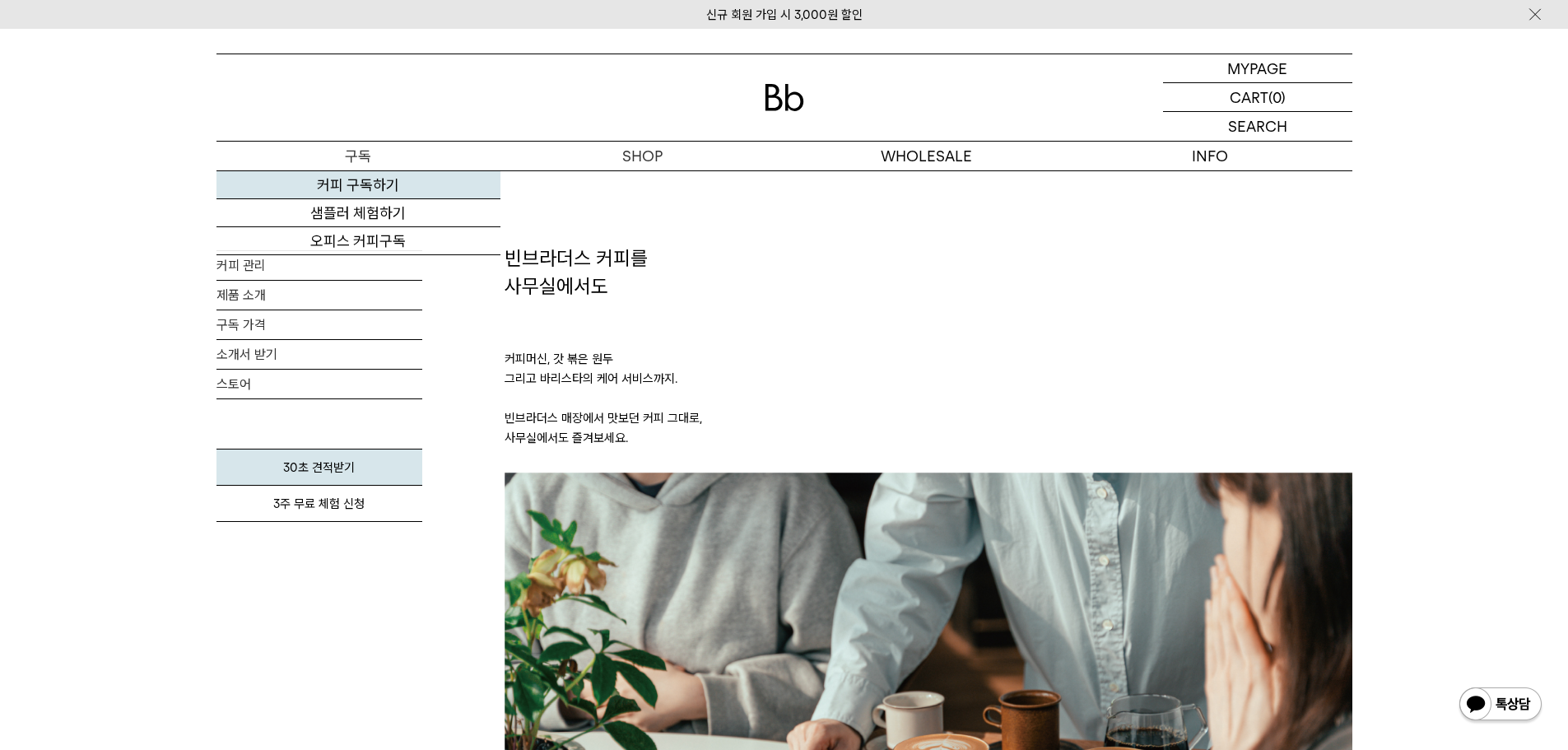
click at [406, 171] on link "커피 구독하기" at bounding box center [358, 186] width 284 height 28
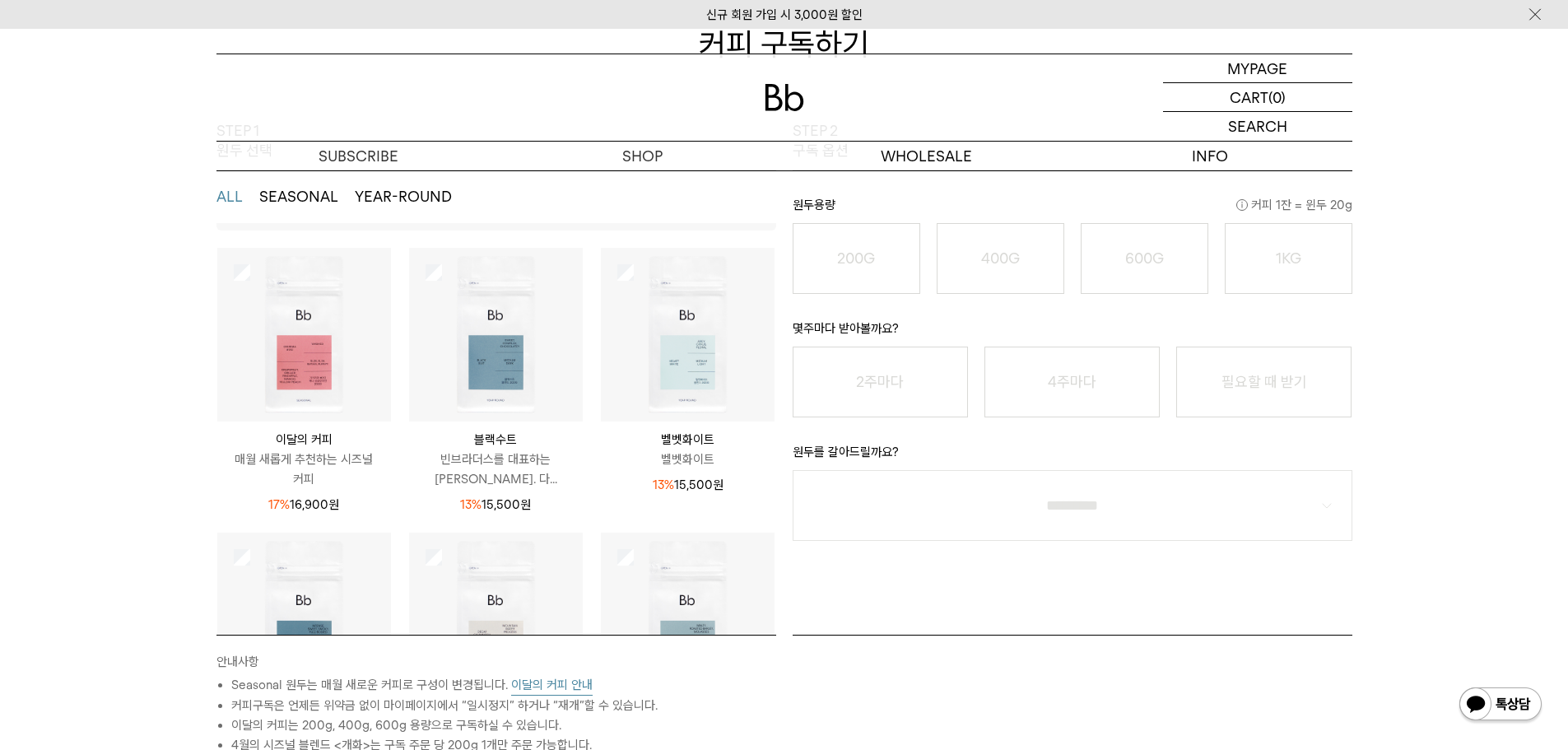
scroll to position [82, 0]
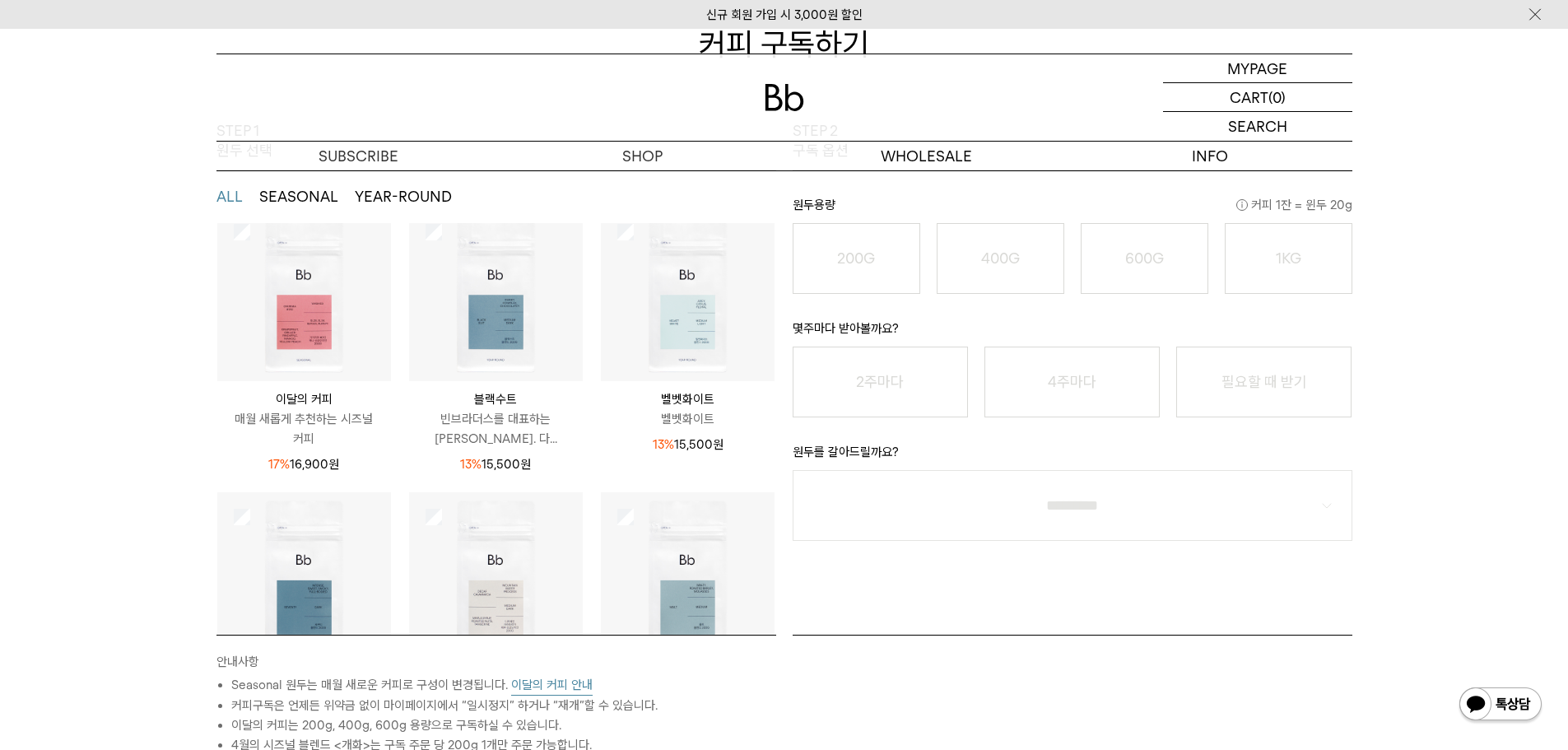
click at [342, 324] on img at bounding box center [304, 294] width 174 height 174
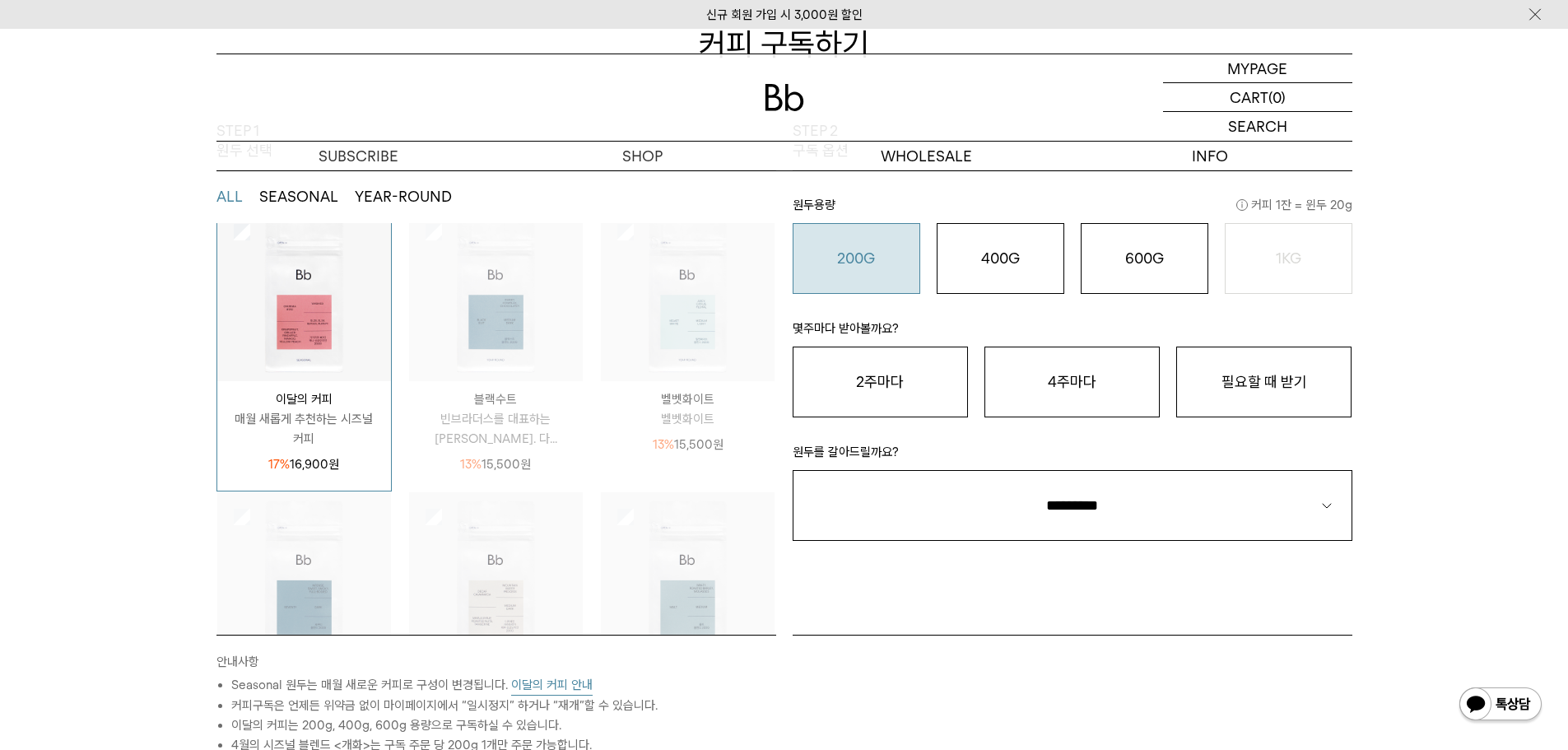
click at [894, 261] on div "200G 16,900 원" at bounding box center [856, 259] width 109 height 20
click at [1267, 380] on button "필요할 때 받기" at bounding box center [1264, 381] width 176 height 71
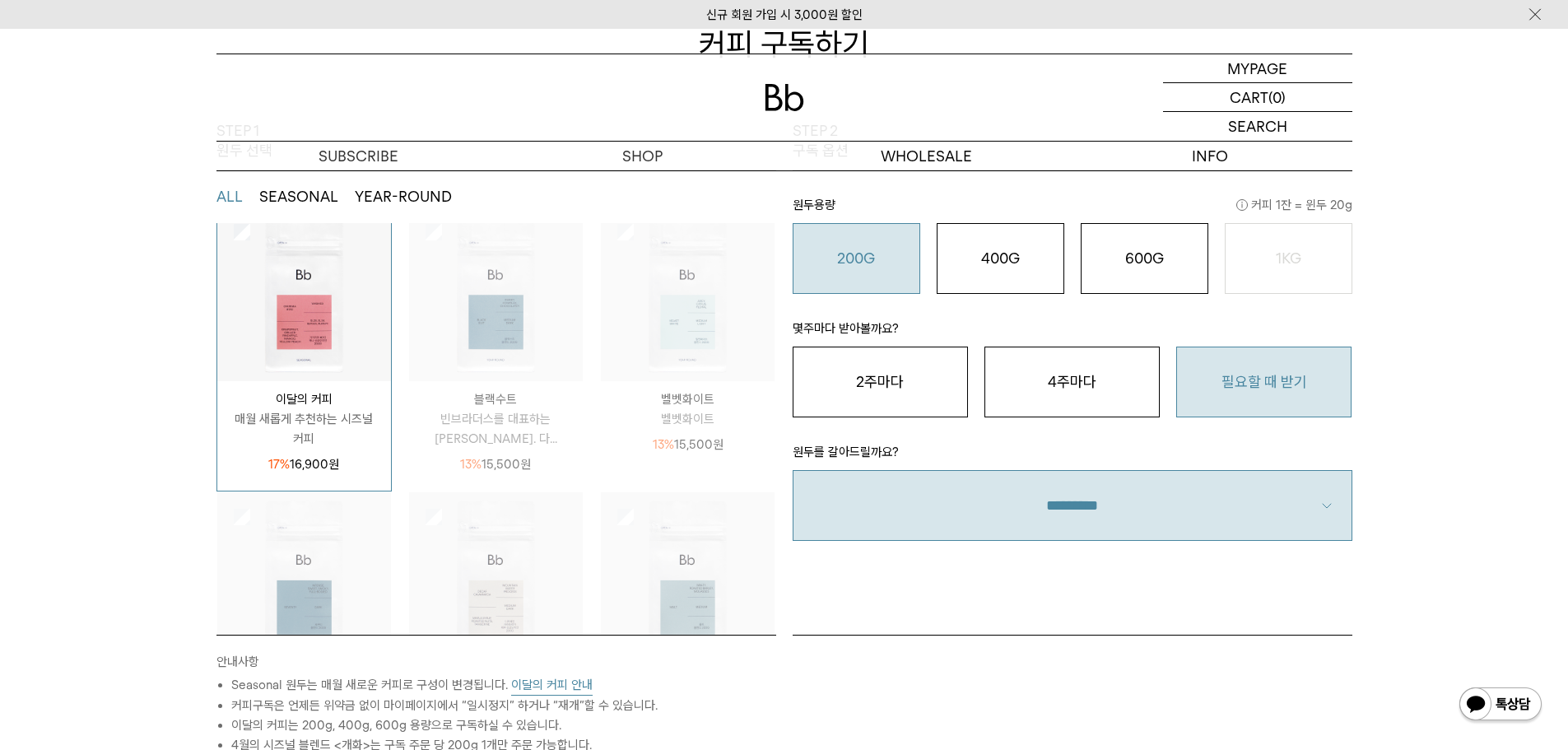
click at [1155, 502] on select "**********" at bounding box center [1073, 504] width 560 height 71
select select "**"
click at [793, 469] on select "**********" at bounding box center [1073, 504] width 560 height 71
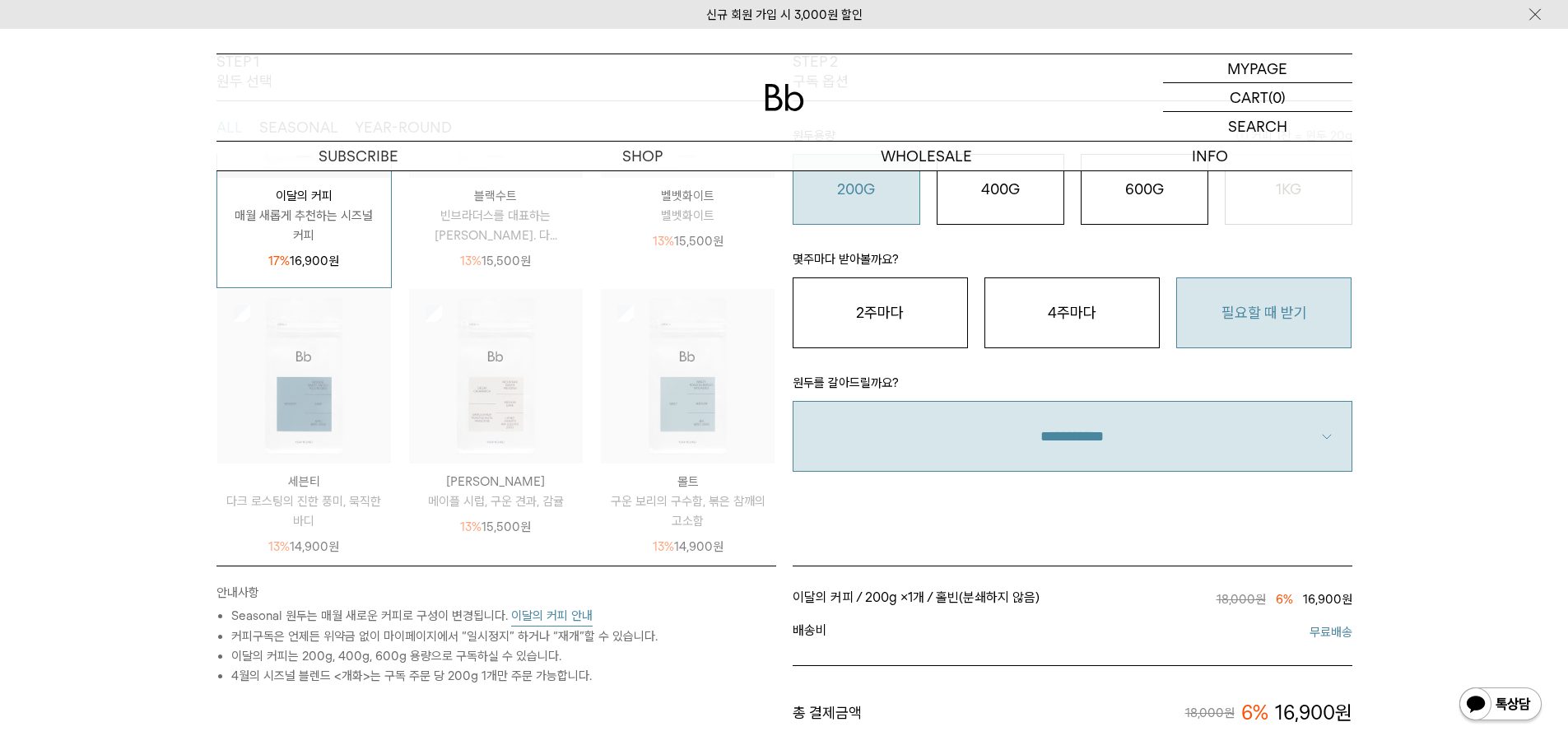
scroll to position [576, 0]
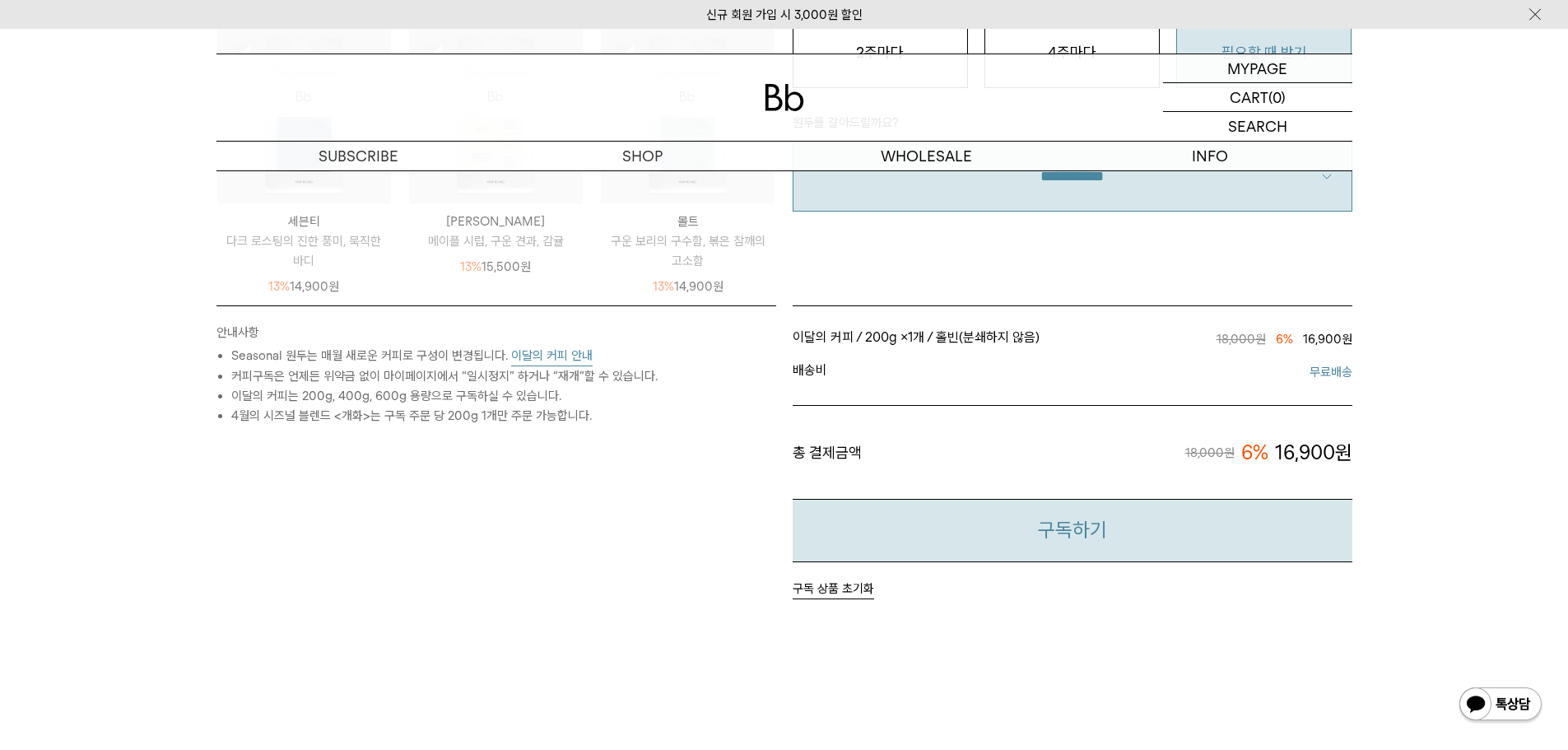
click at [1023, 539] on button "구독하기" at bounding box center [1073, 530] width 560 height 63
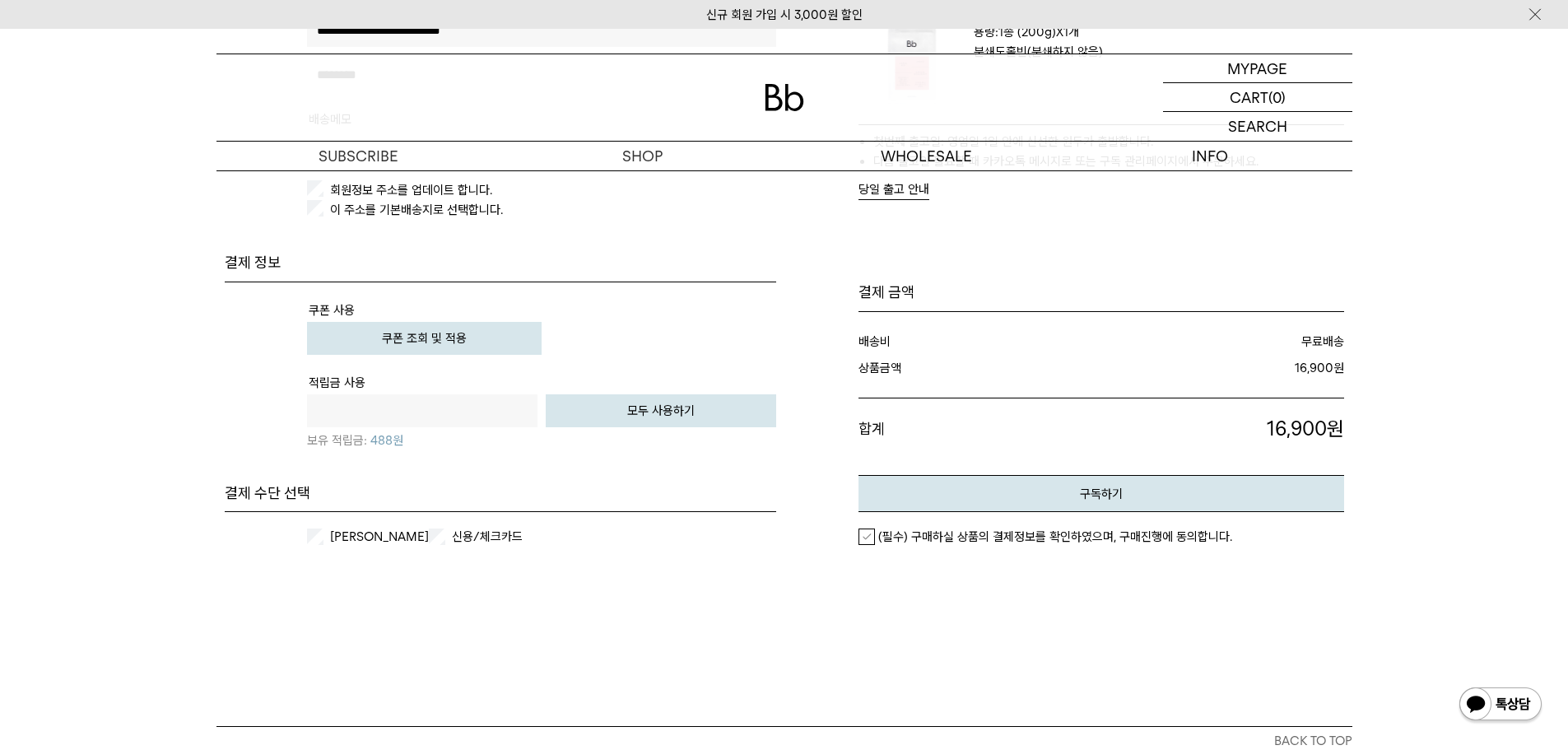
scroll to position [329, 0]
